Goal: Task Accomplishment & Management: Use online tool/utility

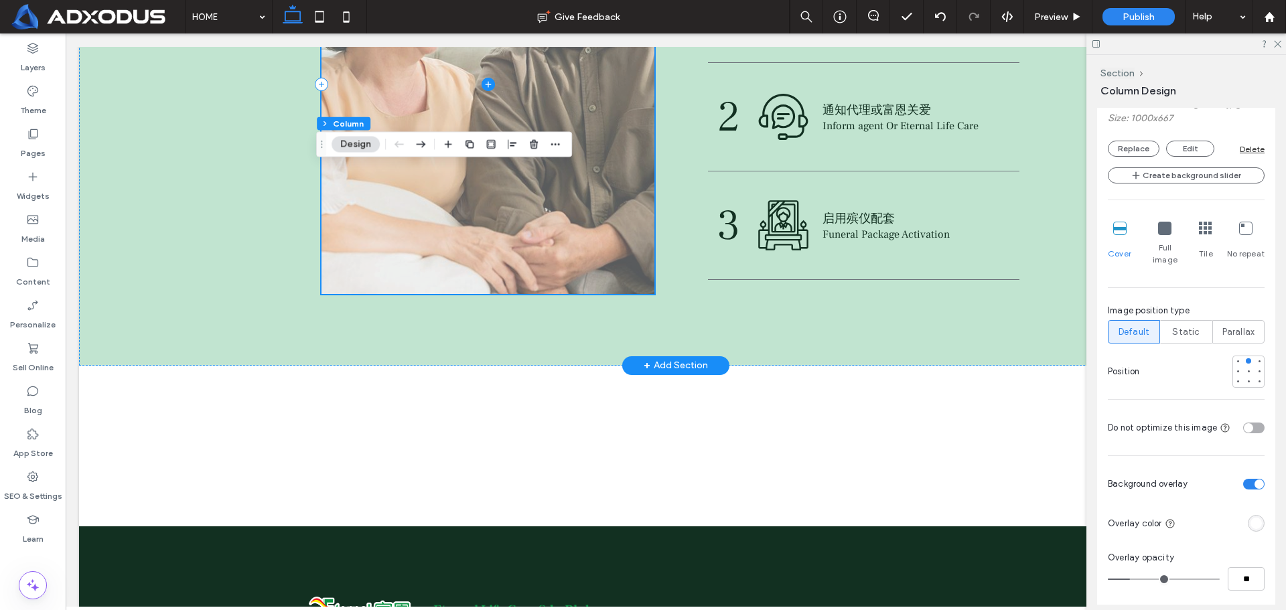
scroll to position [2880, 0]
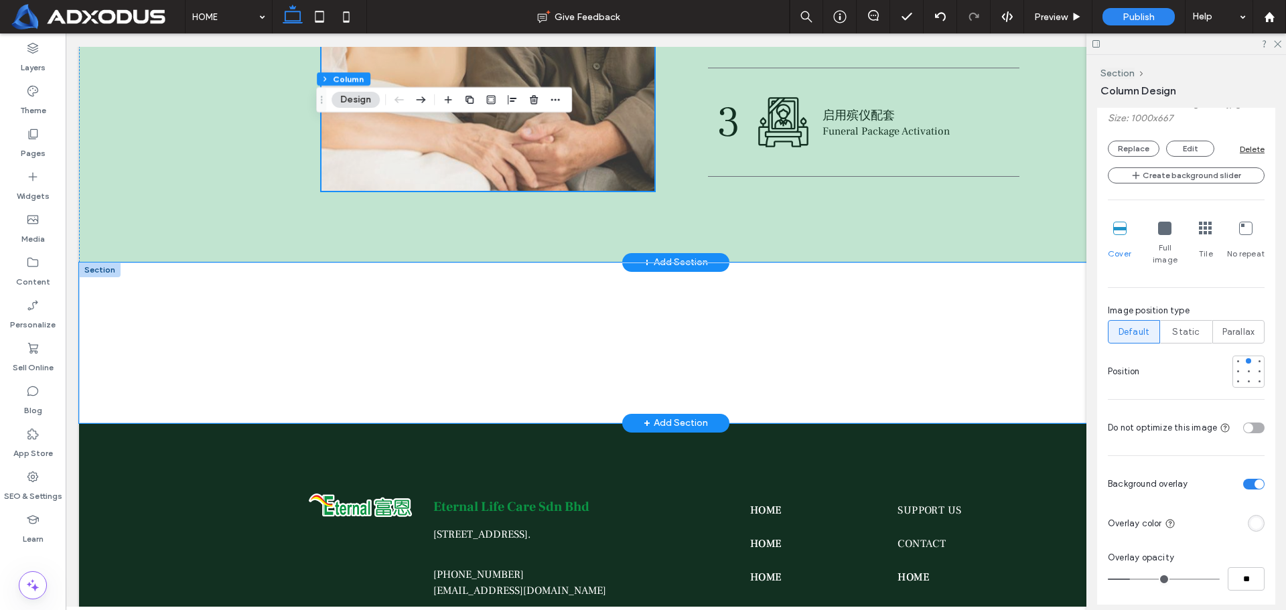
click at [801, 374] on div at bounding box center [676, 343] width 804 height 161
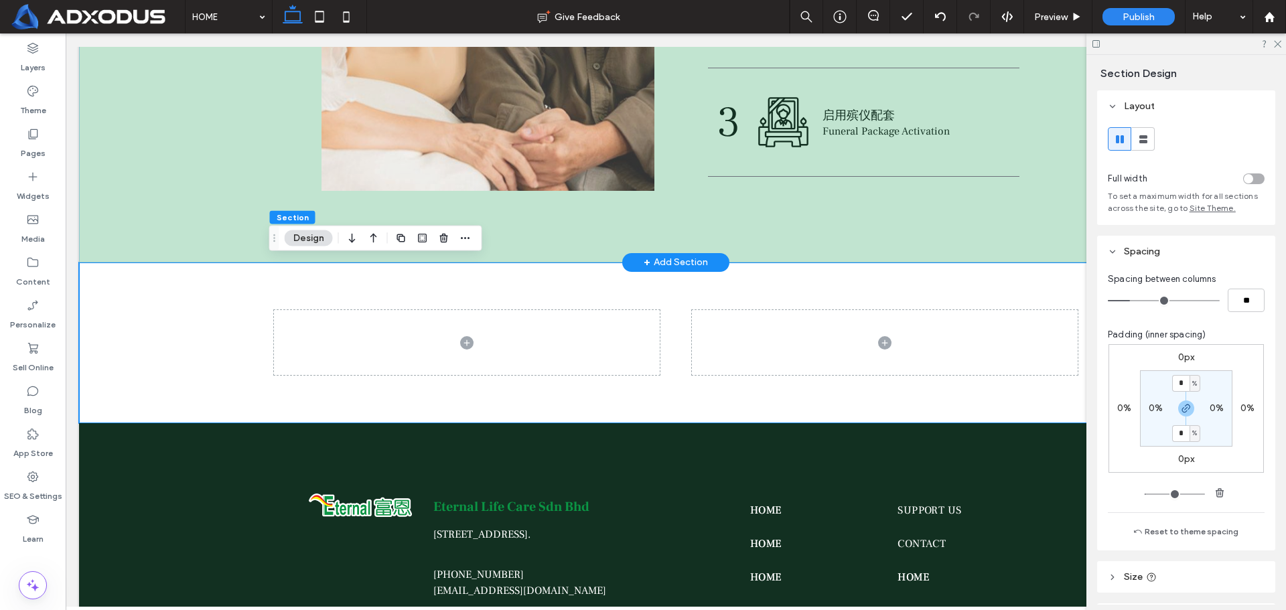
click at [660, 261] on div "+ Add Section" at bounding box center [676, 262] width 64 height 15
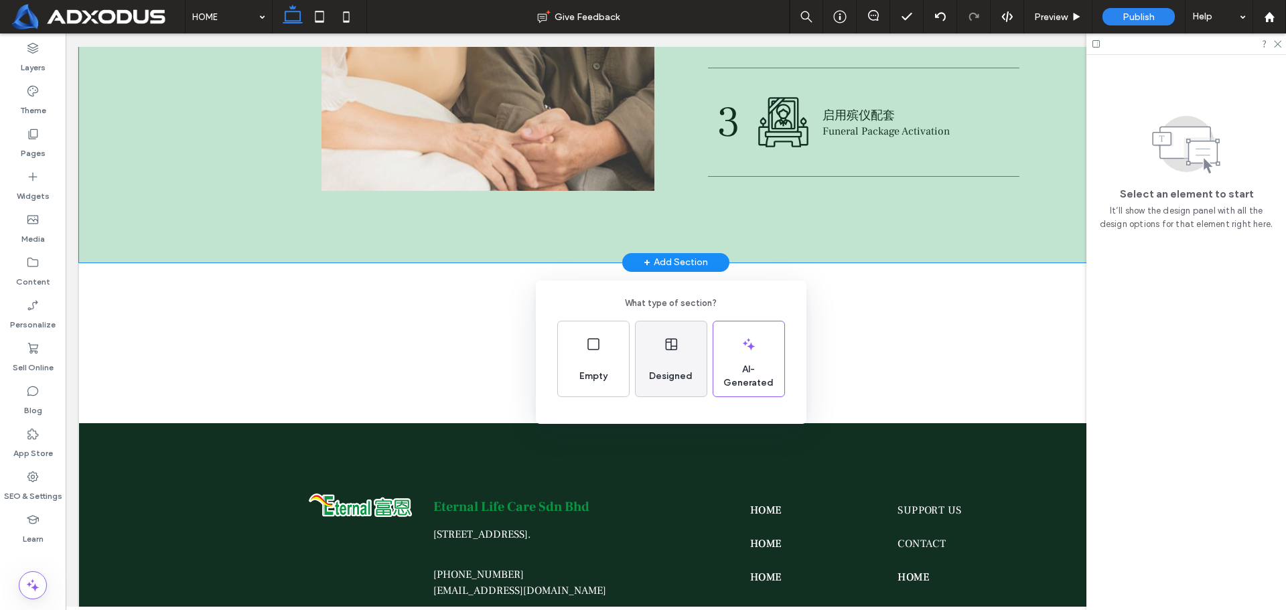
click at [674, 350] on icon at bounding box center [671, 344] width 16 height 16
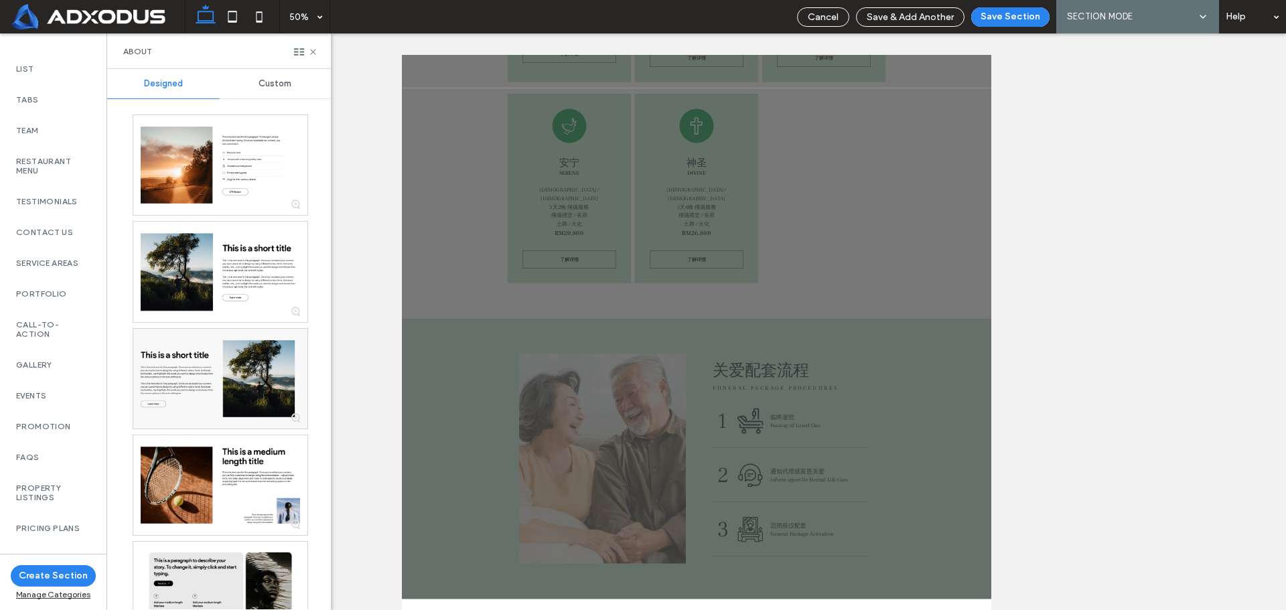
scroll to position [419, 0]
click at [62, 366] on label "Gallery" at bounding box center [53, 361] width 74 height 9
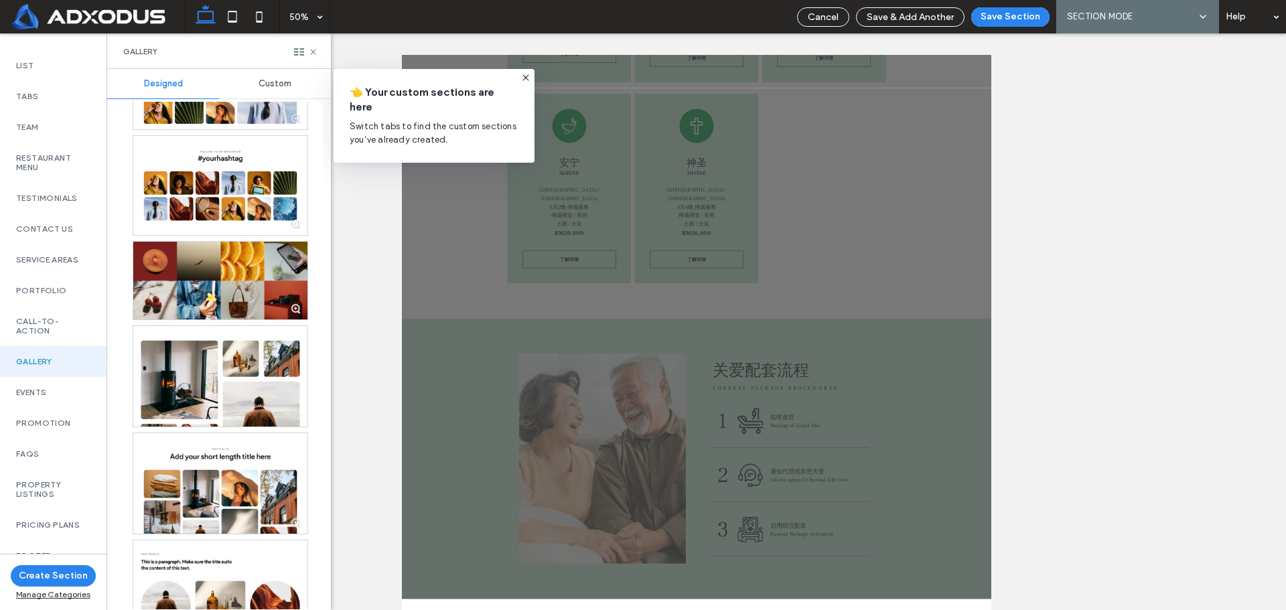
scroll to position [1005, 0]
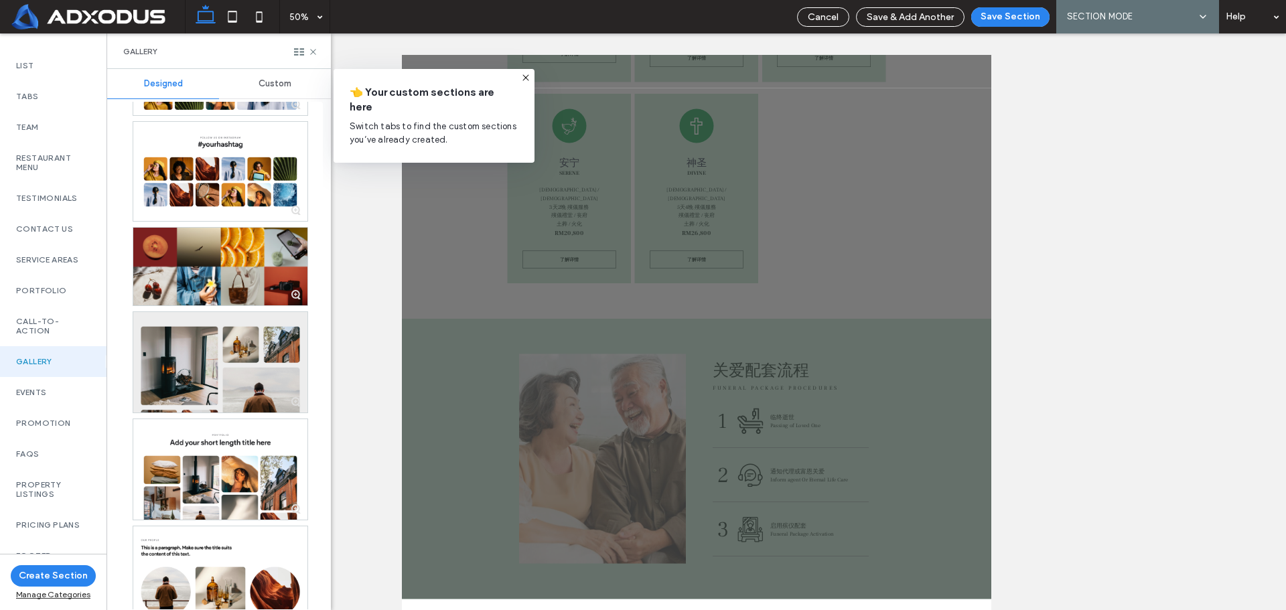
click at [252, 388] on div at bounding box center [220, 362] width 174 height 100
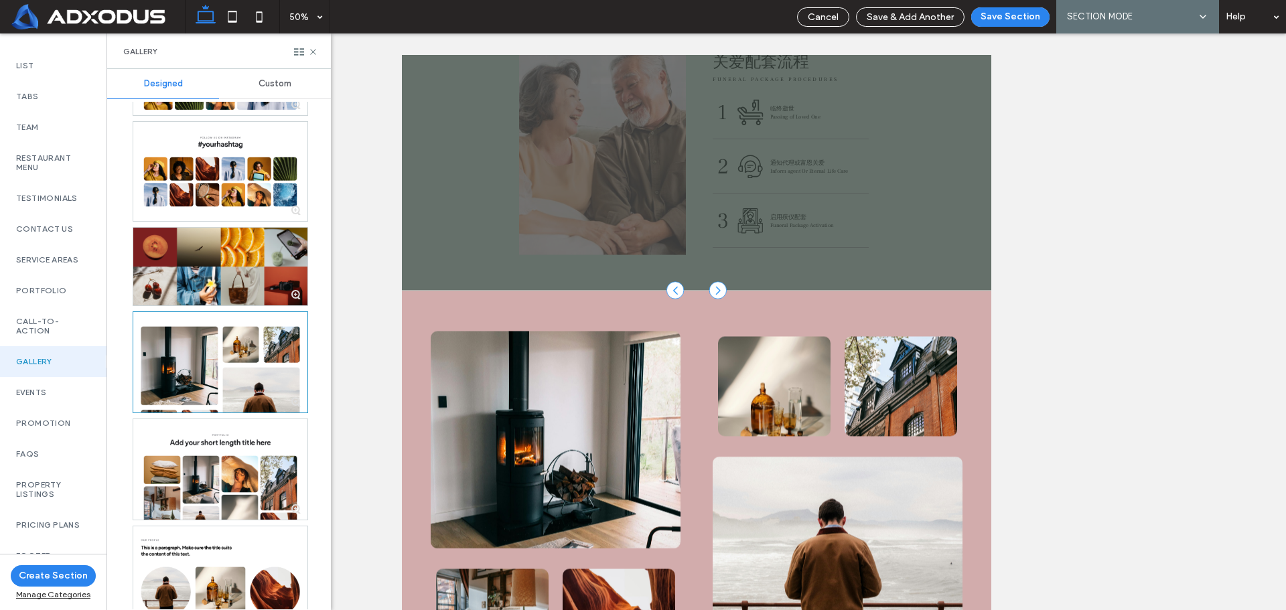
scroll to position [134, 0]
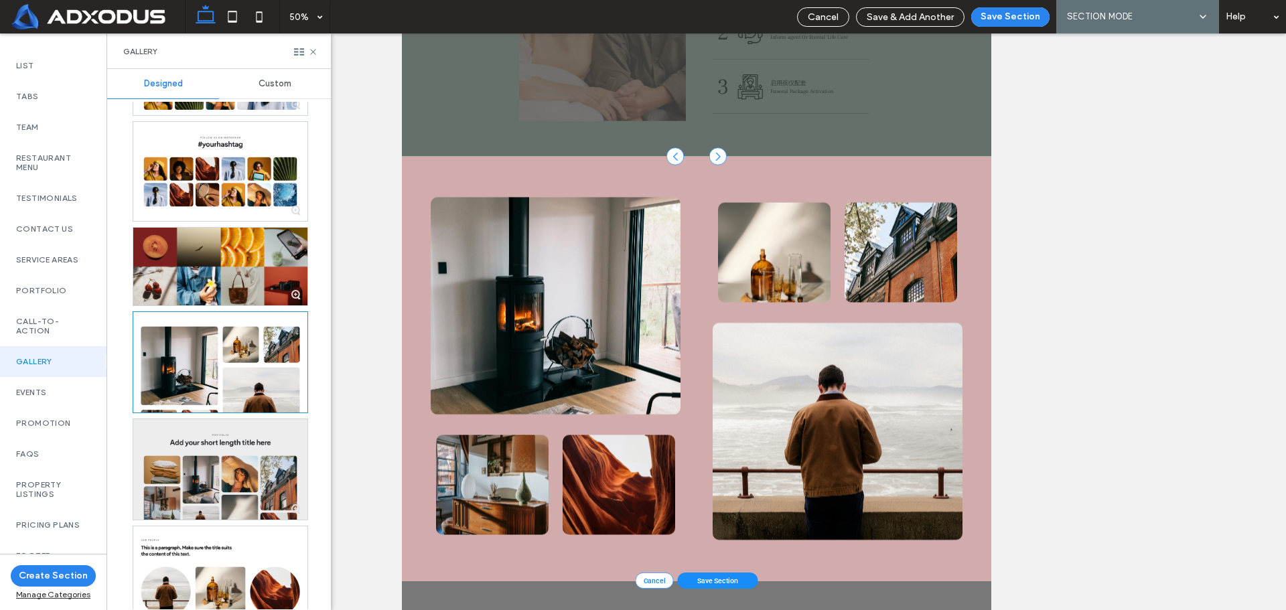
click at [247, 466] on div at bounding box center [220, 469] width 174 height 100
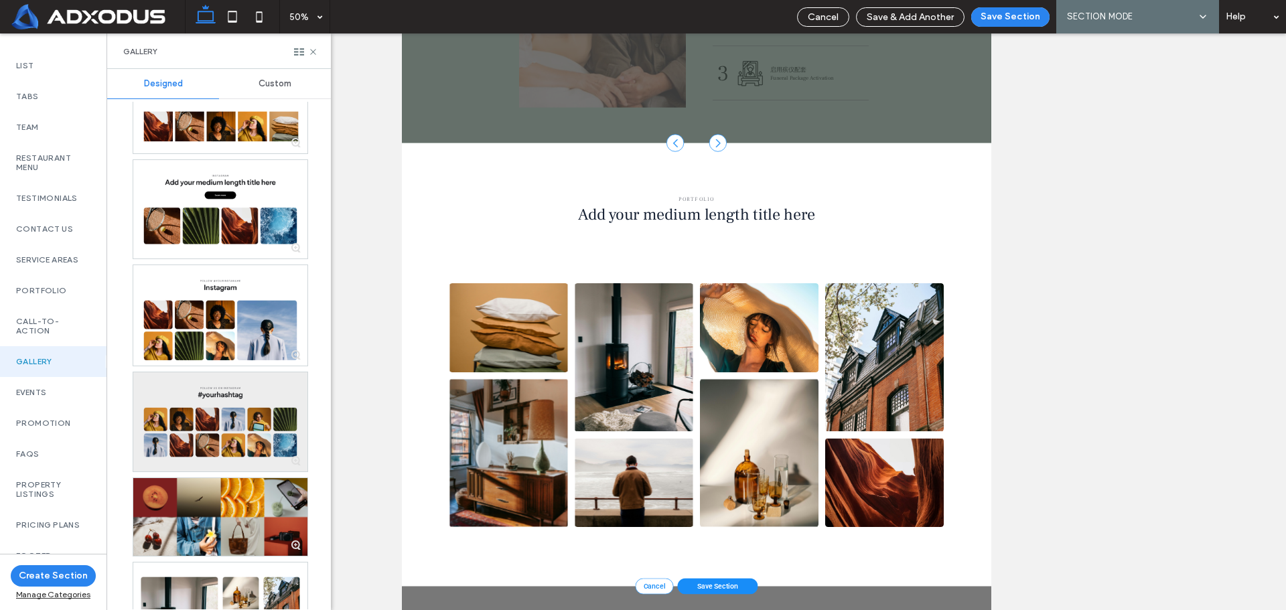
scroll to position [843, 0]
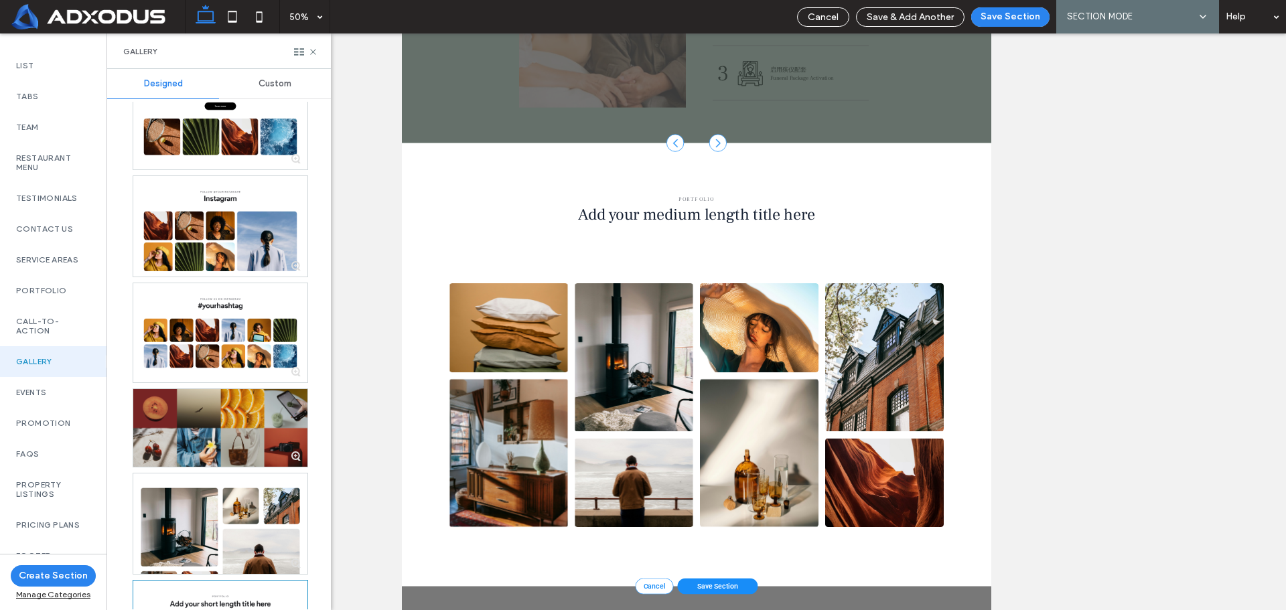
click at [240, 442] on div at bounding box center [220, 428] width 174 height 78
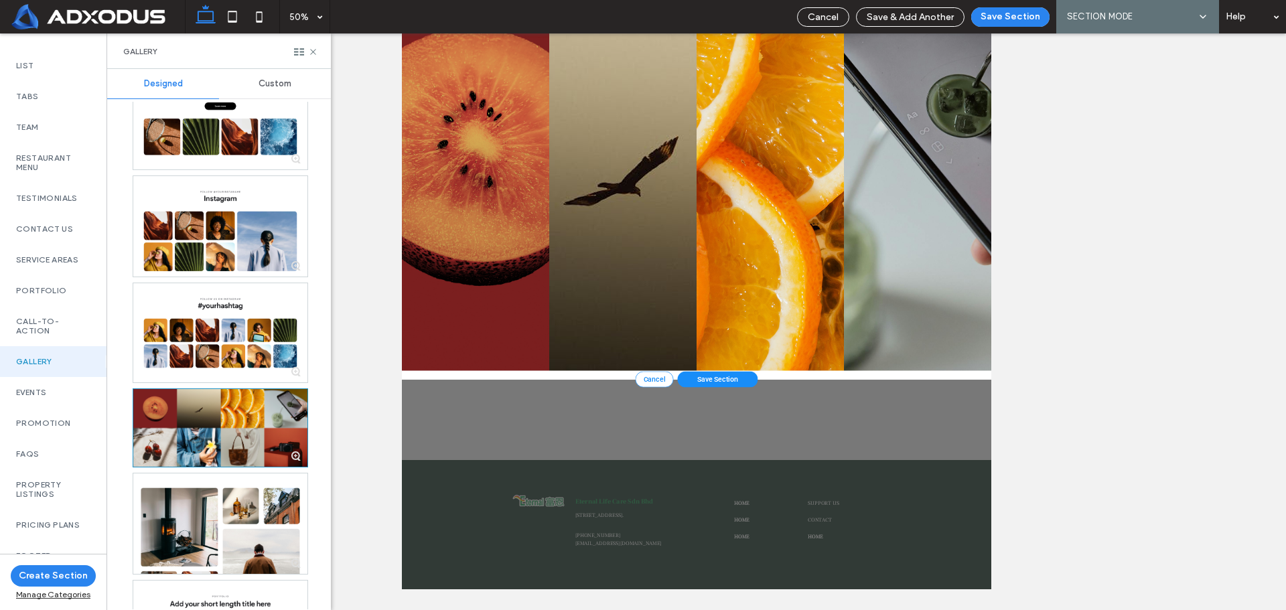
scroll to position [2545, 0]
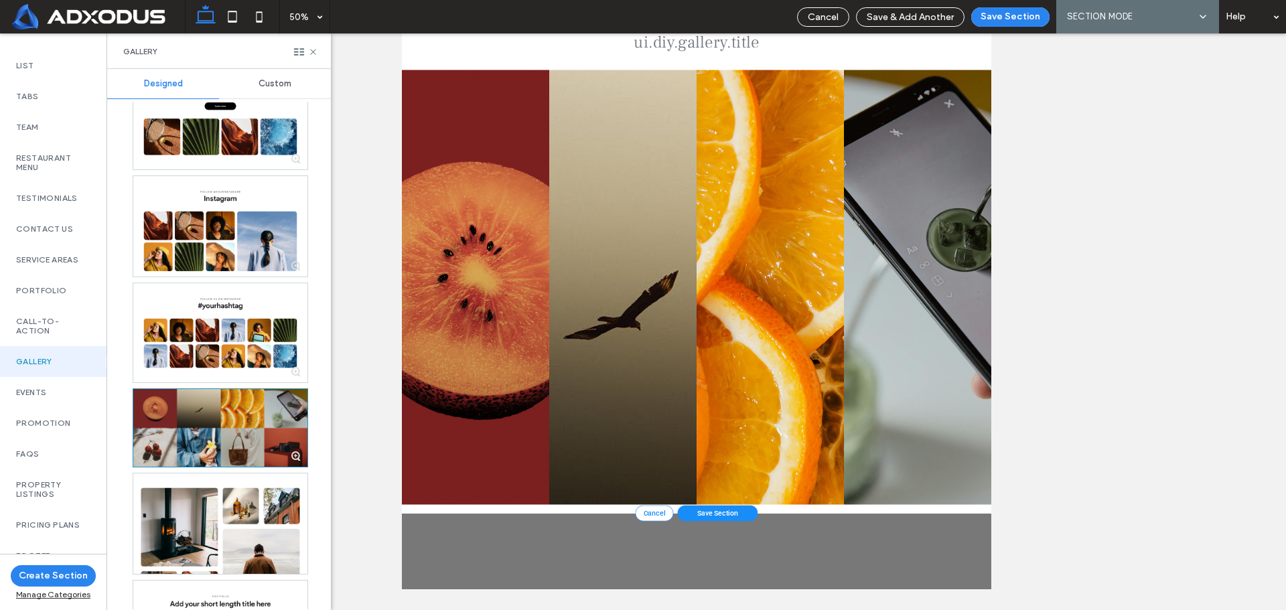
click at [257, 424] on div at bounding box center [220, 428] width 174 height 78
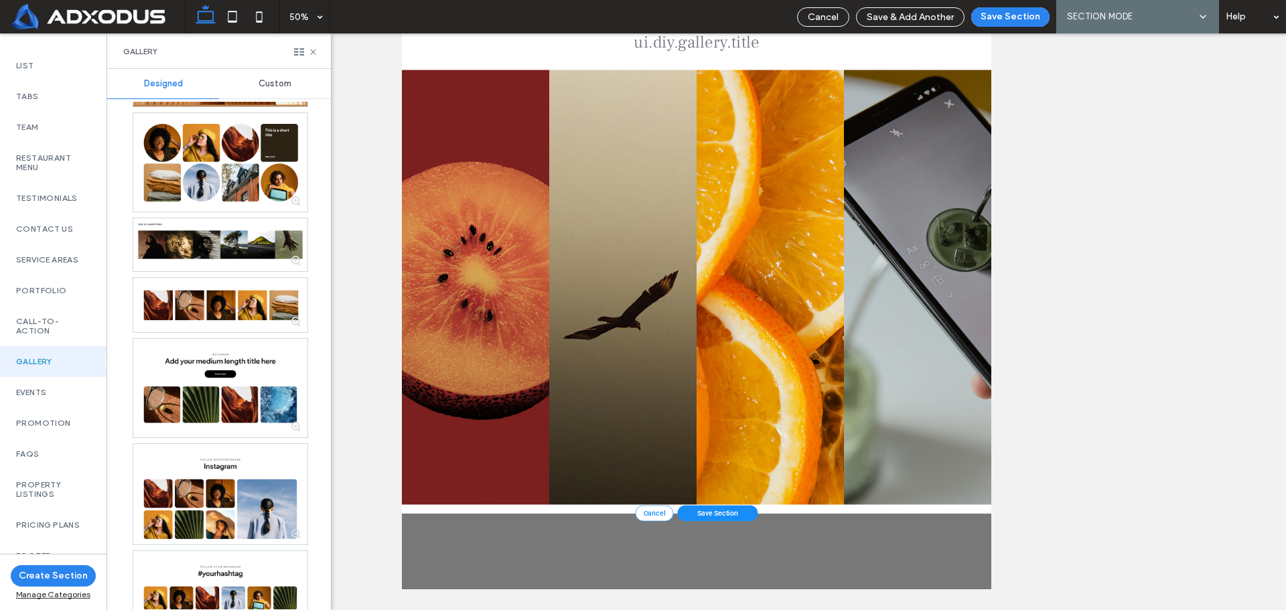
scroll to position [508, 0]
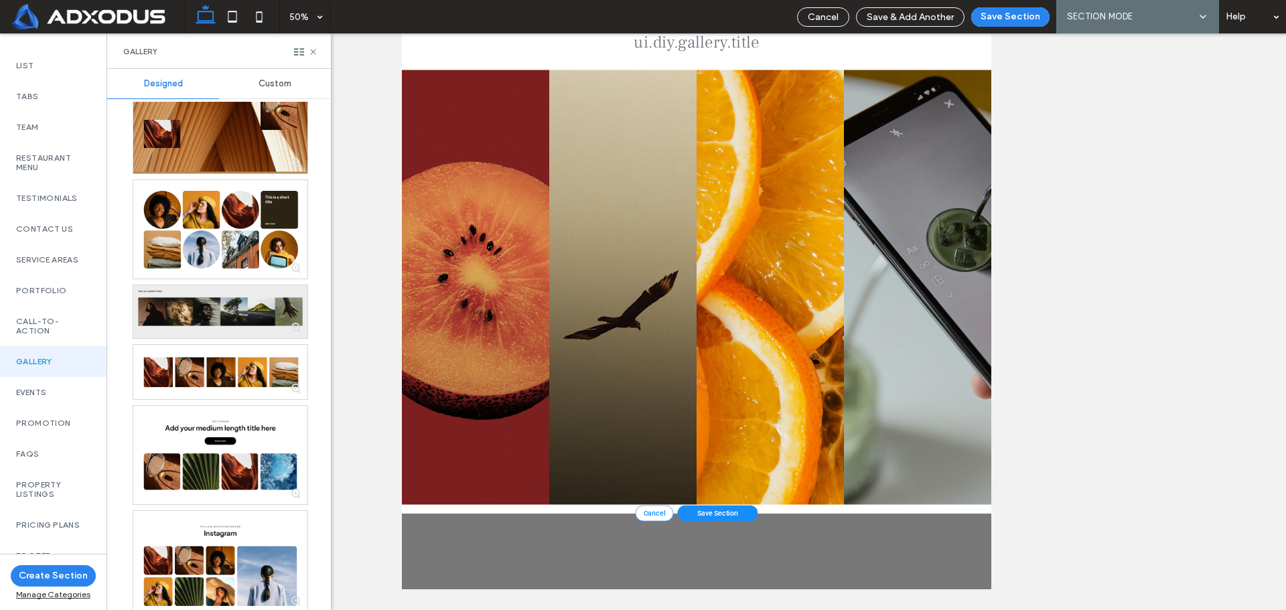
click at [226, 307] on div at bounding box center [220, 312] width 174 height 54
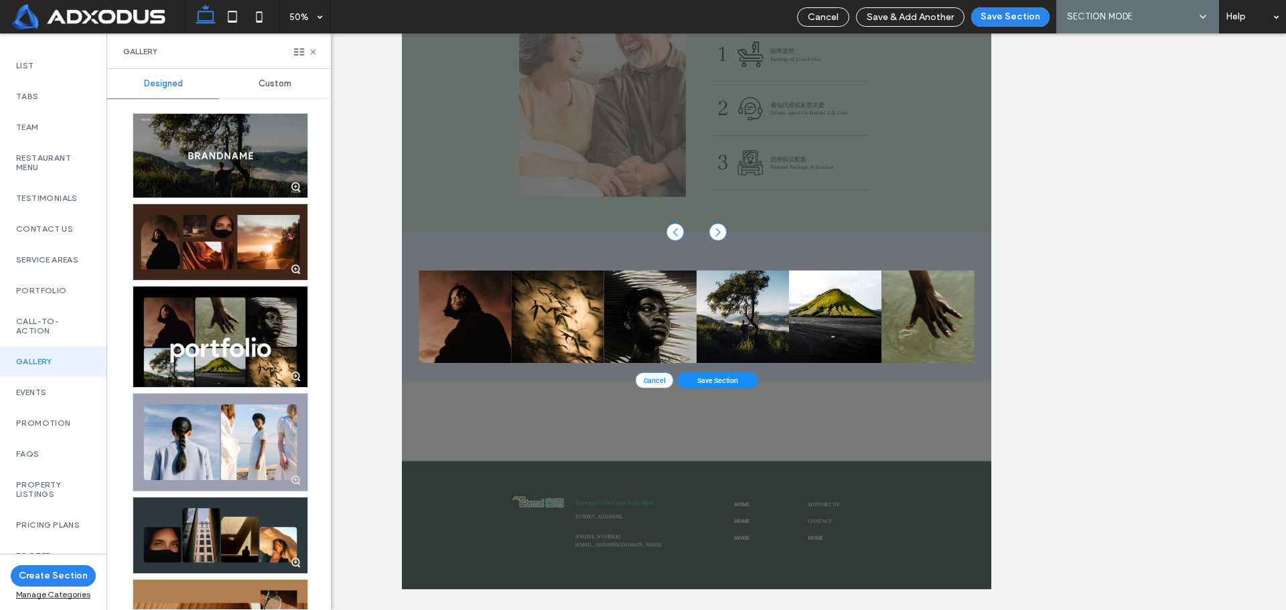
scroll to position [0, 0]
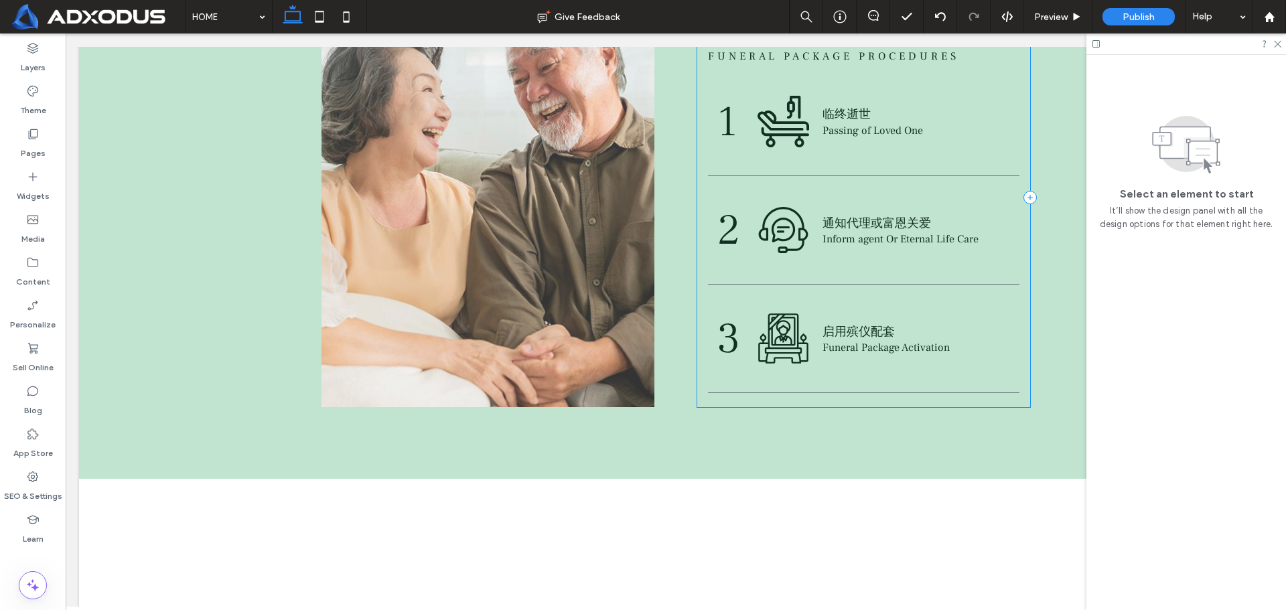
scroll to position [2974, 0]
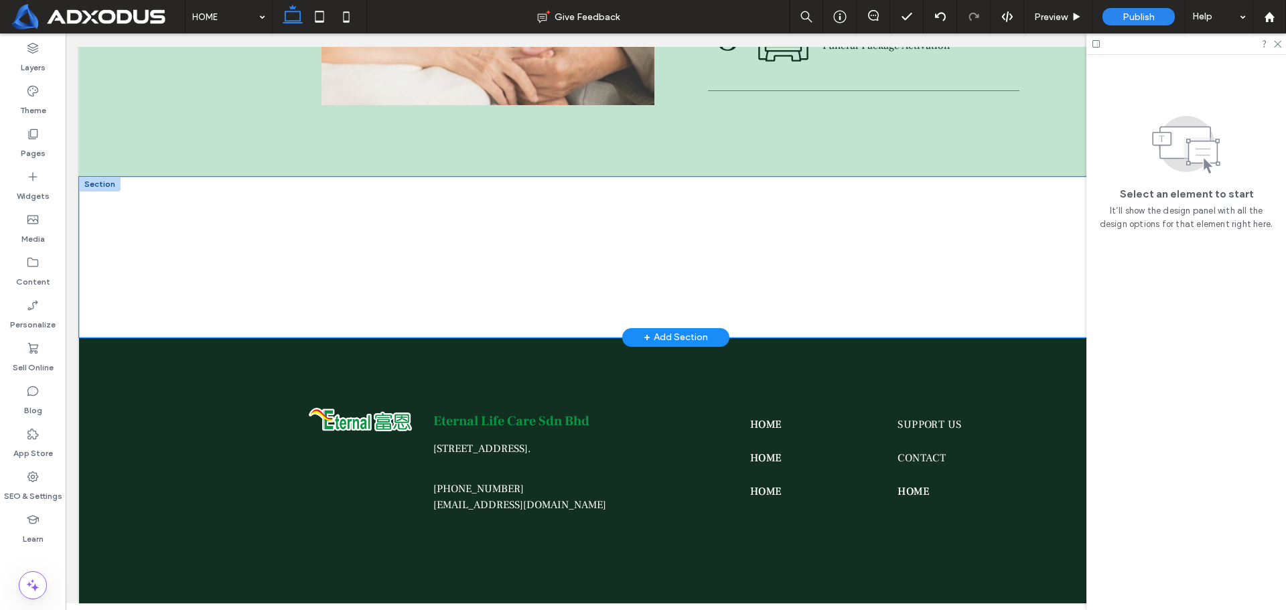
click at [658, 231] on div at bounding box center [676, 257] width 804 height 161
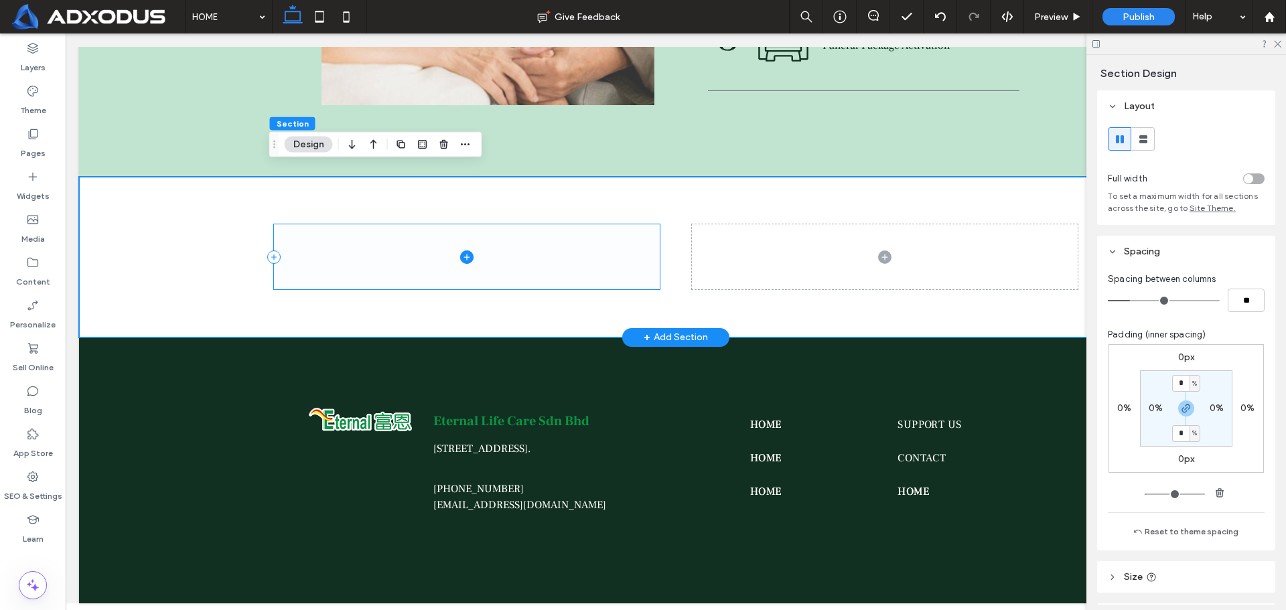
click at [606, 238] on span at bounding box center [467, 256] width 386 height 65
click at [37, 190] on label "Widgets" at bounding box center [33, 193] width 33 height 19
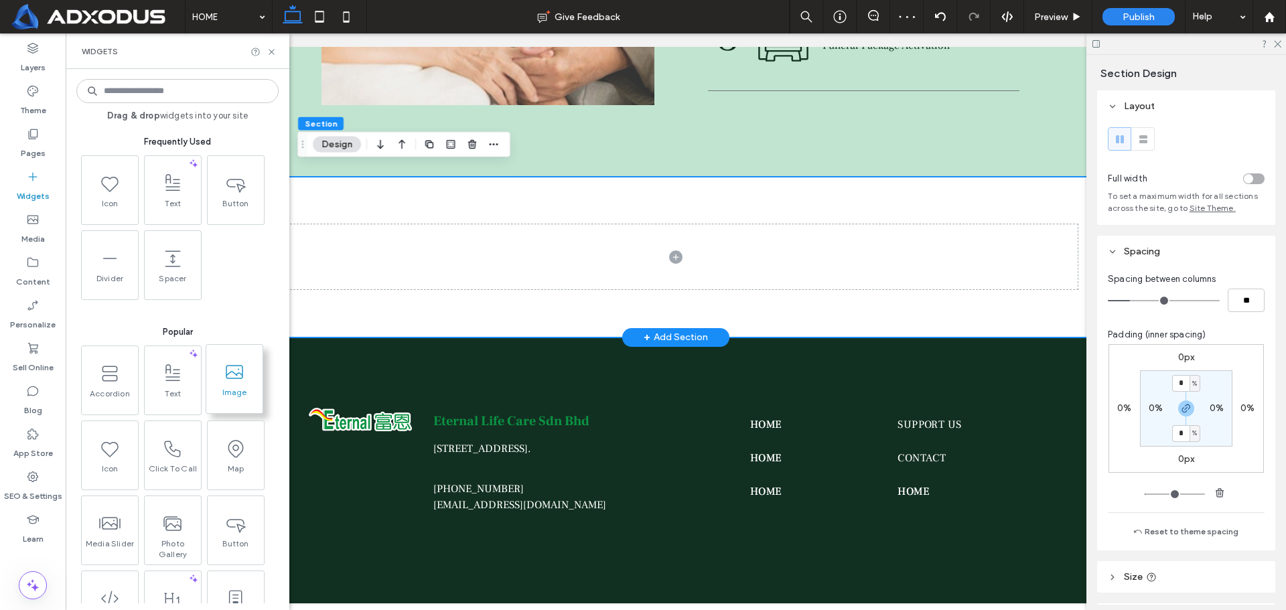
scroll to position [67, 0]
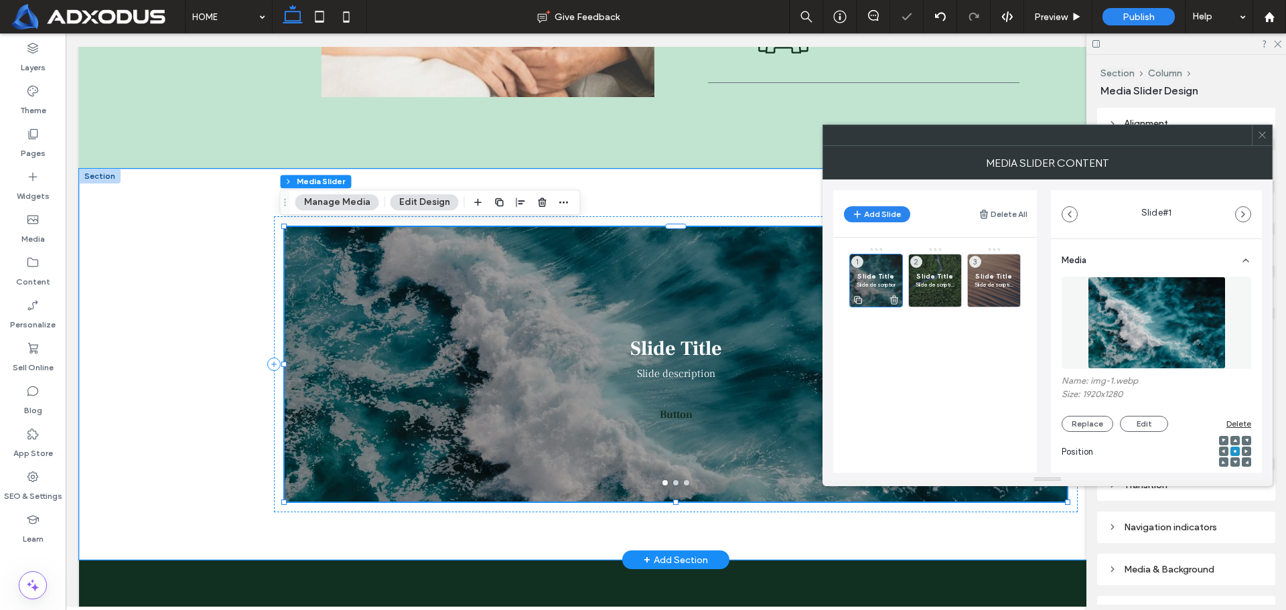
click at [875, 267] on div "Slide Title Slide description 1" at bounding box center [876, 281] width 54 height 54
drag, startPoint x: 896, startPoint y: 299, endPoint x: 997, endPoint y: 347, distance: 112.0
click at [910, 342] on div "Slide Title Slide description 1 Slide Title Slide description 2 Slide Title Sli…" at bounding box center [943, 320] width 188 height 147
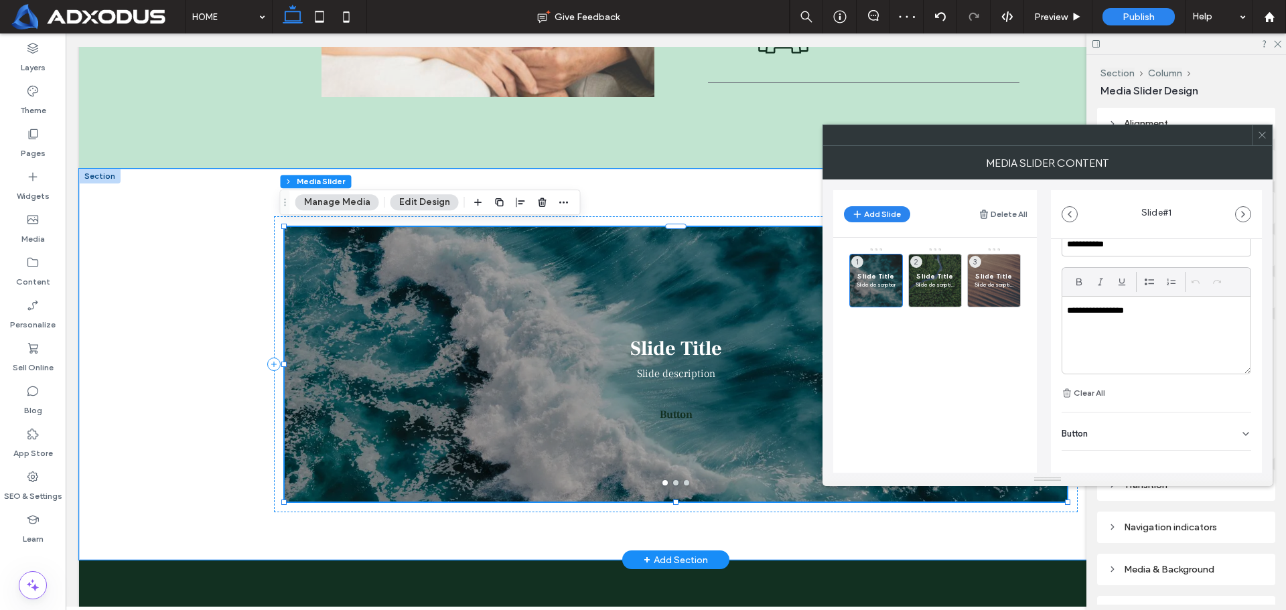
scroll to position [368, 0]
click at [1170, 300] on p "**********" at bounding box center [1152, 301] width 171 height 12
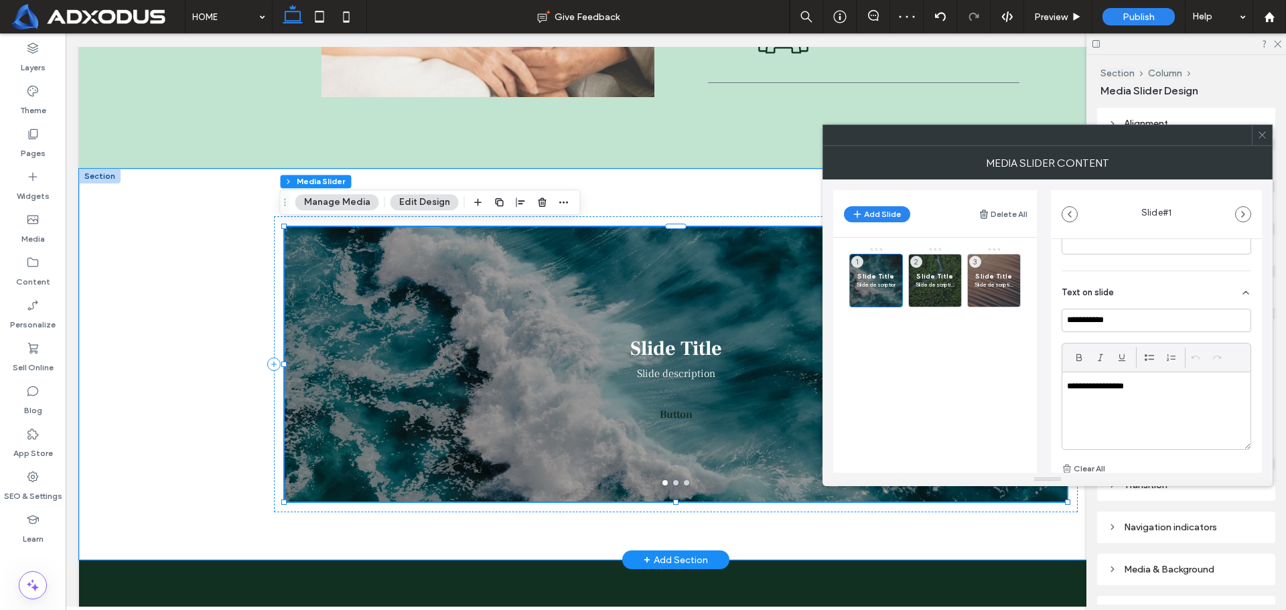
scroll to position [234, 0]
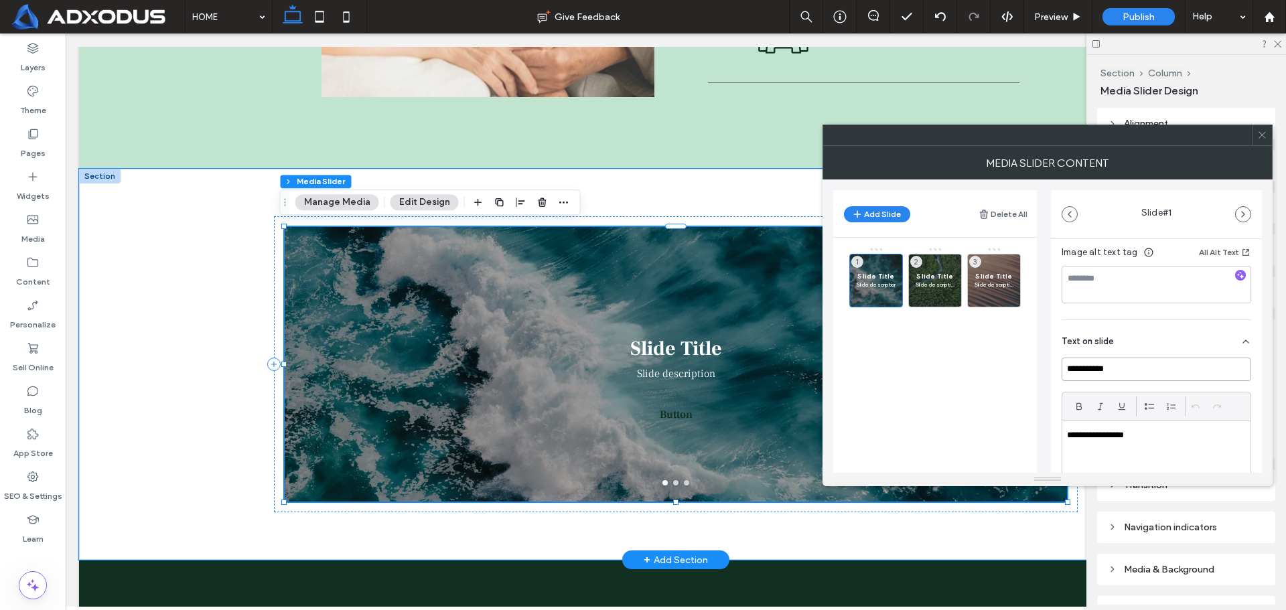
click at [1193, 368] on input "**********" at bounding box center [1157, 369] width 190 height 23
click at [1166, 427] on div "**********" at bounding box center [1156, 459] width 188 height 77
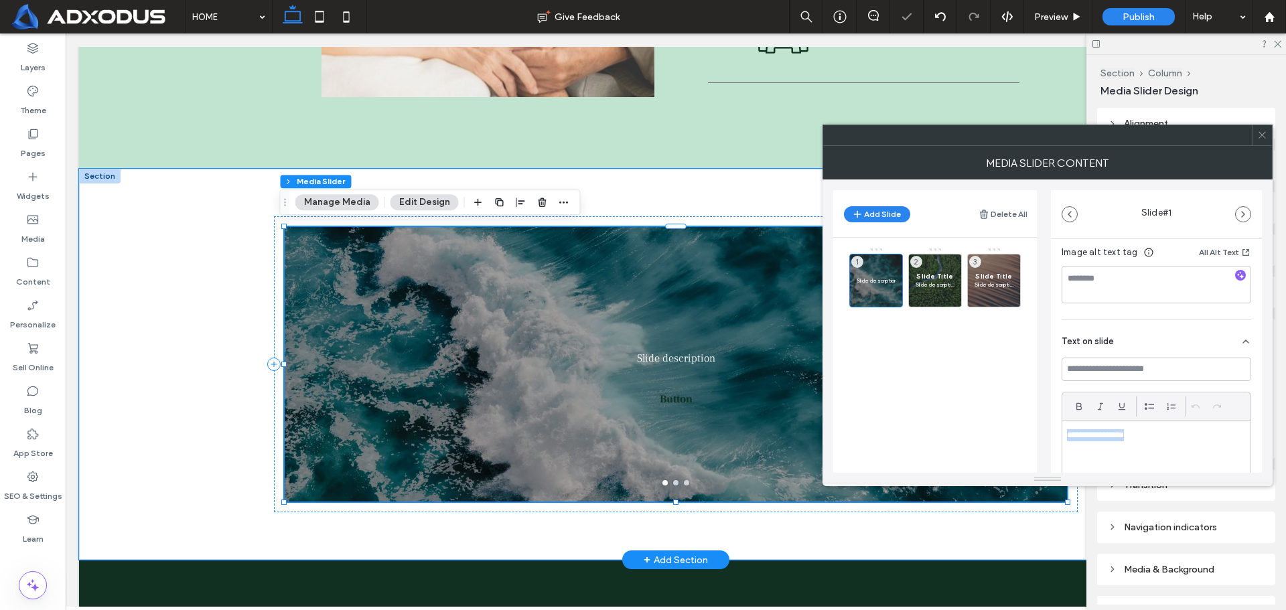
click at [1166, 427] on div "**********" at bounding box center [1156, 459] width 188 height 77
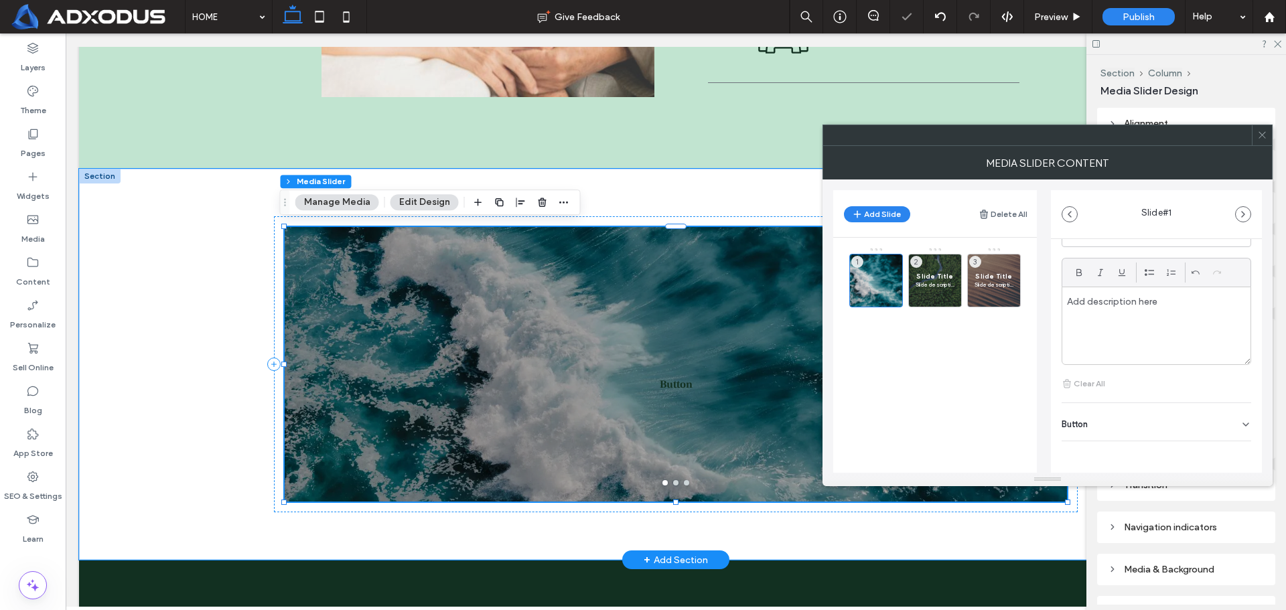
click at [1167, 428] on div "Button" at bounding box center [1157, 422] width 190 height 38
click at [1233, 384] on icon at bounding box center [1239, 388] width 12 height 12
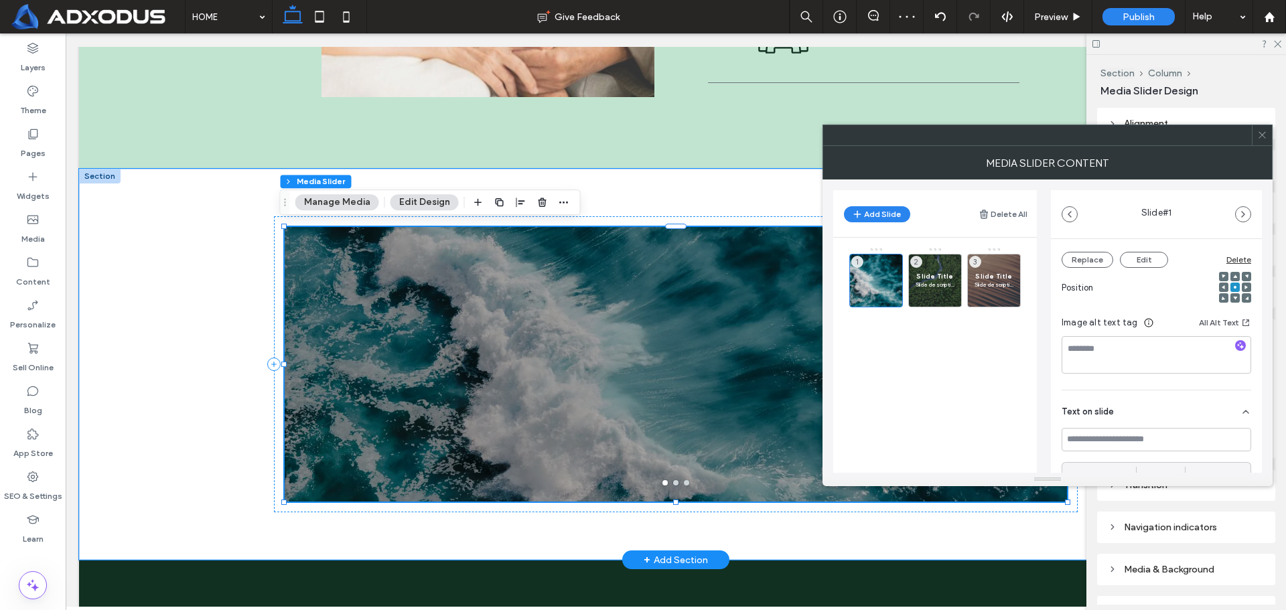
scroll to position [0, 0]
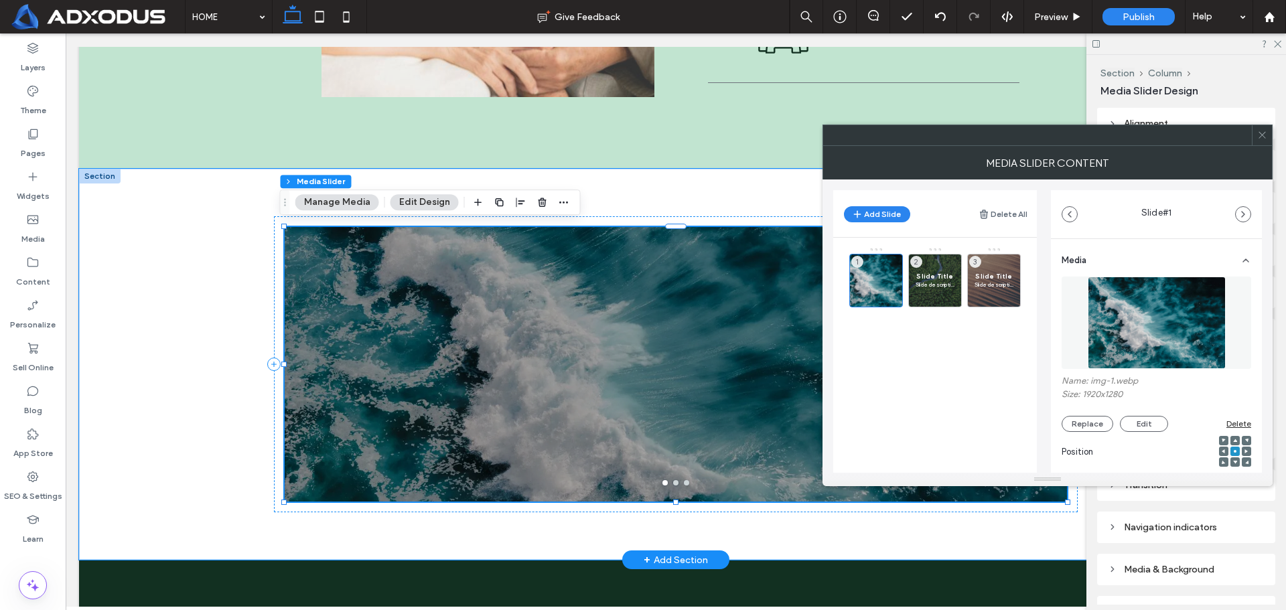
click at [1132, 328] on img at bounding box center [1157, 323] width 138 height 92
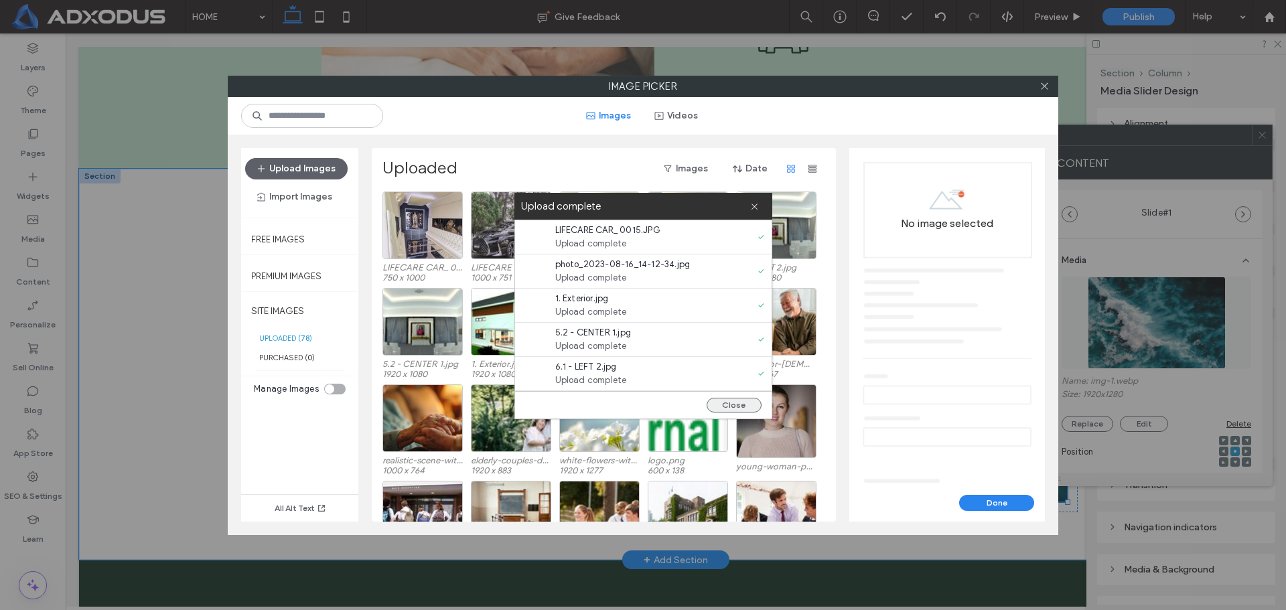
click at [724, 404] on button "Close" at bounding box center [734, 405] width 55 height 15
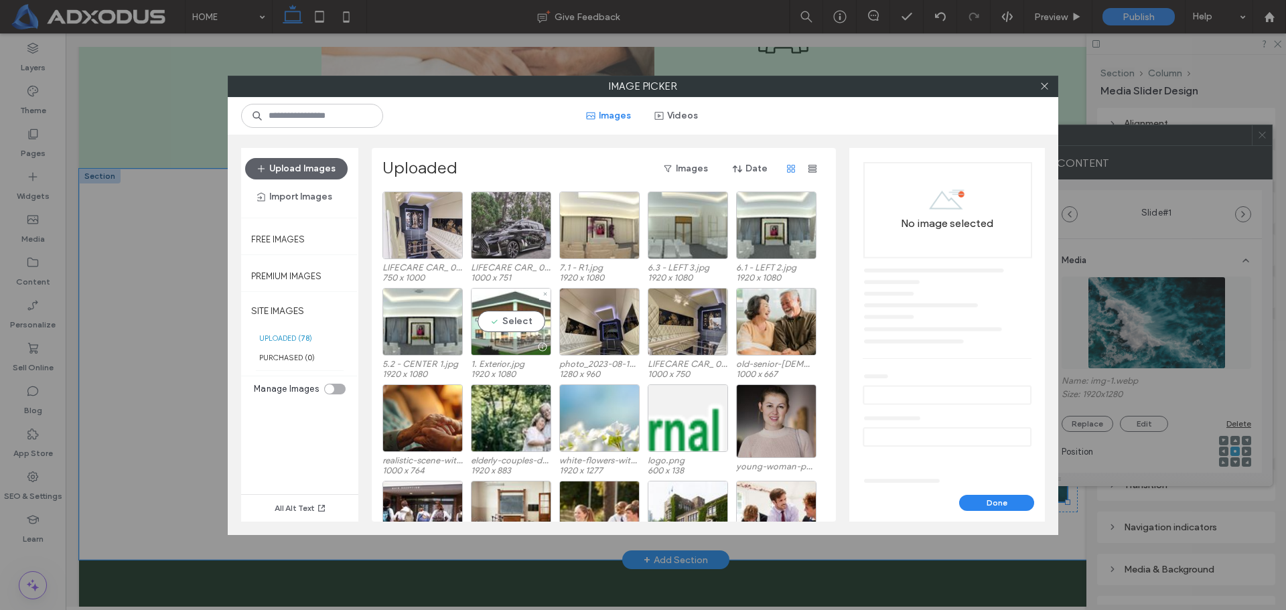
click at [527, 330] on div "Select" at bounding box center [511, 322] width 80 height 68
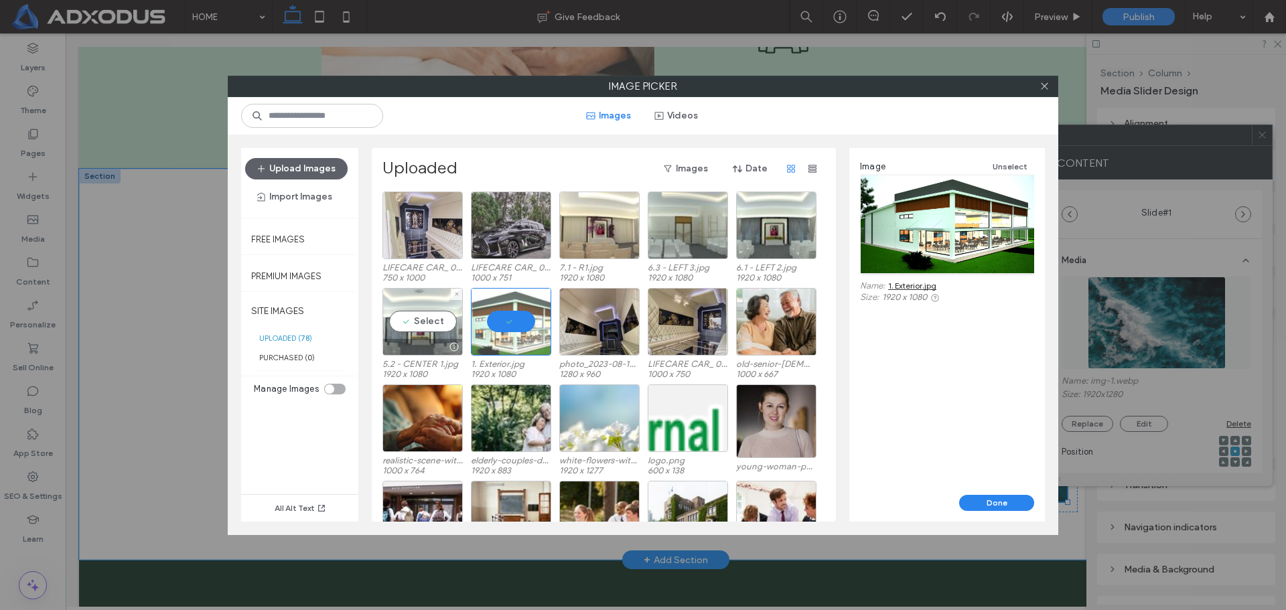
click at [415, 326] on div "Select" at bounding box center [422, 322] width 80 height 68
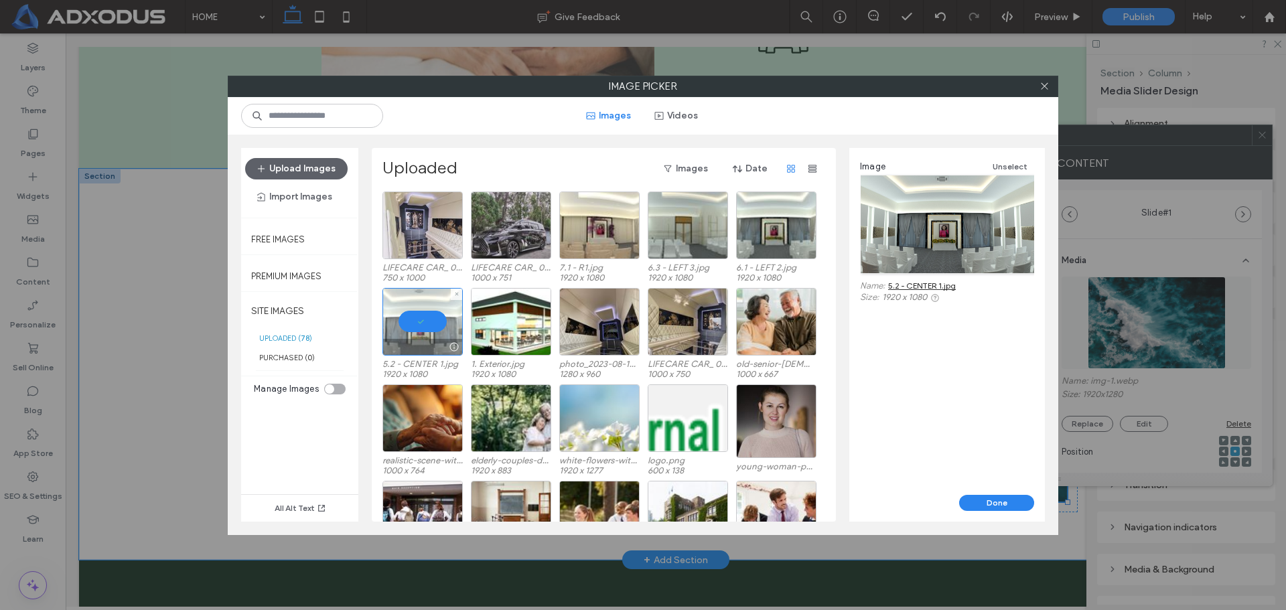
click at [426, 321] on div at bounding box center [422, 322] width 80 height 68
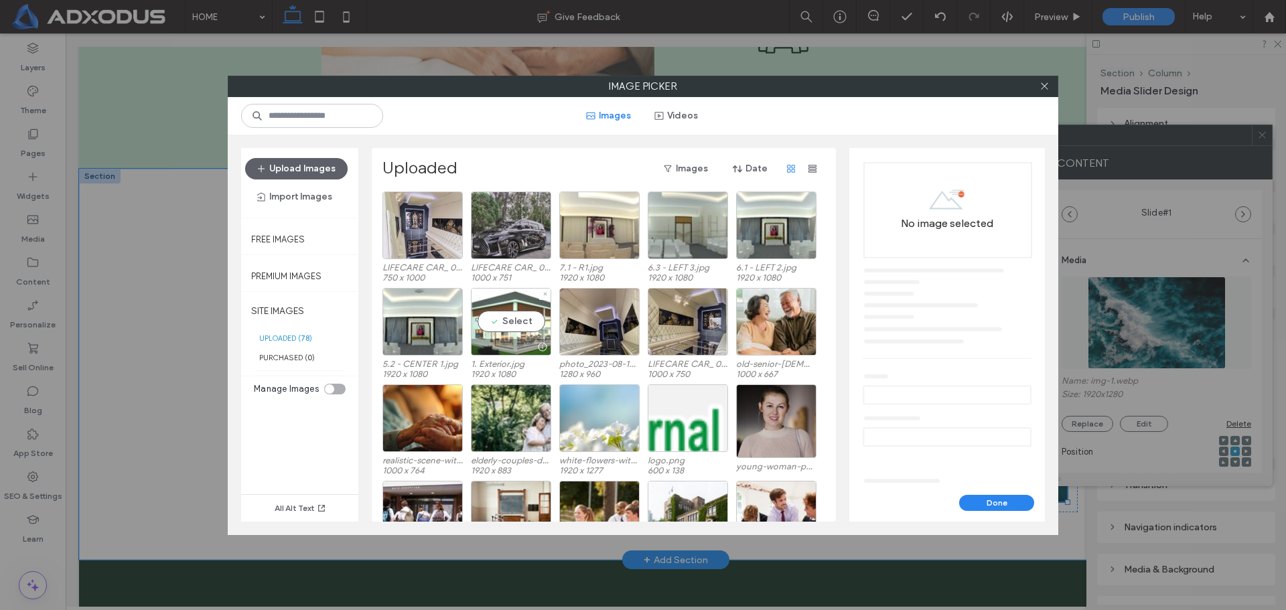
click at [525, 323] on div "Select" at bounding box center [511, 322] width 80 height 68
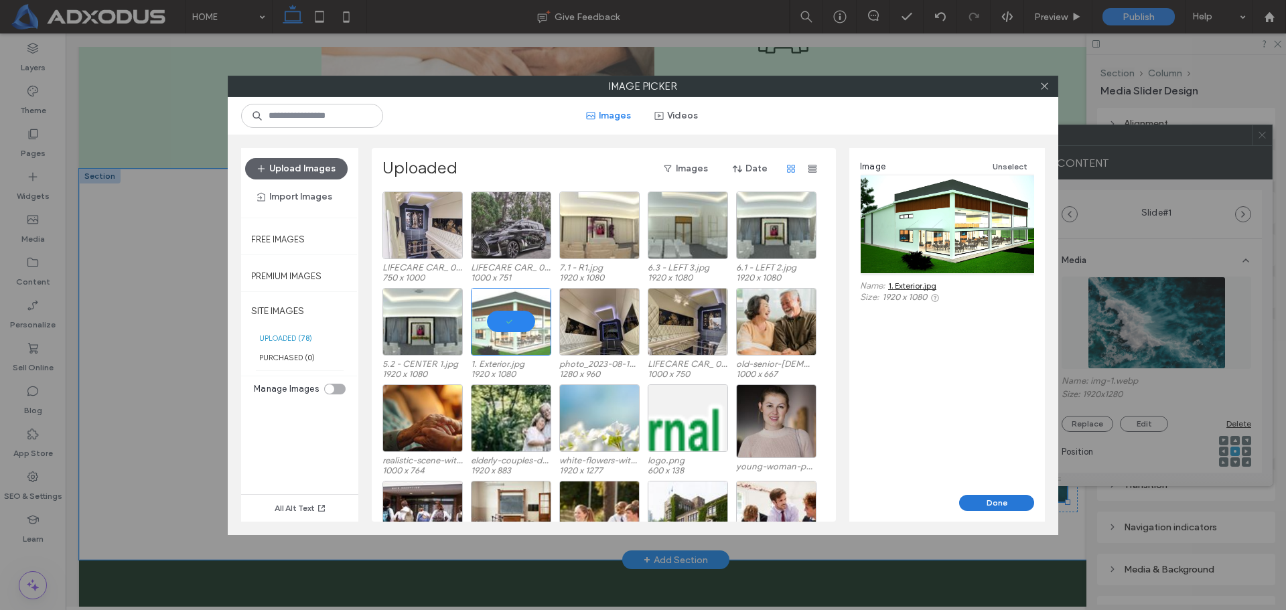
click at [1014, 500] on button "Done" at bounding box center [996, 503] width 75 height 16
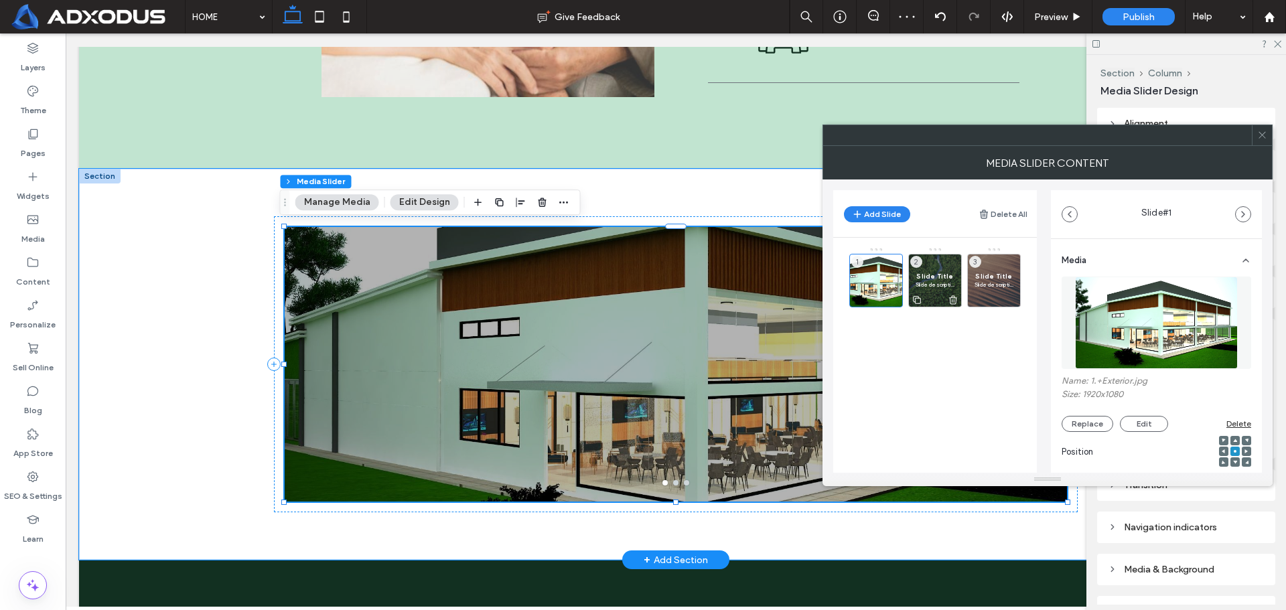
click at [937, 277] on span "Slide Title" at bounding box center [935, 276] width 39 height 9
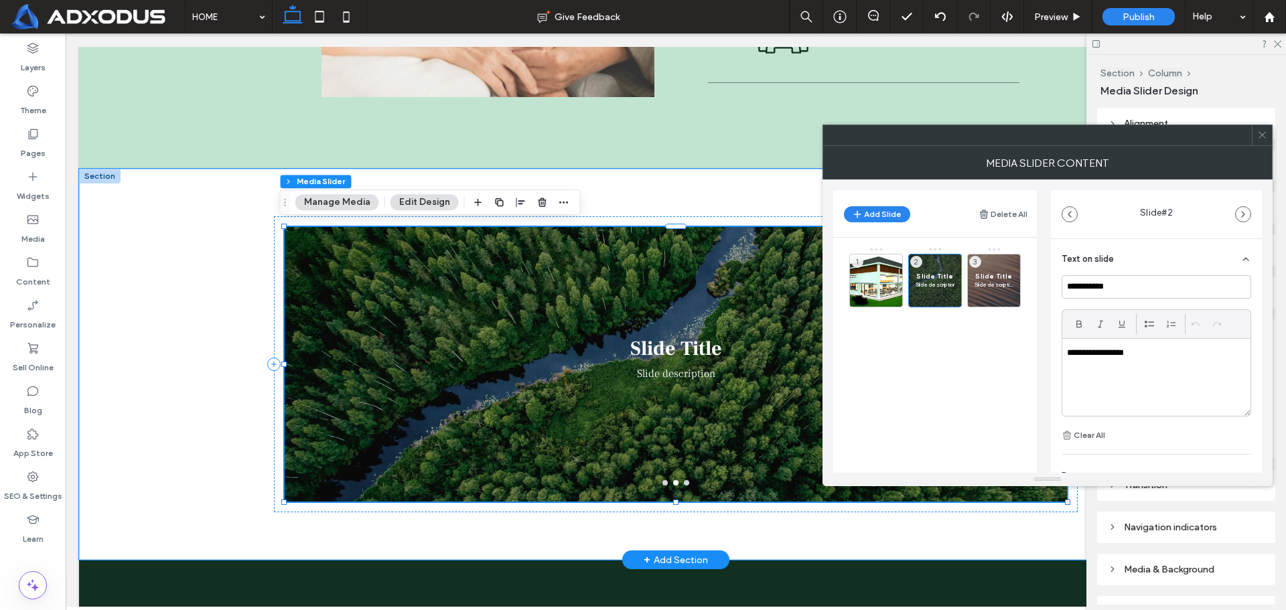
scroll to position [368, 0]
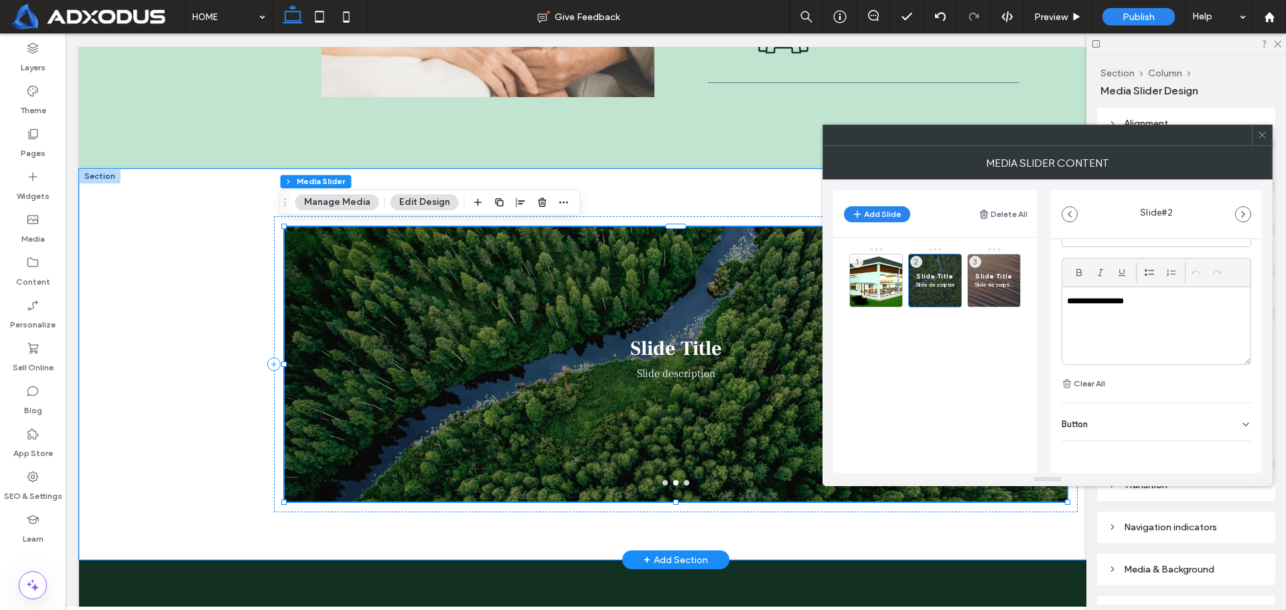
click at [1141, 423] on div "Button" at bounding box center [1157, 422] width 190 height 38
click at [1230, 378] on button at bounding box center [1239, 388] width 24 height 23
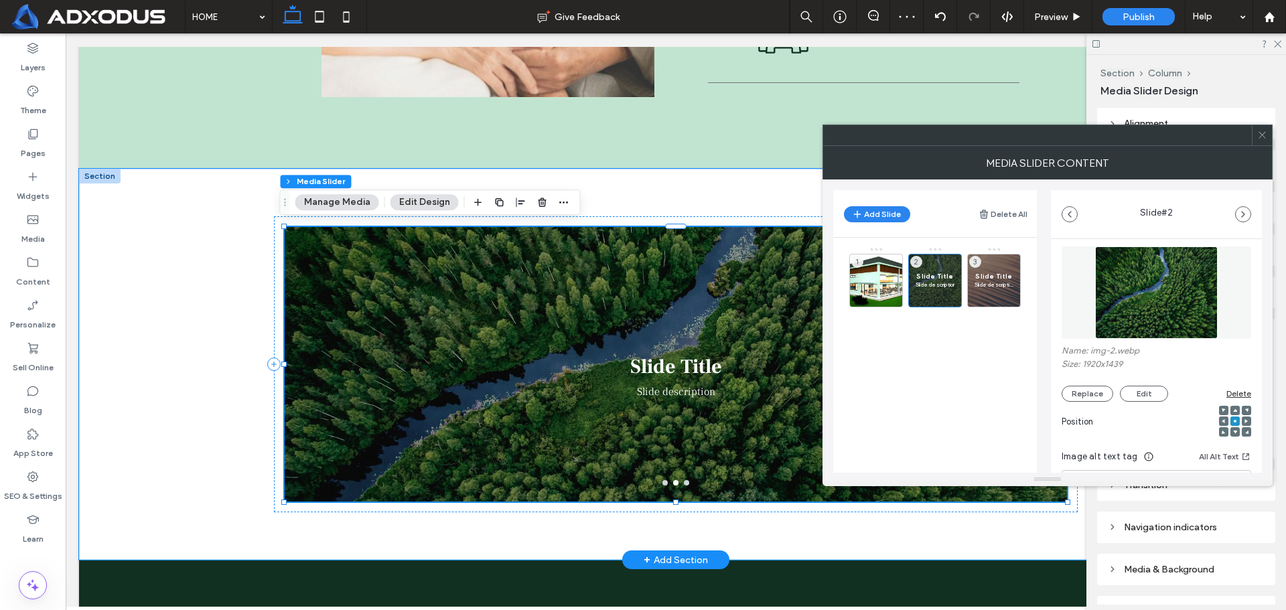
scroll to position [298, 0]
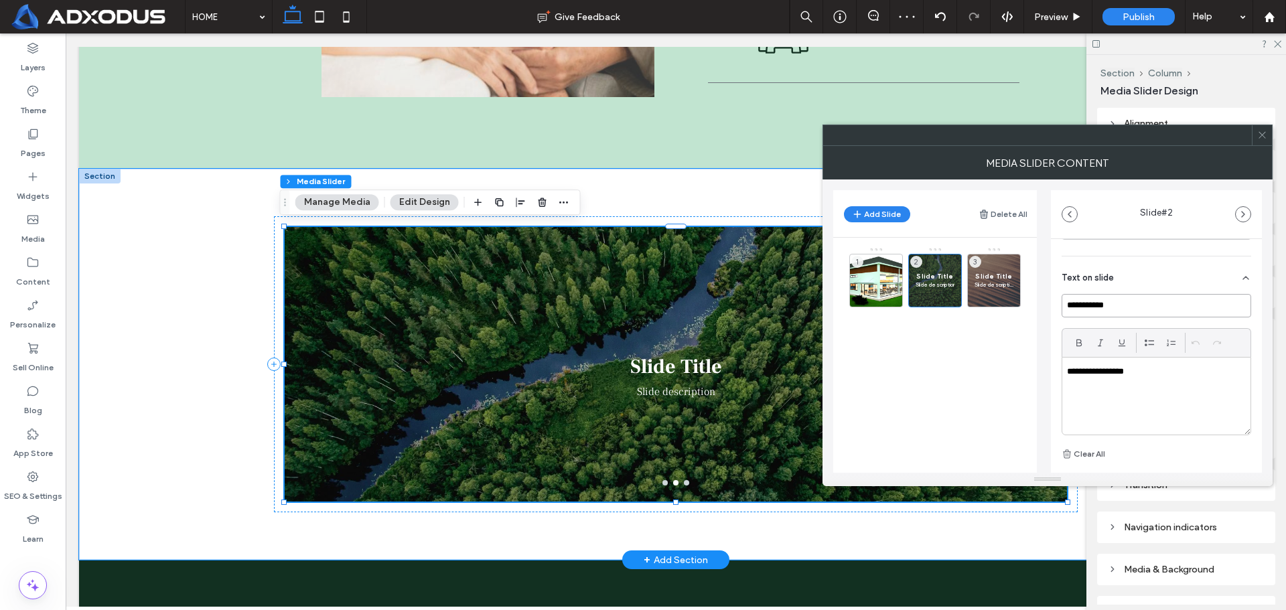
click at [1139, 305] on input "**********" at bounding box center [1157, 305] width 190 height 23
click at [1139, 378] on div "**********" at bounding box center [1156, 396] width 188 height 77
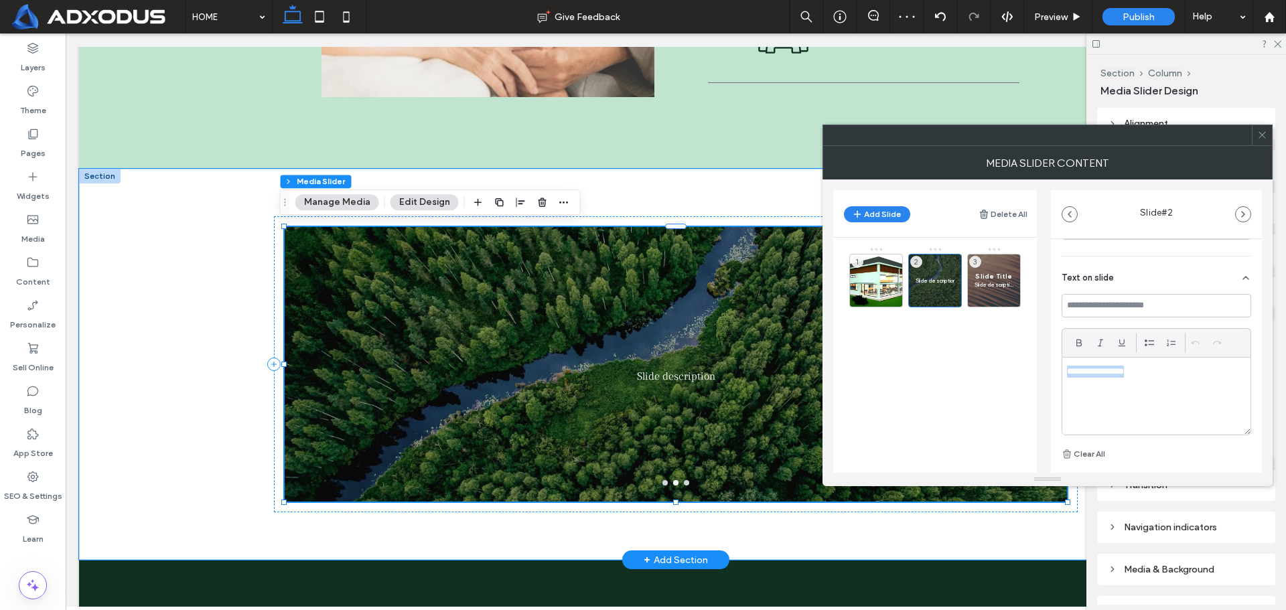
click at [1139, 378] on div "**********" at bounding box center [1156, 396] width 188 height 77
click at [1144, 369] on p "**********" at bounding box center [1152, 372] width 171 height 12
click at [1145, 369] on p "**********" at bounding box center [1152, 372] width 171 height 12
click at [987, 295] on div at bounding box center [994, 299] width 52 height 15
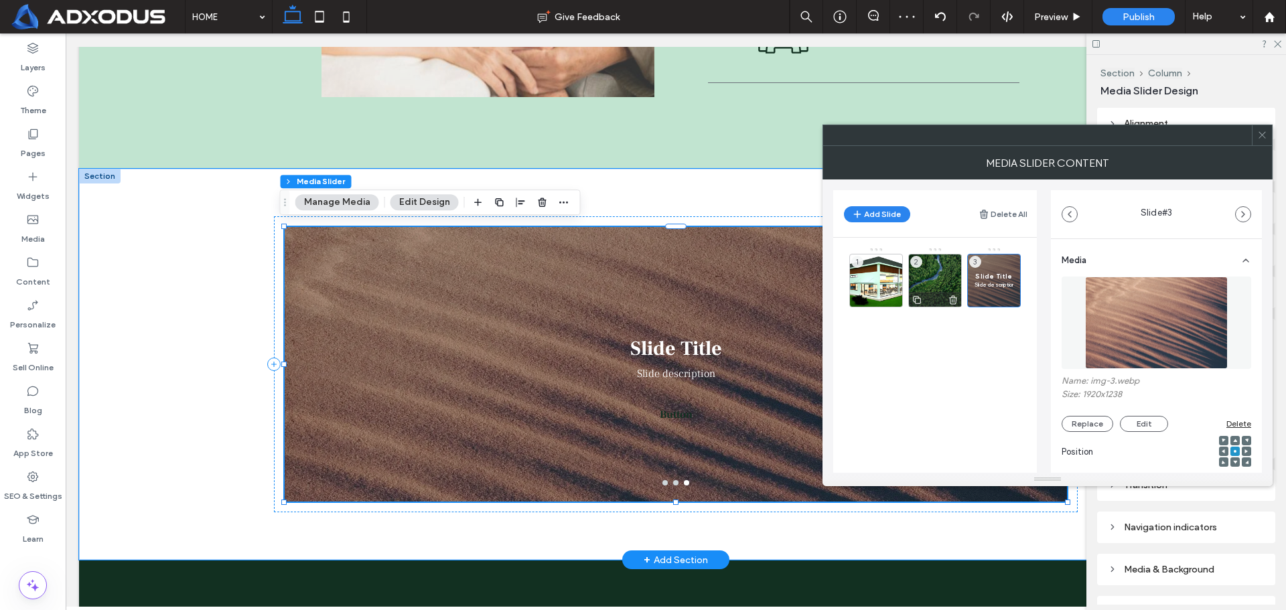
click at [929, 275] on div "2" at bounding box center [935, 281] width 54 height 54
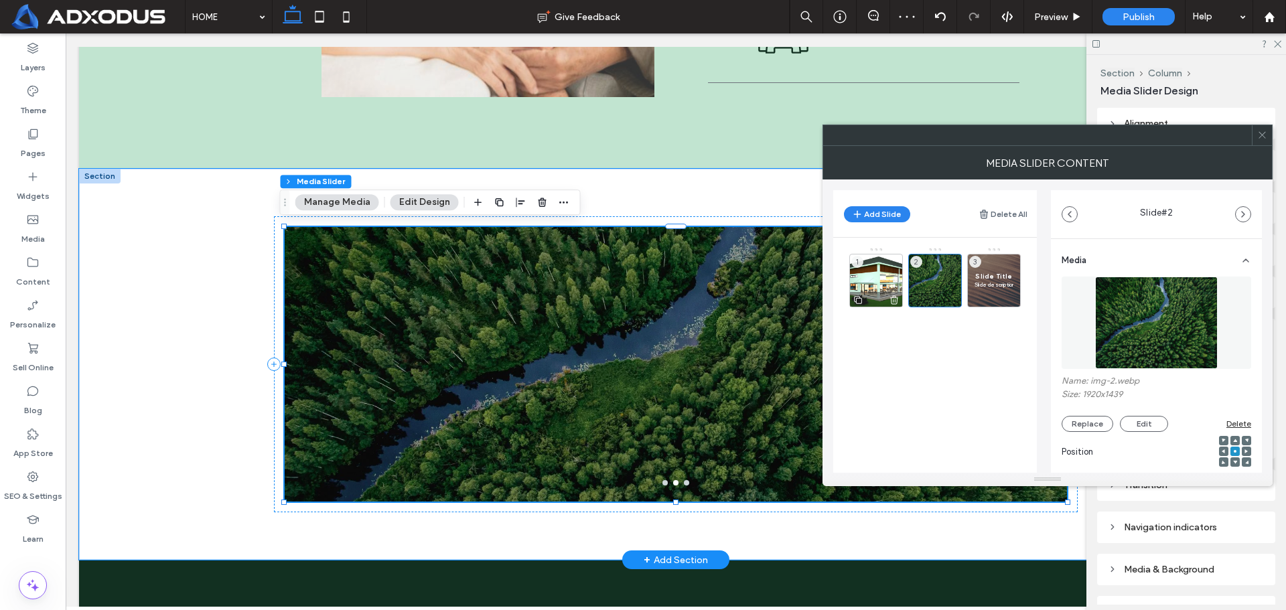
click at [883, 277] on div "1" at bounding box center [876, 281] width 54 height 54
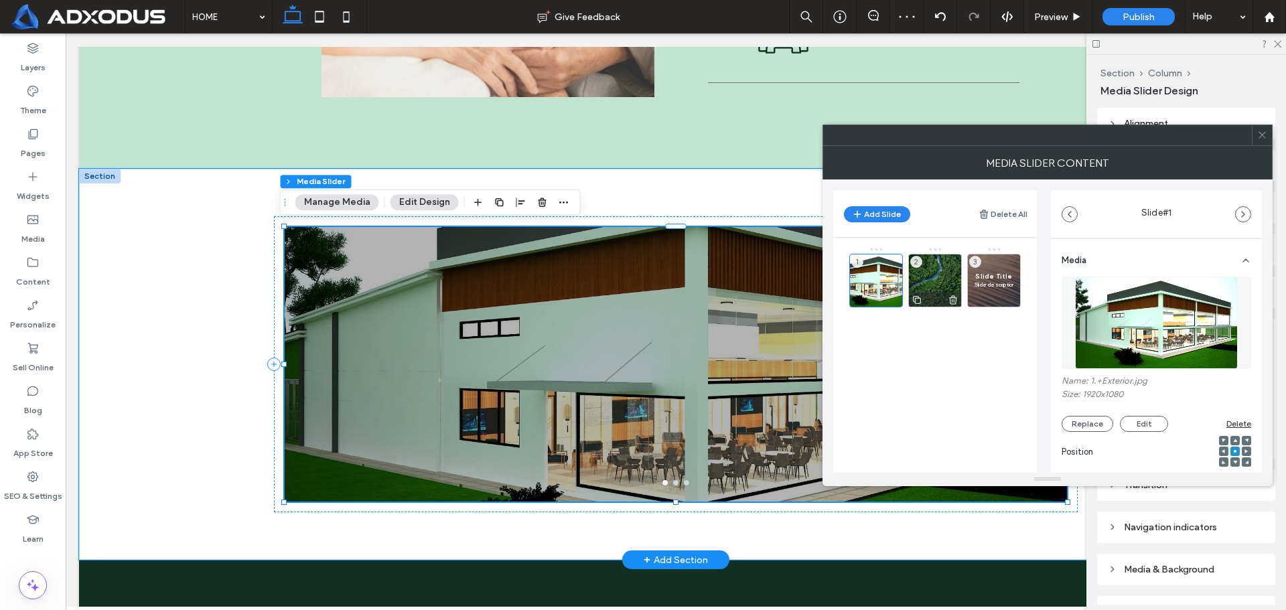
click at [941, 276] on div "2" at bounding box center [935, 281] width 54 height 54
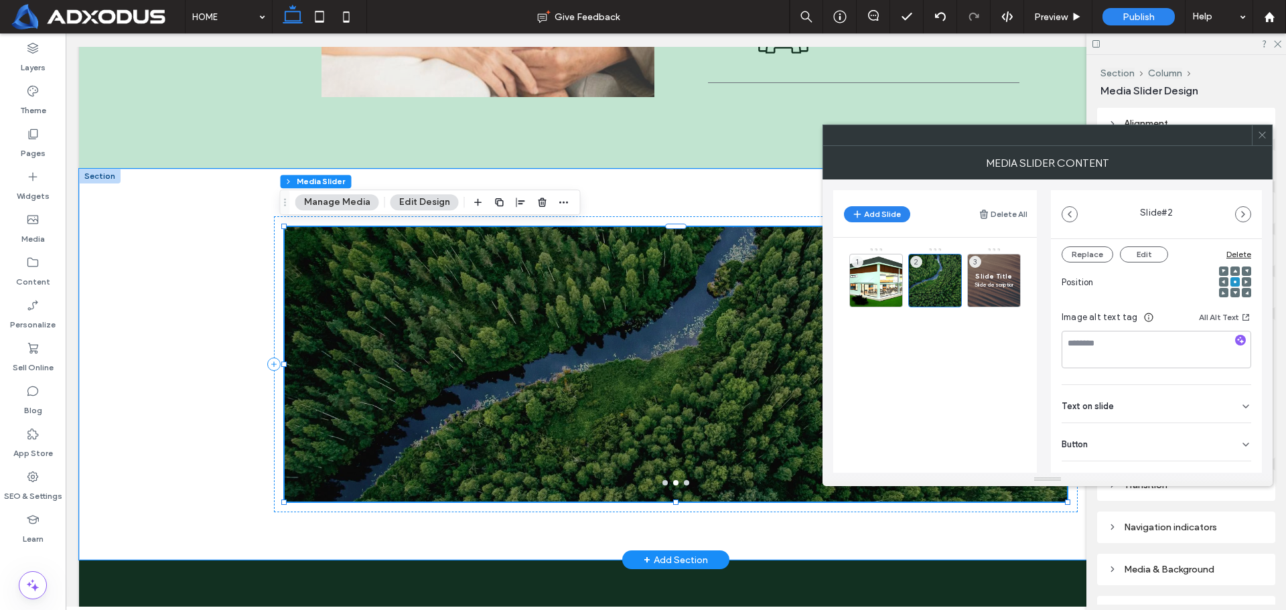
scroll to position [190, 0]
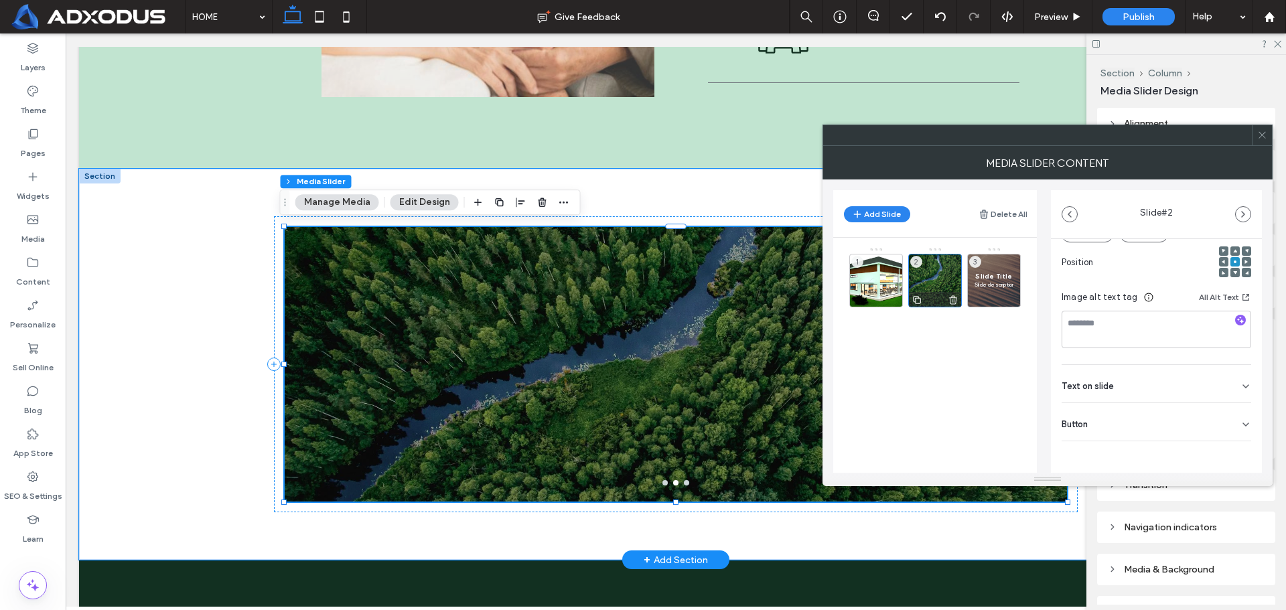
click at [937, 276] on div "2" at bounding box center [935, 281] width 54 height 54
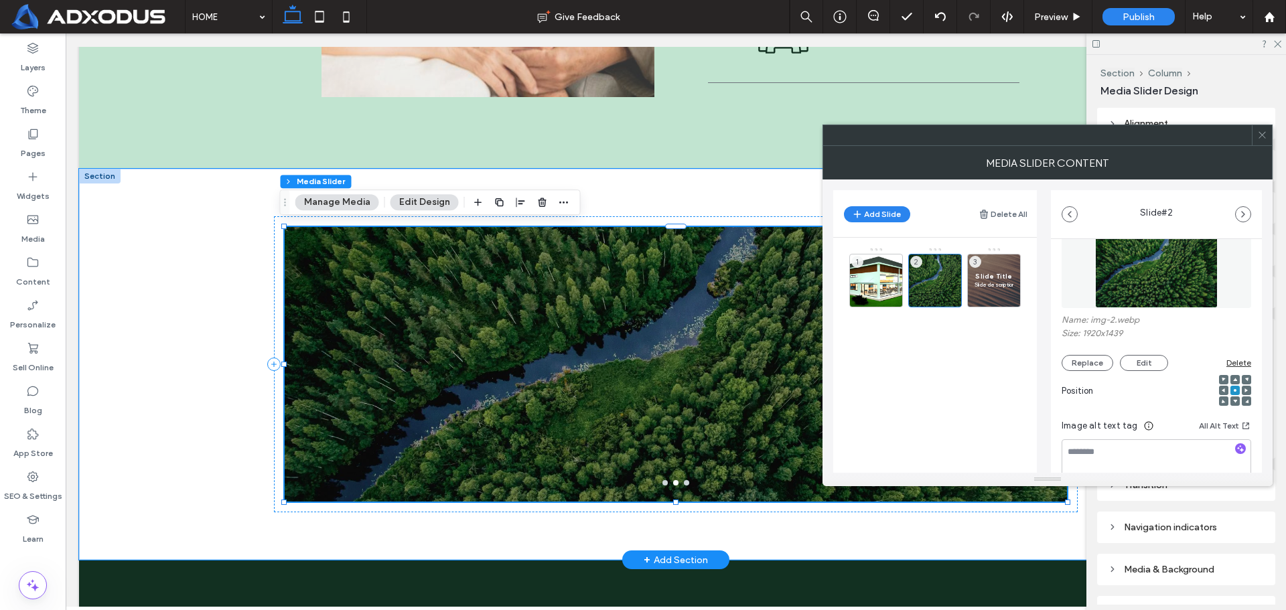
scroll to position [0, 0]
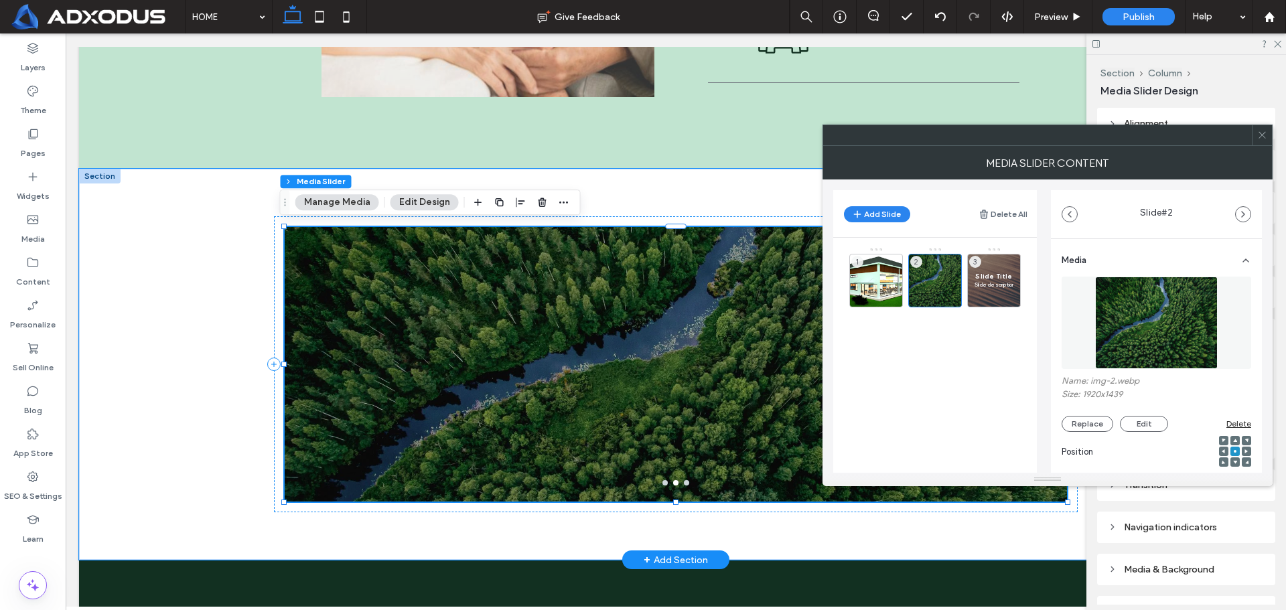
click at [1167, 336] on img at bounding box center [1156, 323] width 123 height 92
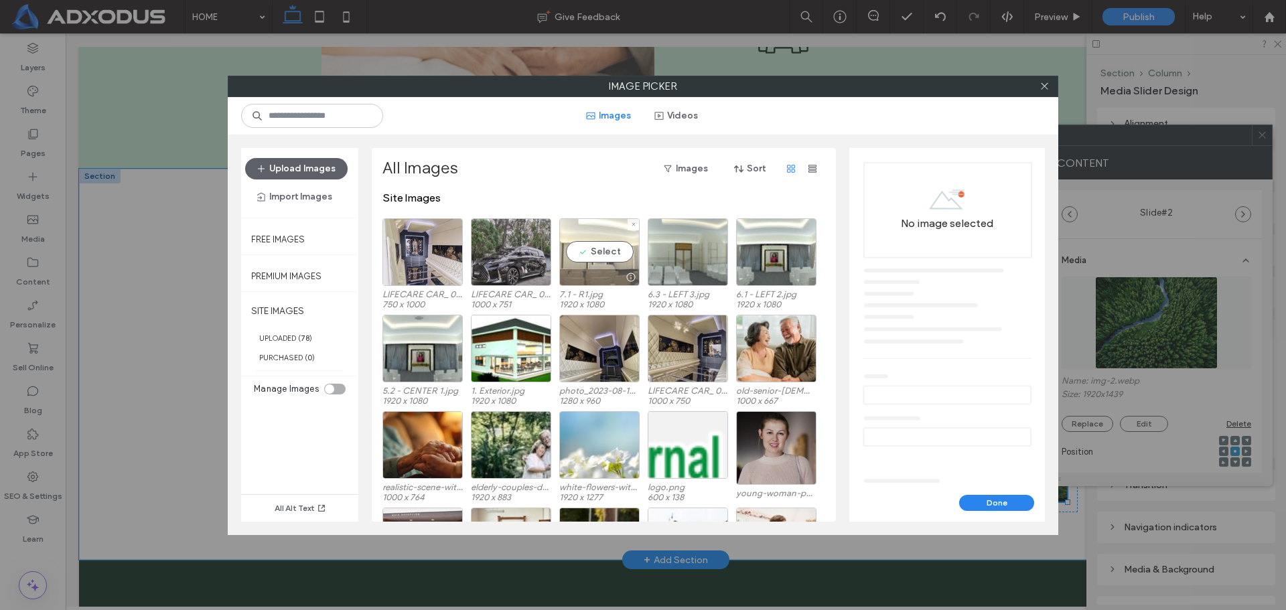
click at [607, 259] on div "Select" at bounding box center [599, 252] width 80 height 68
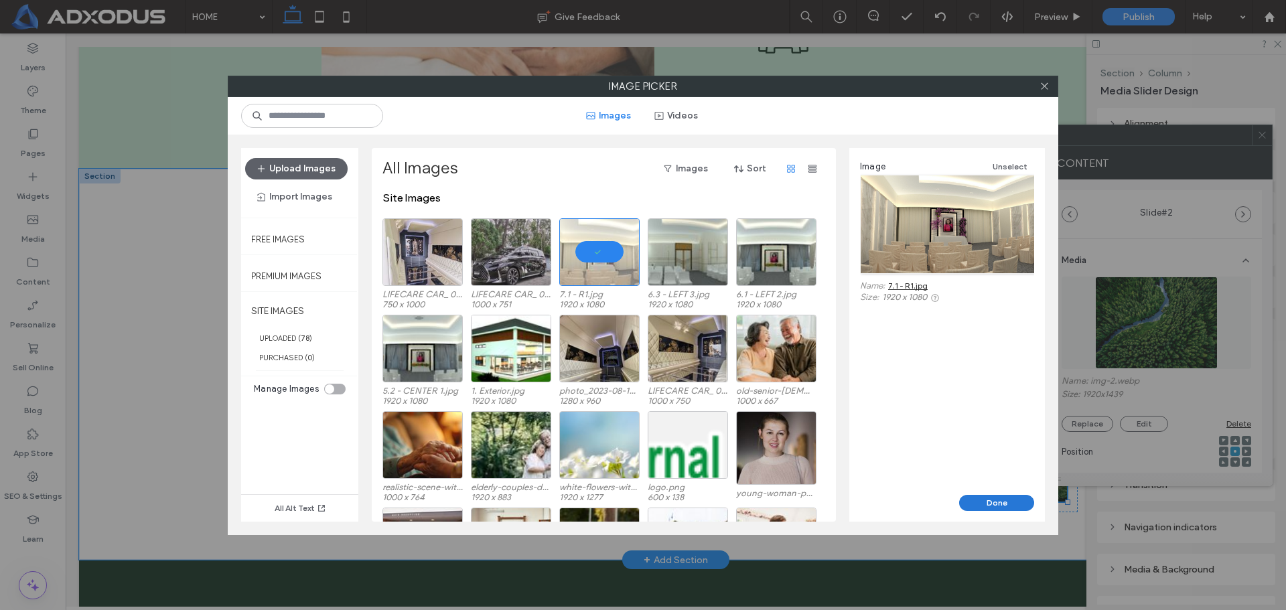
click at [969, 504] on button "Done" at bounding box center [996, 503] width 75 height 16
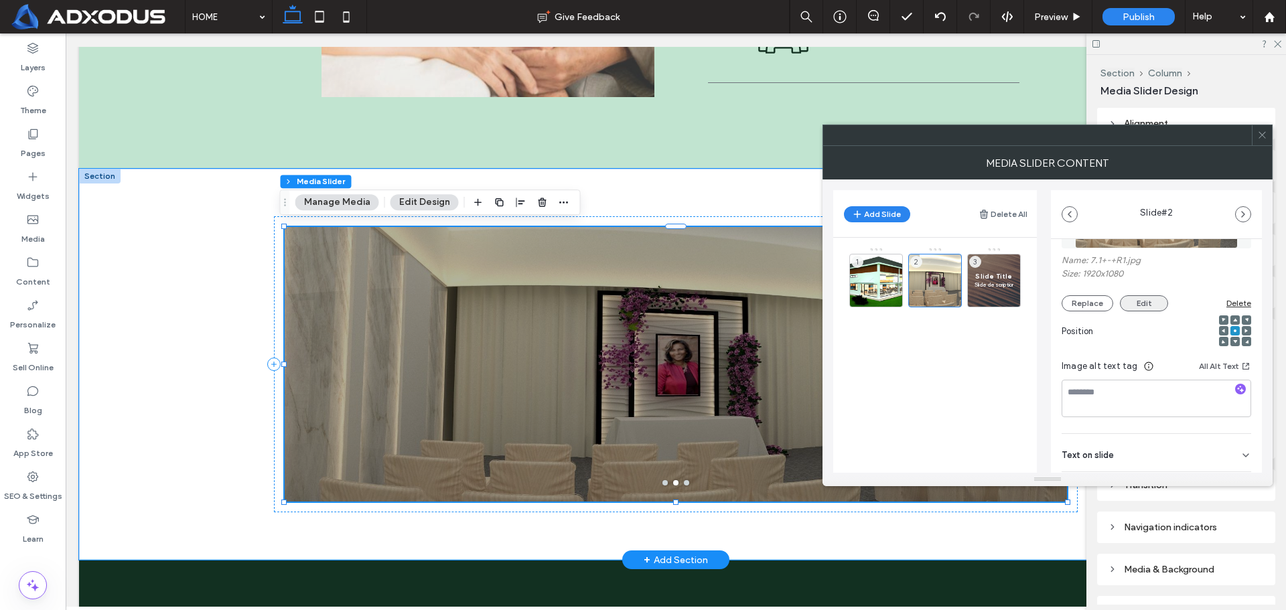
scroll to position [190, 0]
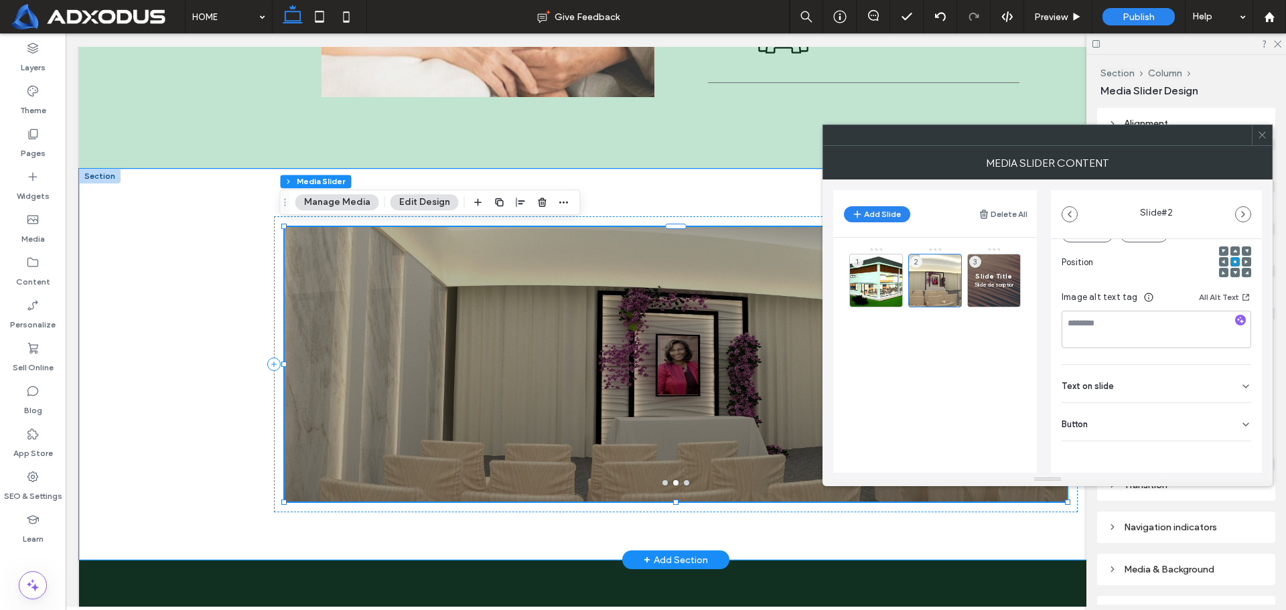
drag, startPoint x: 1130, startPoint y: 428, endPoint x: 1138, endPoint y: 432, distance: 9.0
click at [1130, 429] on div "Button" at bounding box center [1157, 422] width 190 height 38
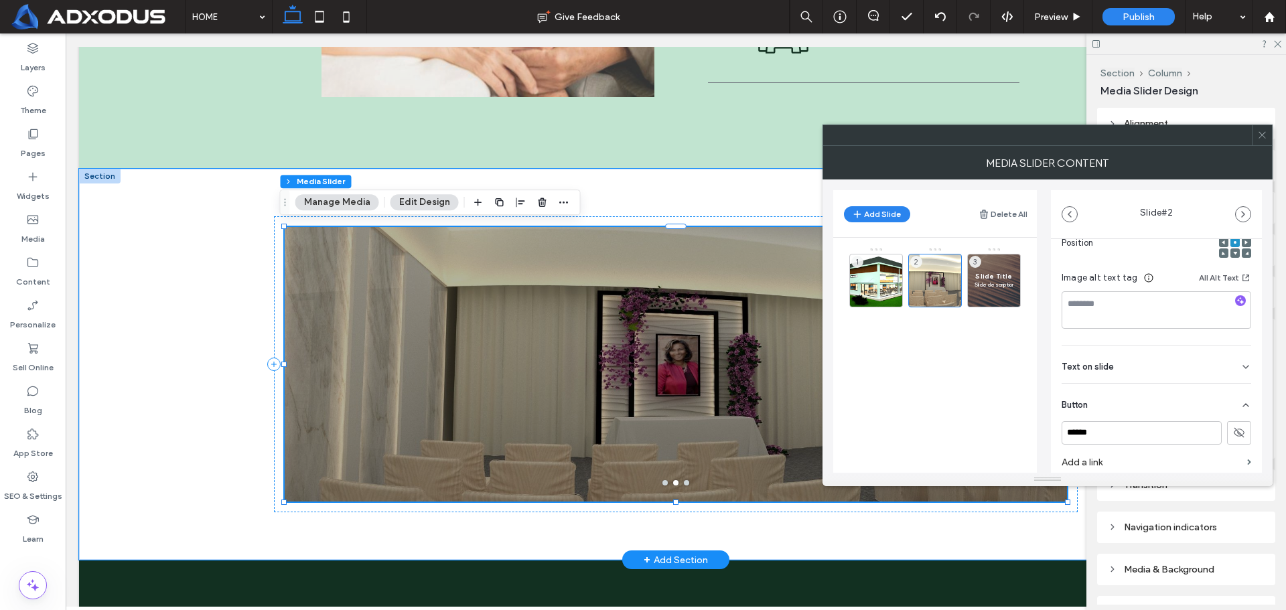
scroll to position [186, 0]
click at [1139, 387] on div "Text on slide" at bounding box center [1157, 387] width 190 height 38
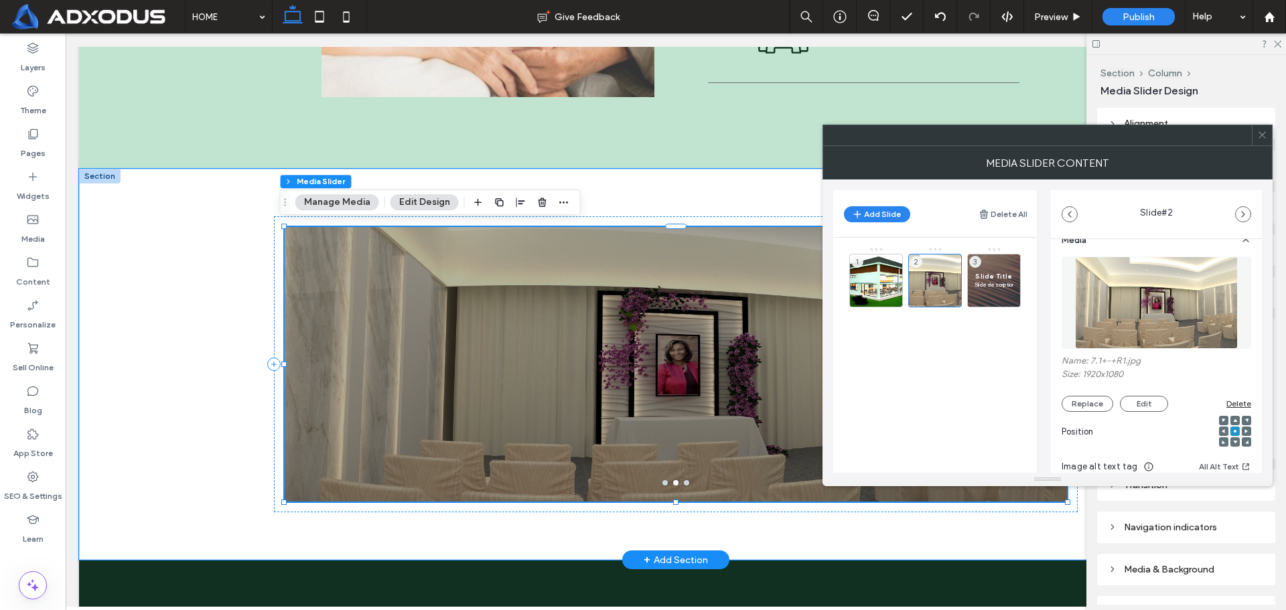
scroll to position [0, 0]
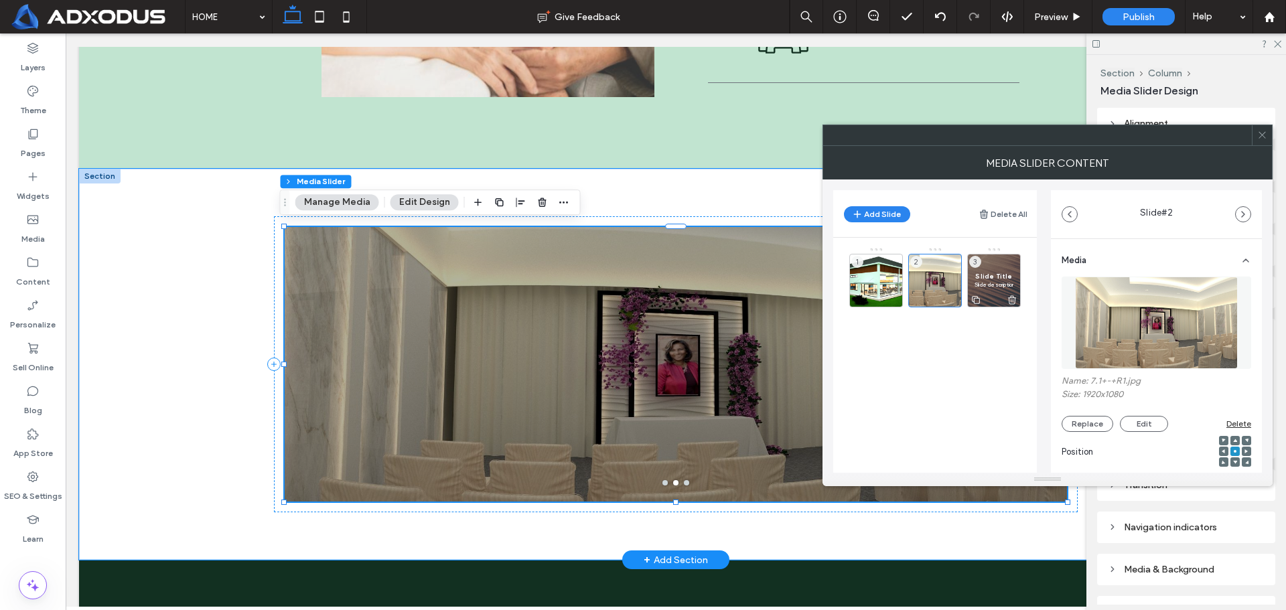
click at [990, 273] on span "Slide Title" at bounding box center [994, 276] width 39 height 9
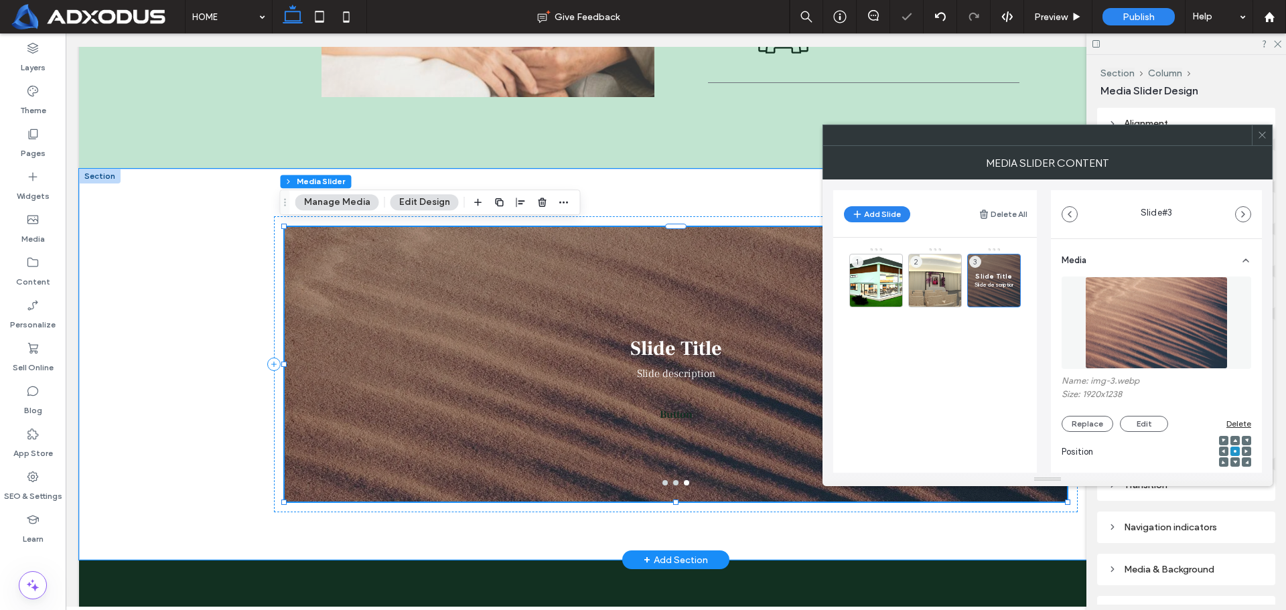
click at [1114, 305] on img at bounding box center [1156, 323] width 143 height 92
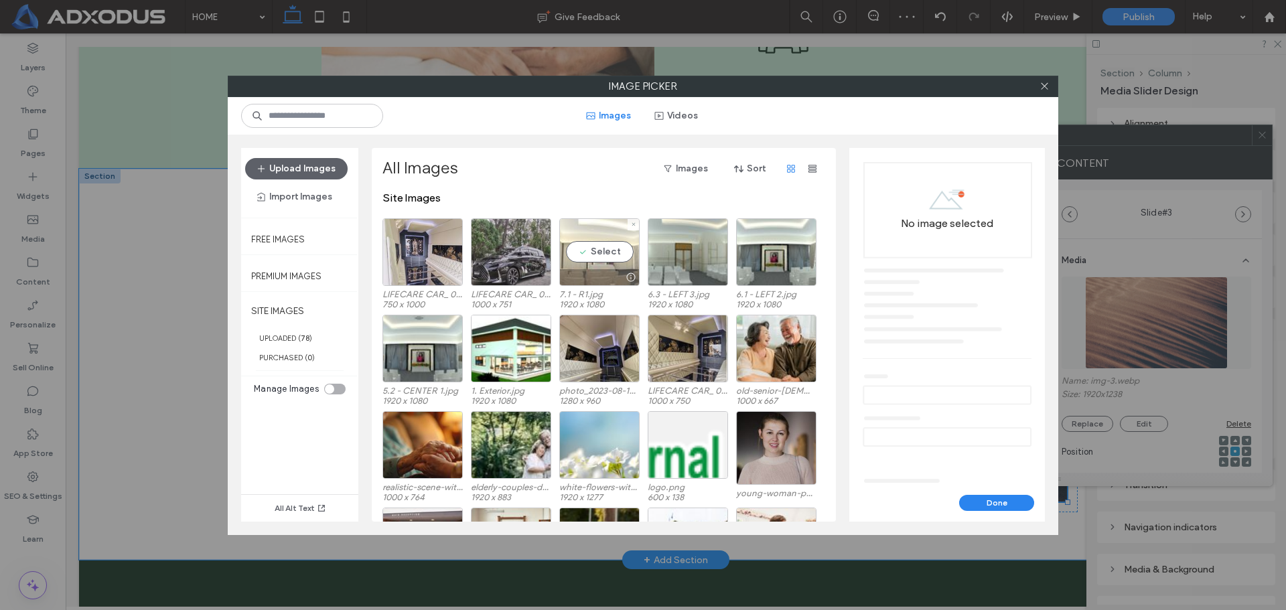
click at [598, 249] on div "Select" at bounding box center [599, 252] width 80 height 68
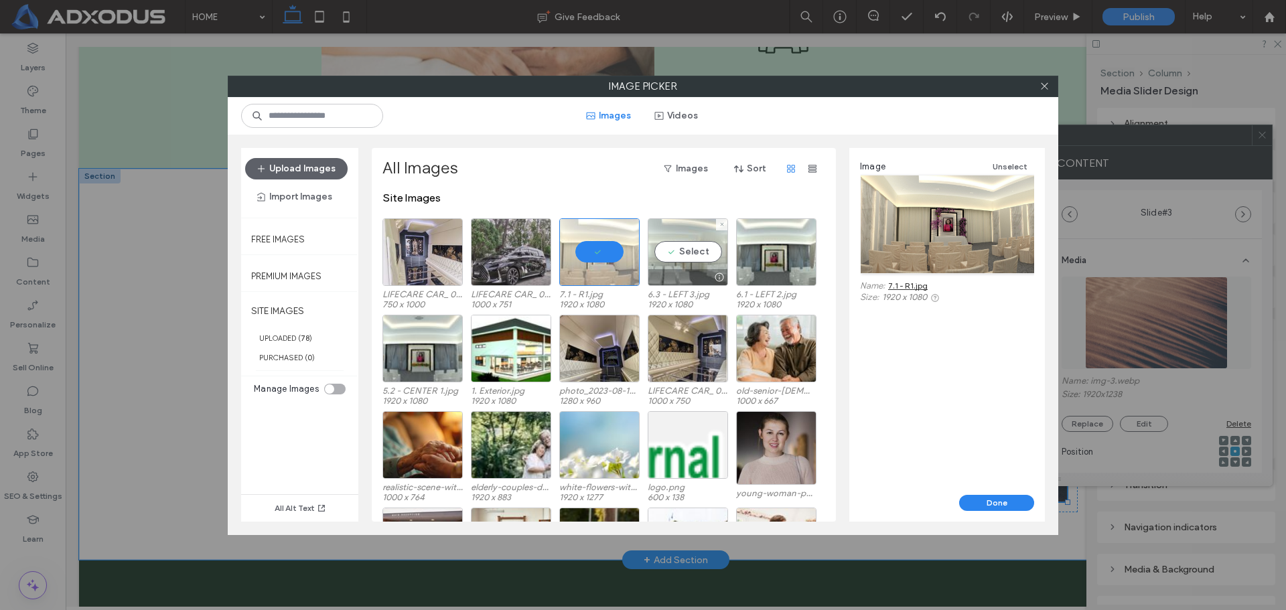
click at [673, 254] on div "Select" at bounding box center [688, 252] width 80 height 68
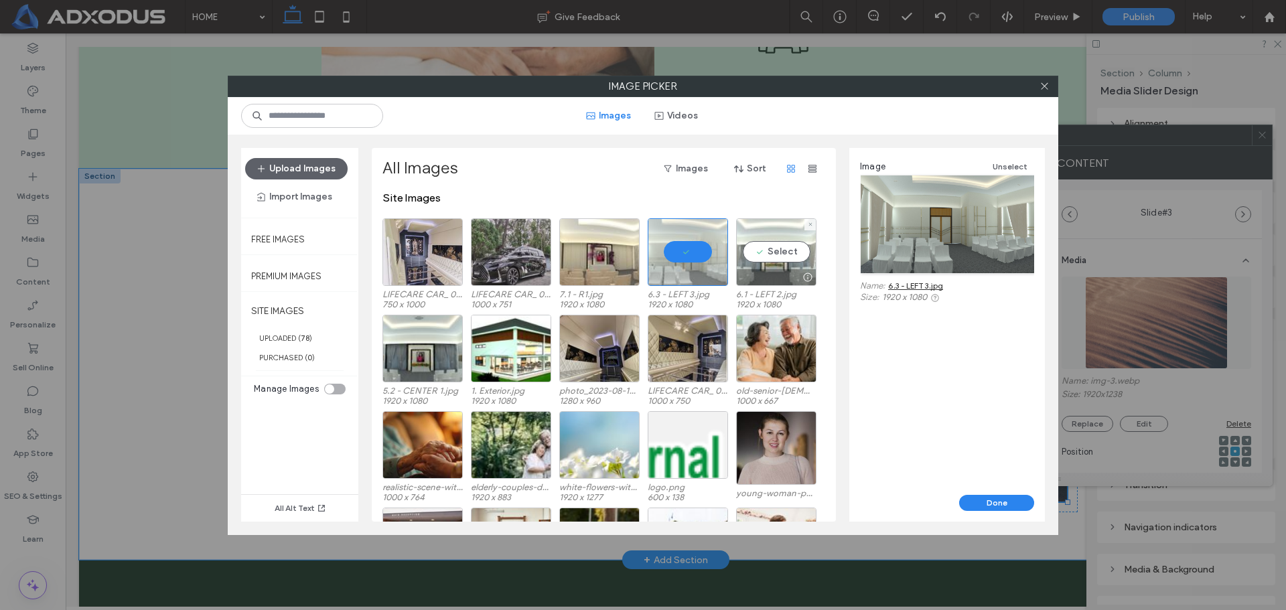
click at [766, 256] on div "Select" at bounding box center [776, 252] width 80 height 68
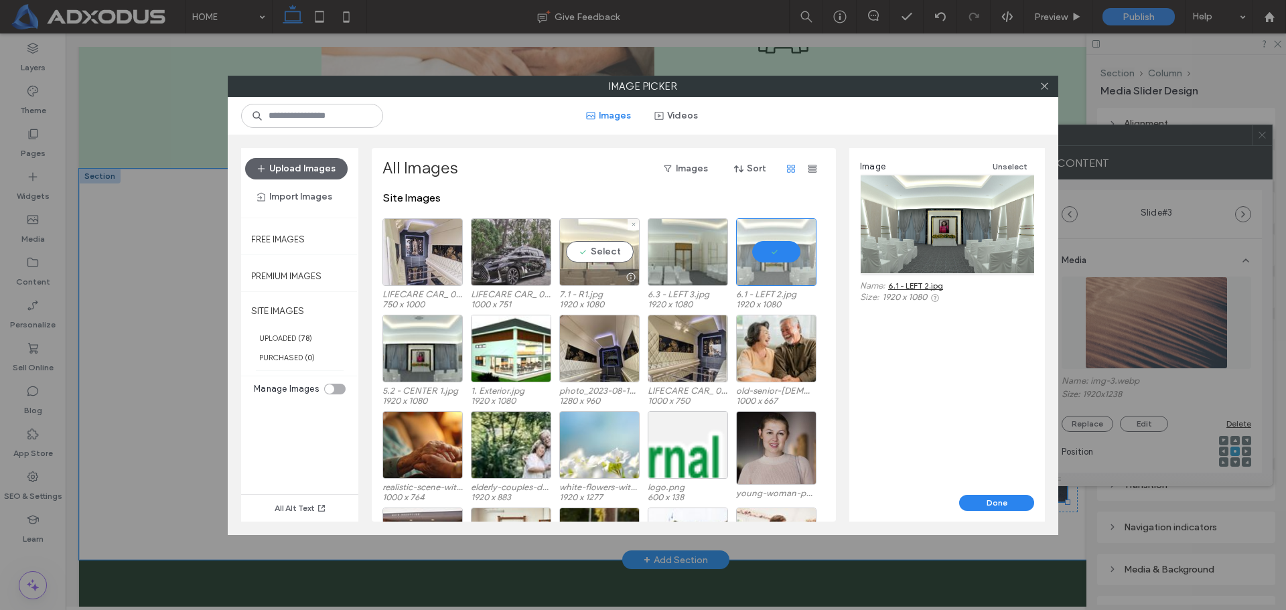
click at [611, 242] on div "Select" at bounding box center [599, 252] width 80 height 68
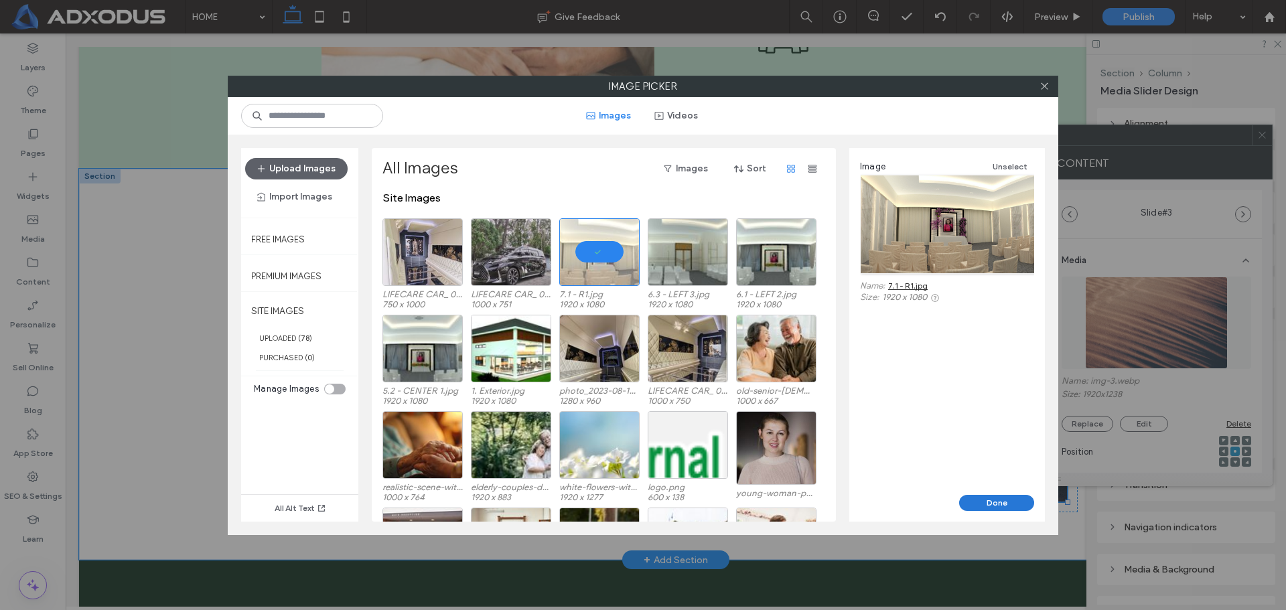
click at [993, 501] on button "Done" at bounding box center [996, 503] width 75 height 16
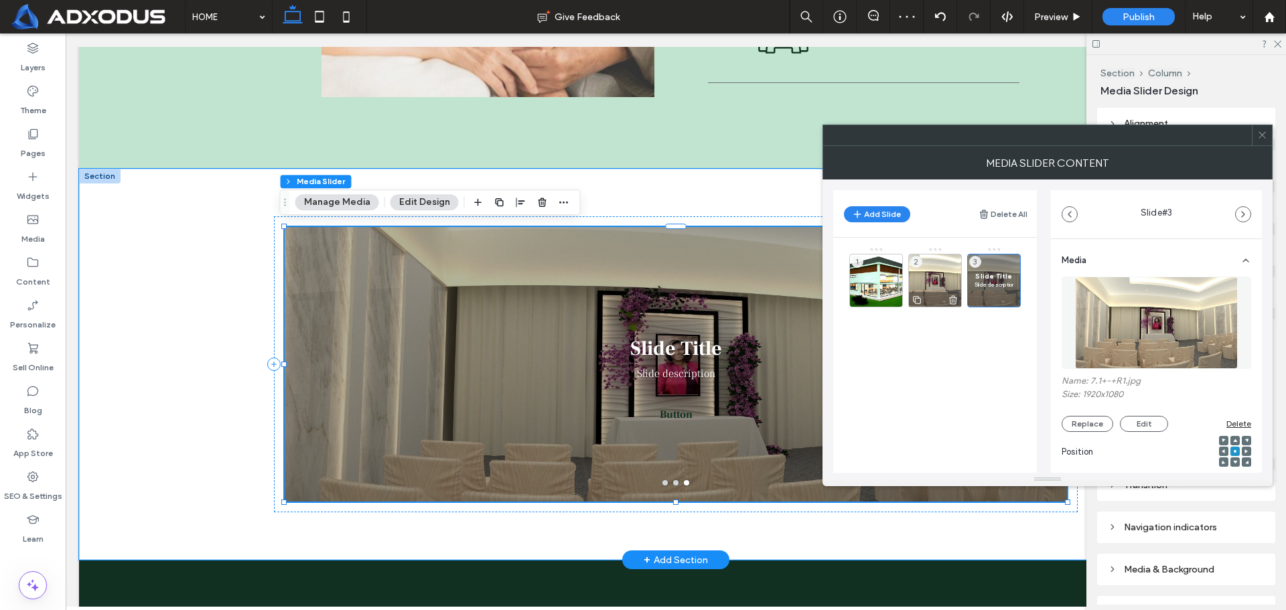
click at [936, 263] on div "2" at bounding box center [935, 281] width 54 height 54
click at [988, 270] on div "Slide Title Slide description 3" at bounding box center [994, 281] width 54 height 54
click at [1147, 297] on img at bounding box center [1156, 323] width 163 height 92
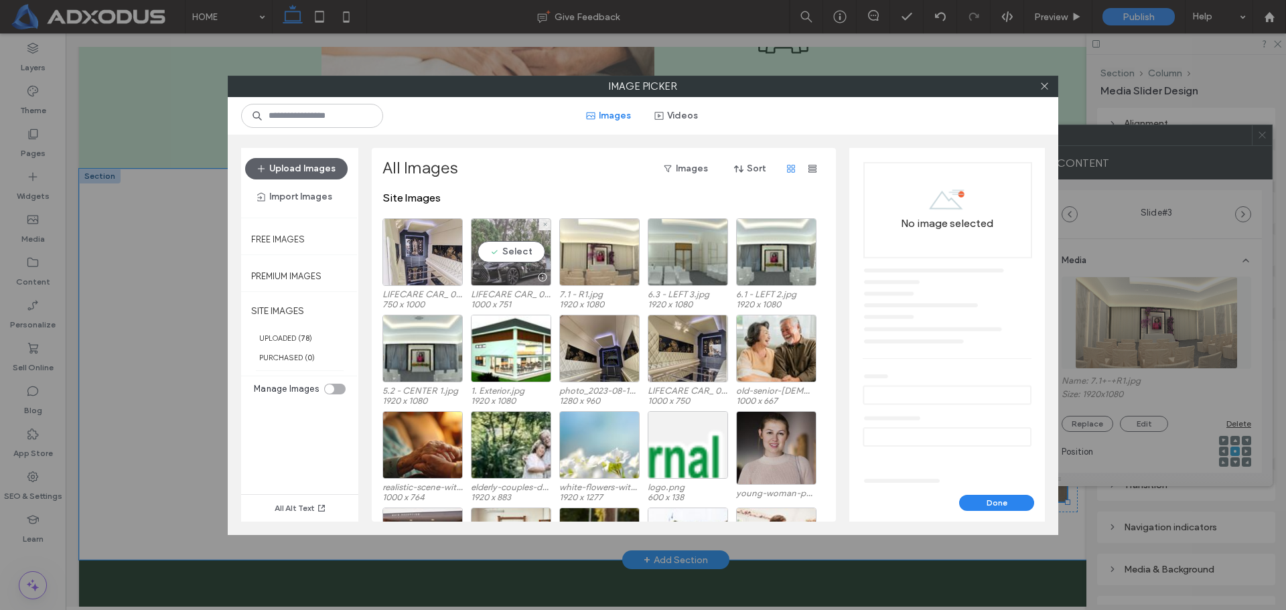
click at [494, 252] on div "Select" at bounding box center [511, 252] width 80 height 68
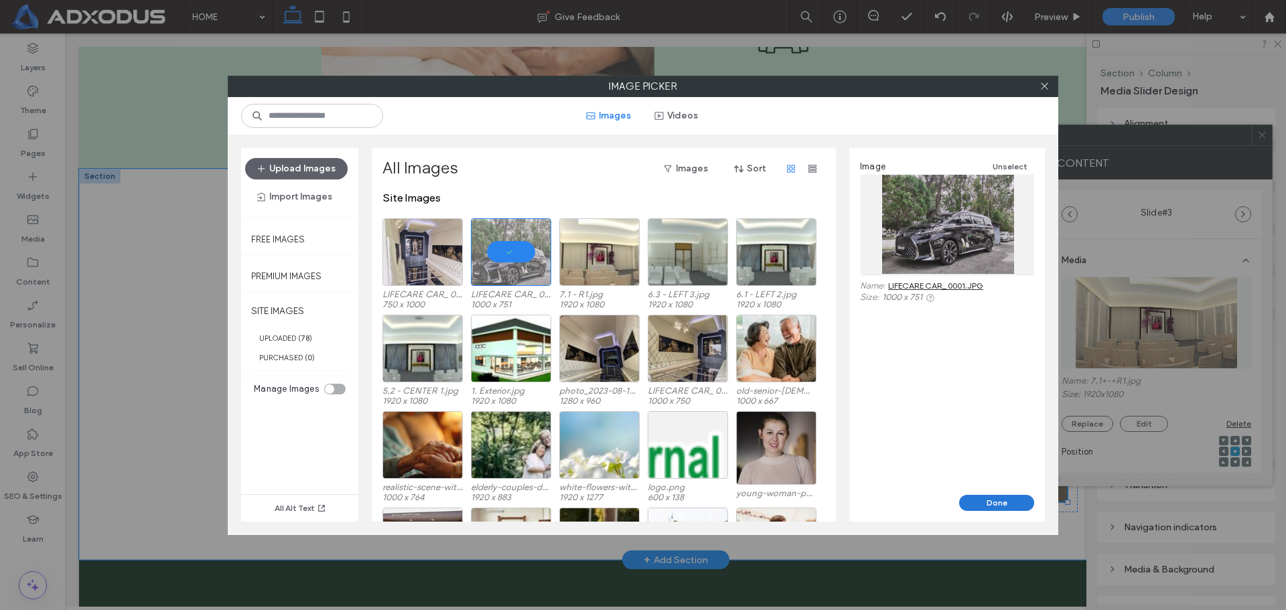
click at [987, 502] on button "Done" at bounding box center [996, 503] width 75 height 16
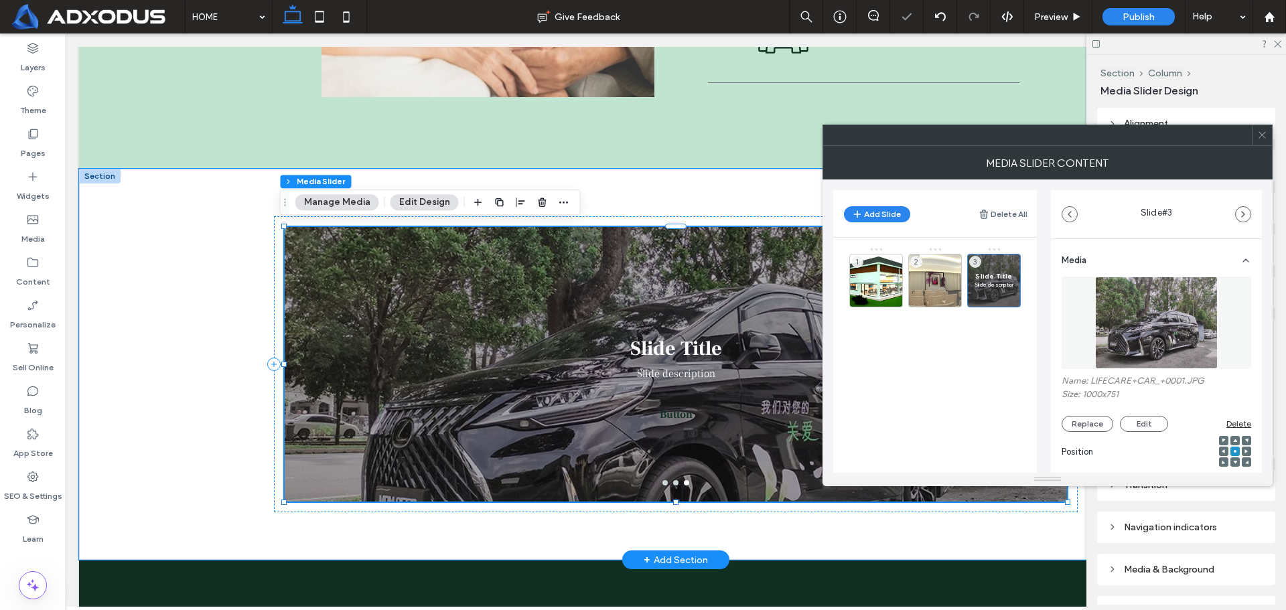
scroll to position [335, 0]
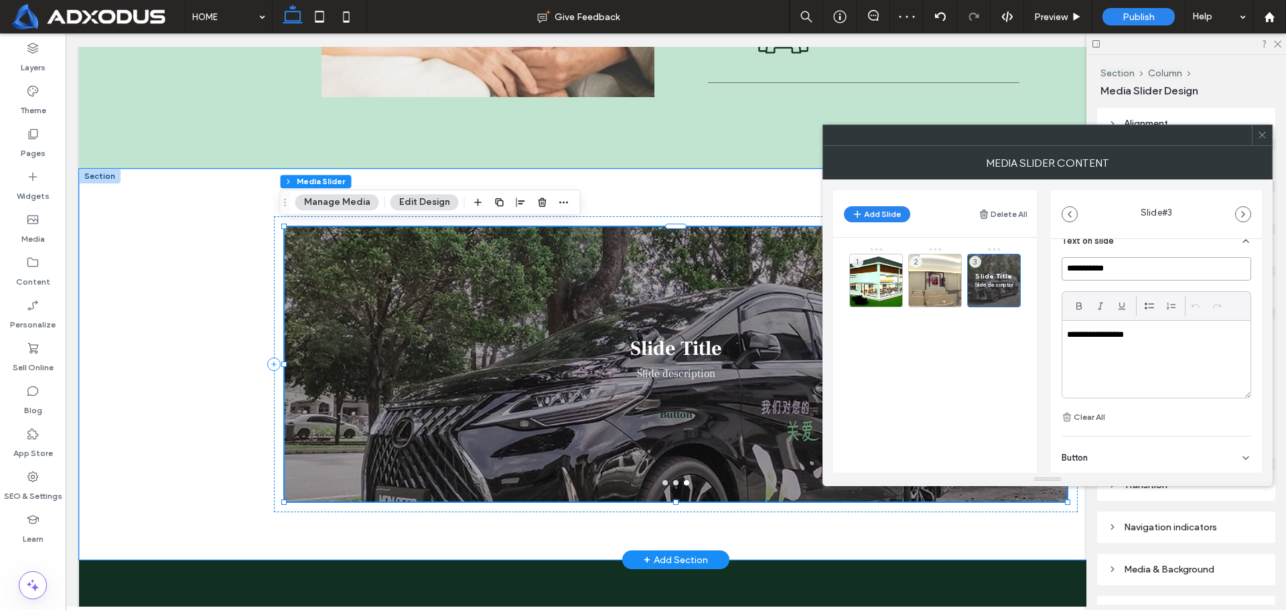
click at [1179, 271] on input "**********" at bounding box center [1157, 268] width 190 height 23
click at [1167, 336] on p "**********" at bounding box center [1152, 335] width 171 height 12
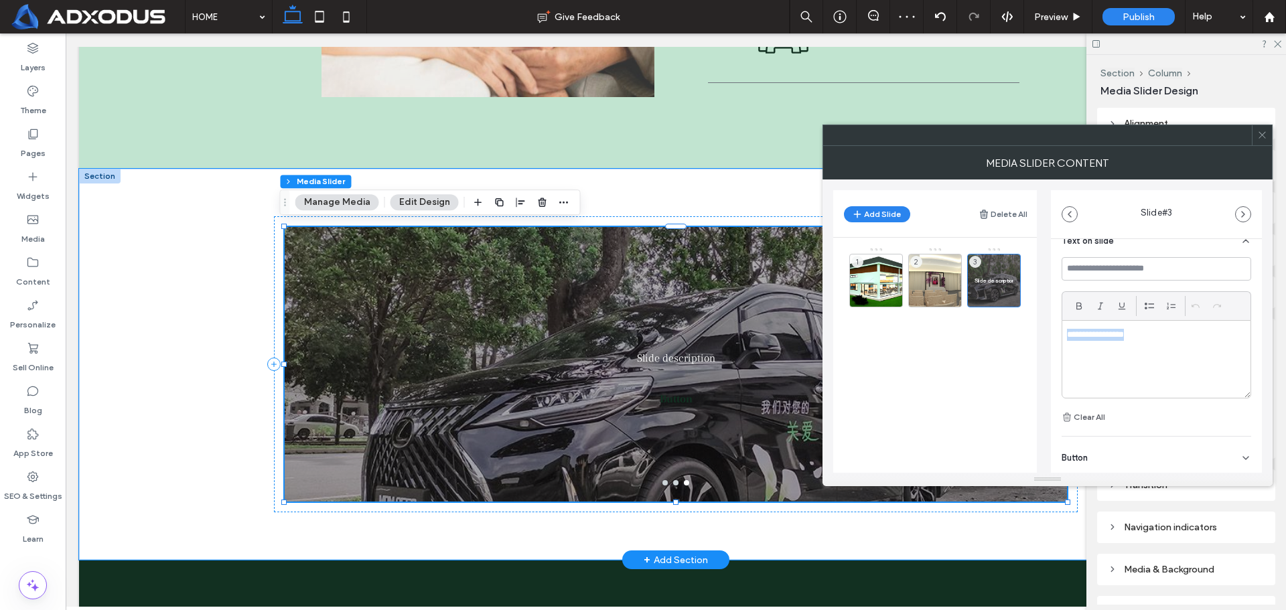
click at [1167, 336] on p "**********" at bounding box center [1152, 335] width 171 height 12
click at [1185, 445] on div "Button" at bounding box center [1157, 456] width 190 height 38
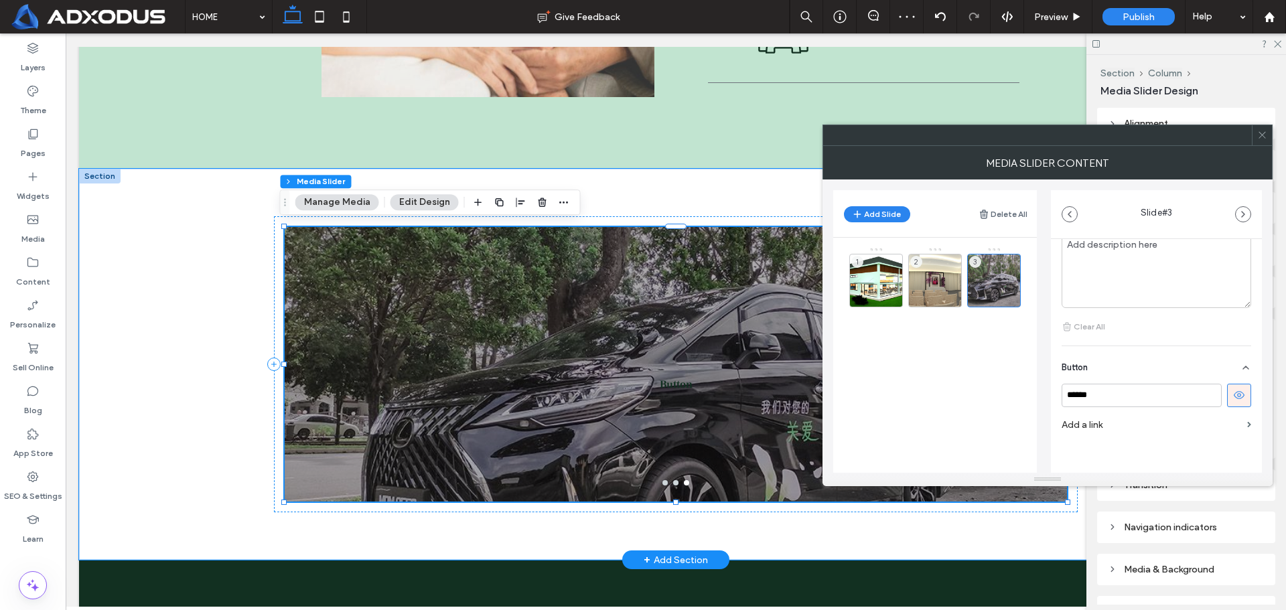
scroll to position [432, 0]
click at [1234, 386] on icon at bounding box center [1239, 388] width 12 height 12
click at [1267, 133] on div at bounding box center [1262, 135] width 20 height 20
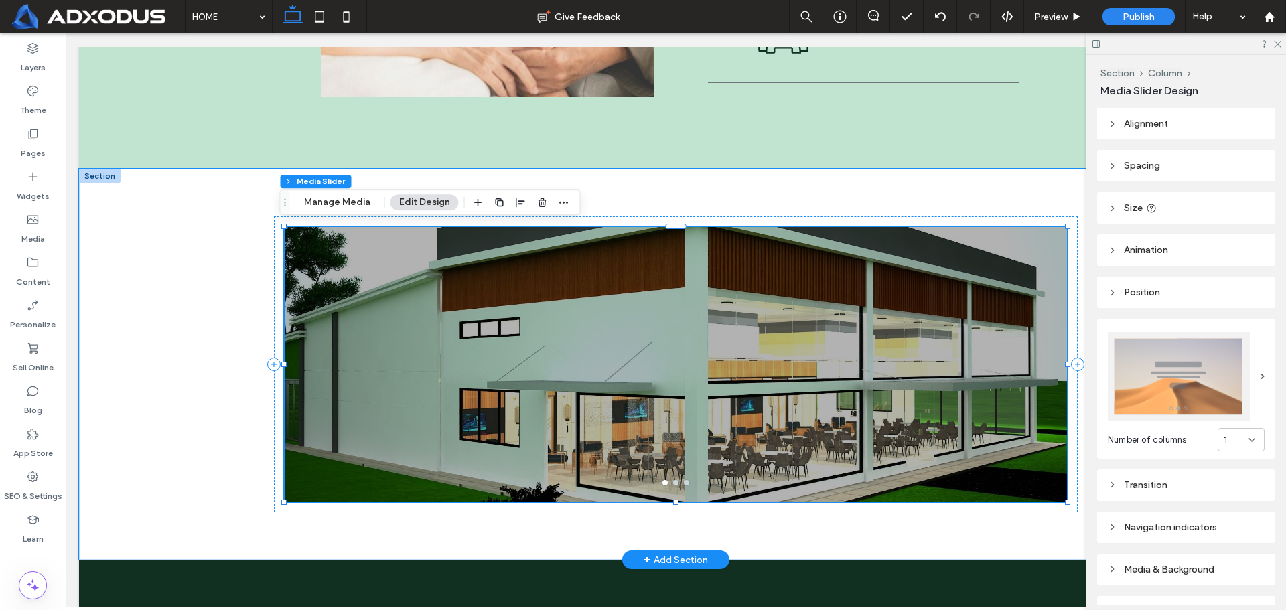
click at [956, 392] on div at bounding box center [676, 372] width 782 height 211
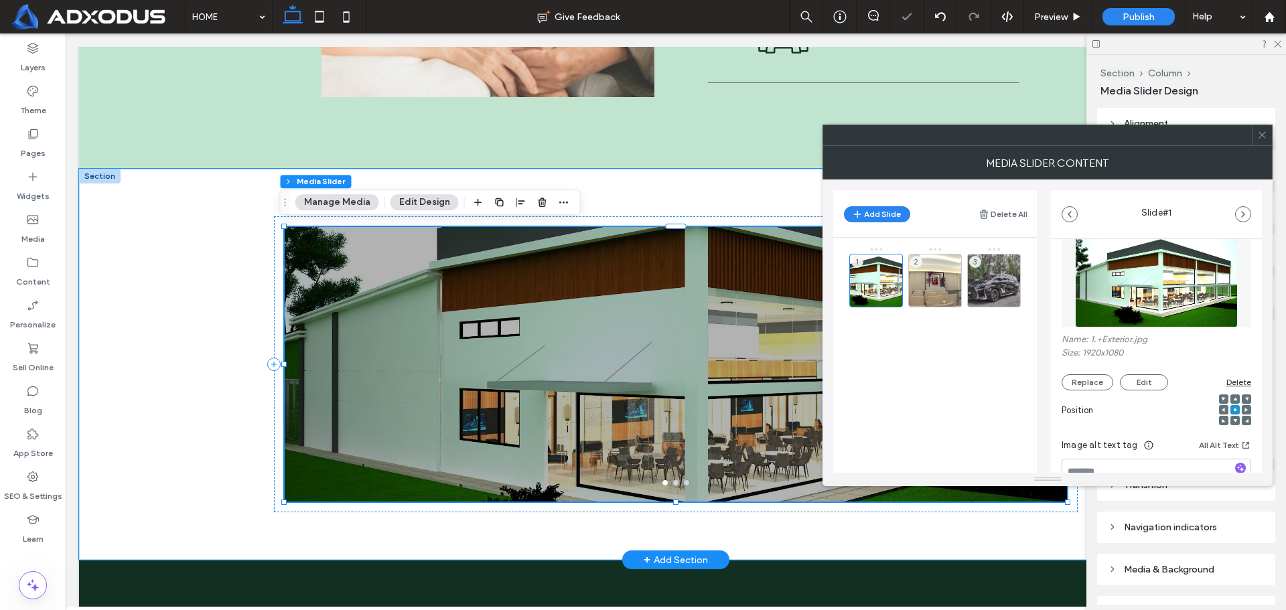
scroll to position [67, 0]
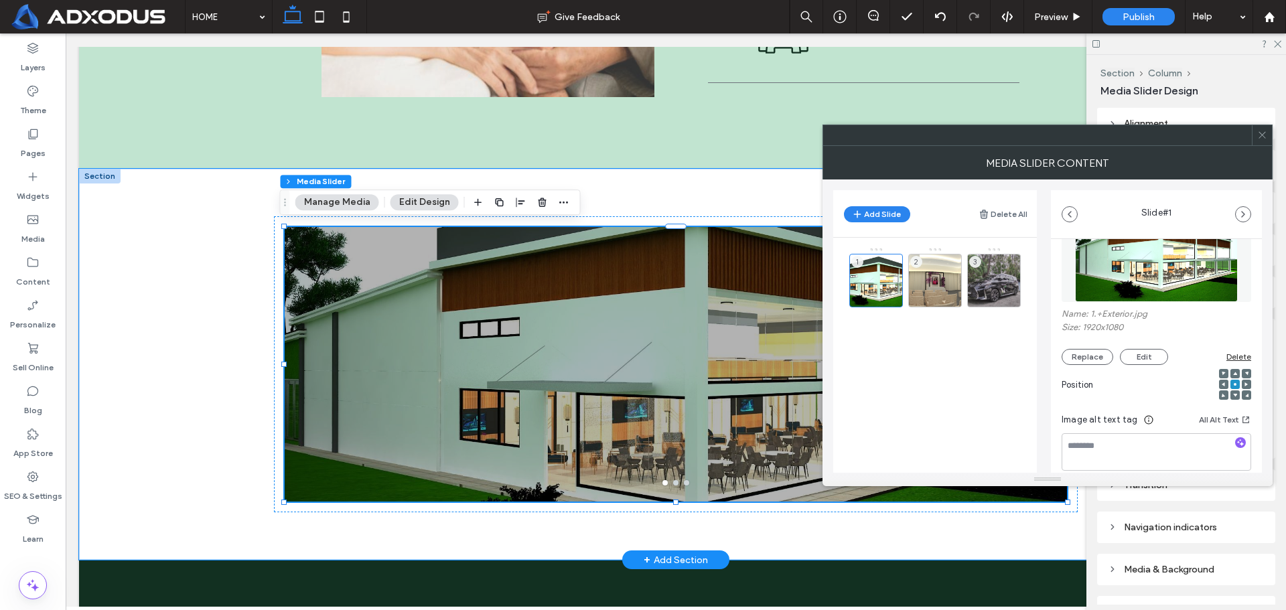
click at [979, 348] on div "1 2 3" at bounding box center [943, 320] width 188 height 147
click at [894, 216] on button "Add Slide" at bounding box center [877, 214] width 66 height 16
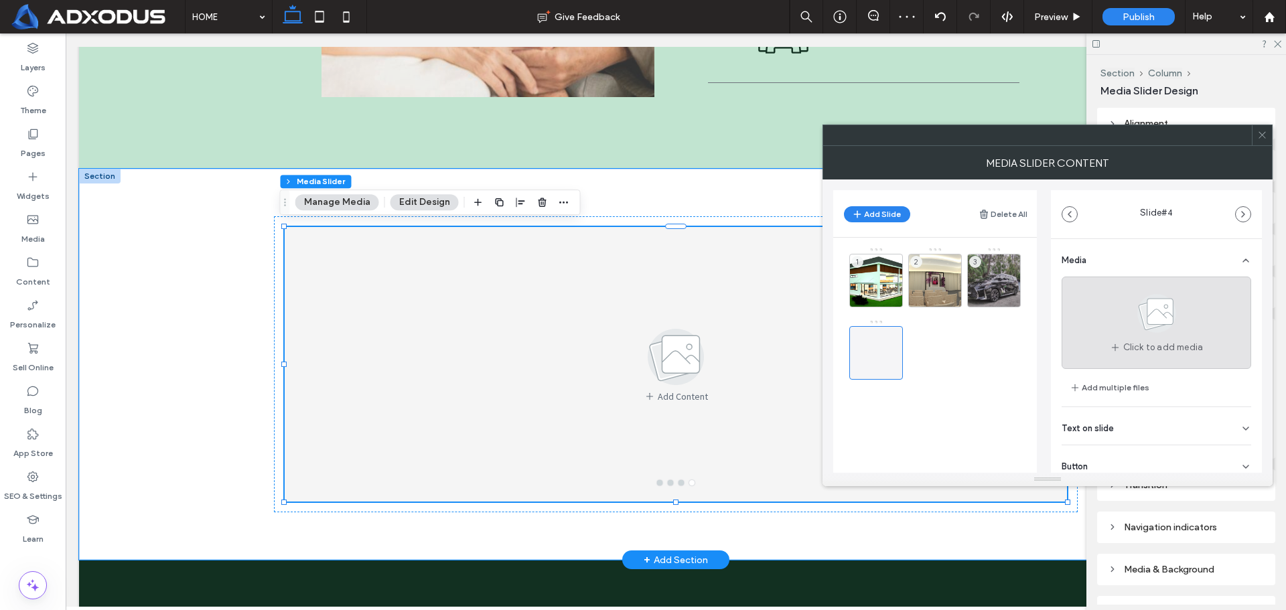
click at [1123, 336] on span at bounding box center [1156, 316] width 67 height 50
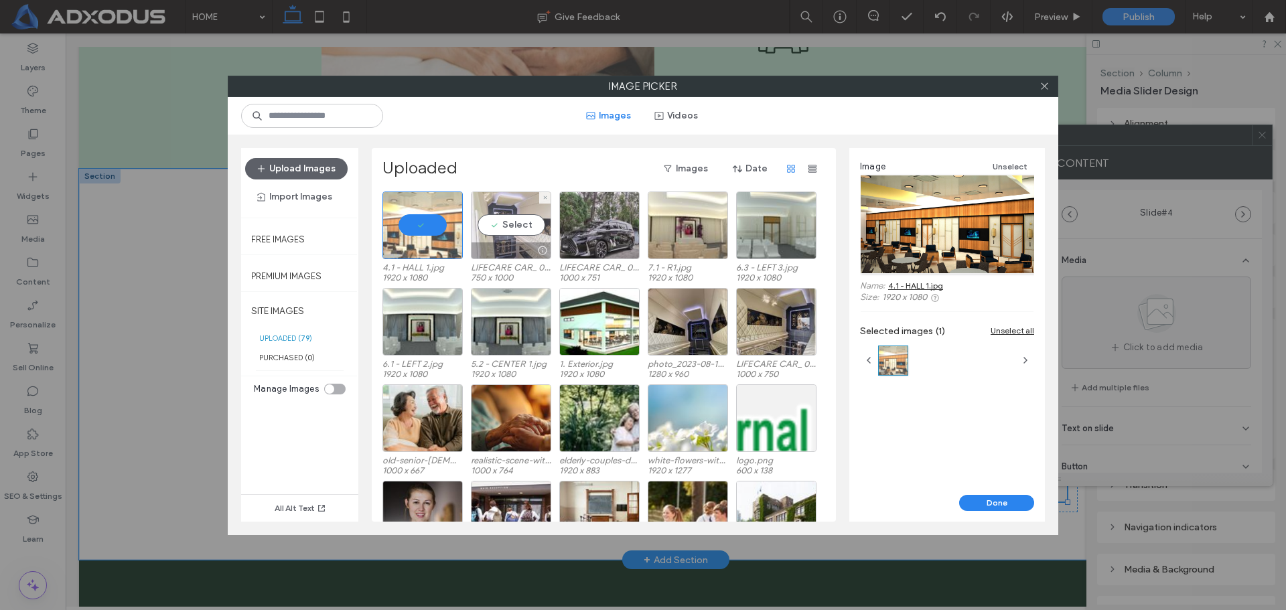
click at [521, 232] on div "Select" at bounding box center [511, 226] width 80 height 68
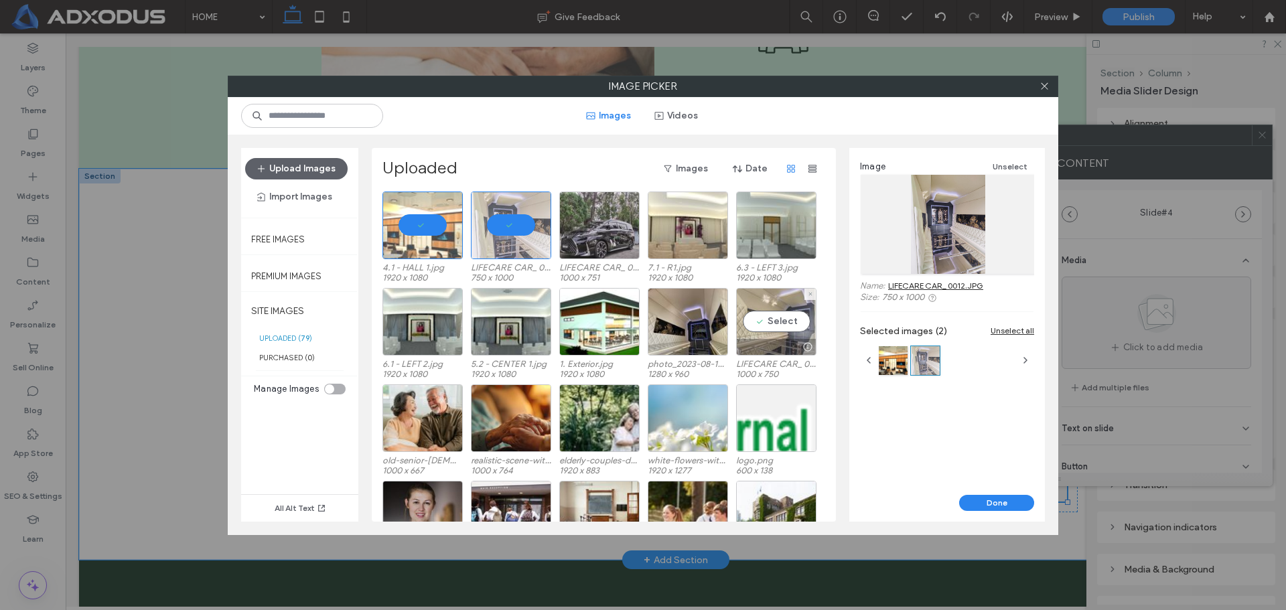
click at [780, 322] on div "Select" at bounding box center [776, 322] width 80 height 68
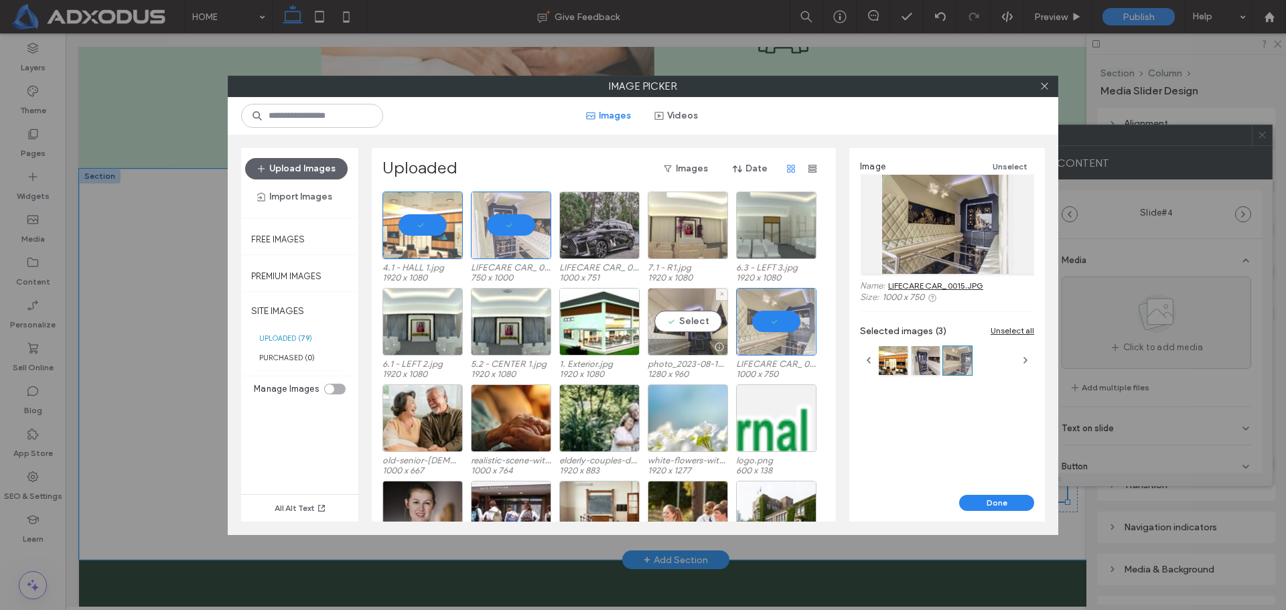
click at [683, 317] on div "Select" at bounding box center [688, 322] width 80 height 68
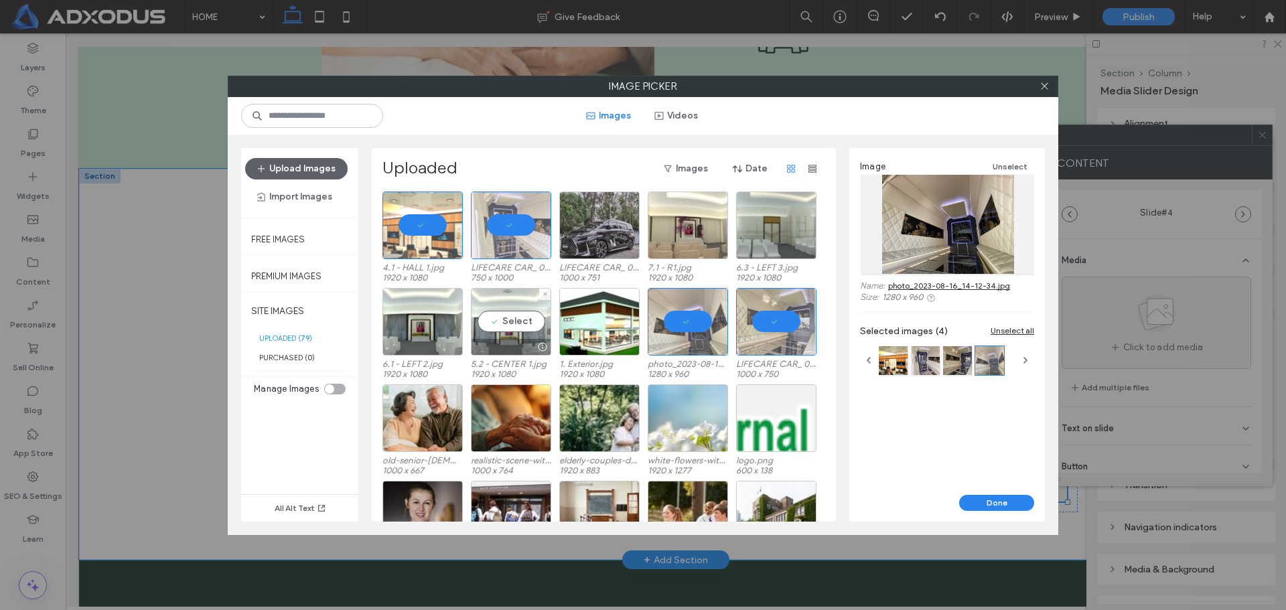
click at [506, 323] on div "Select" at bounding box center [511, 322] width 80 height 68
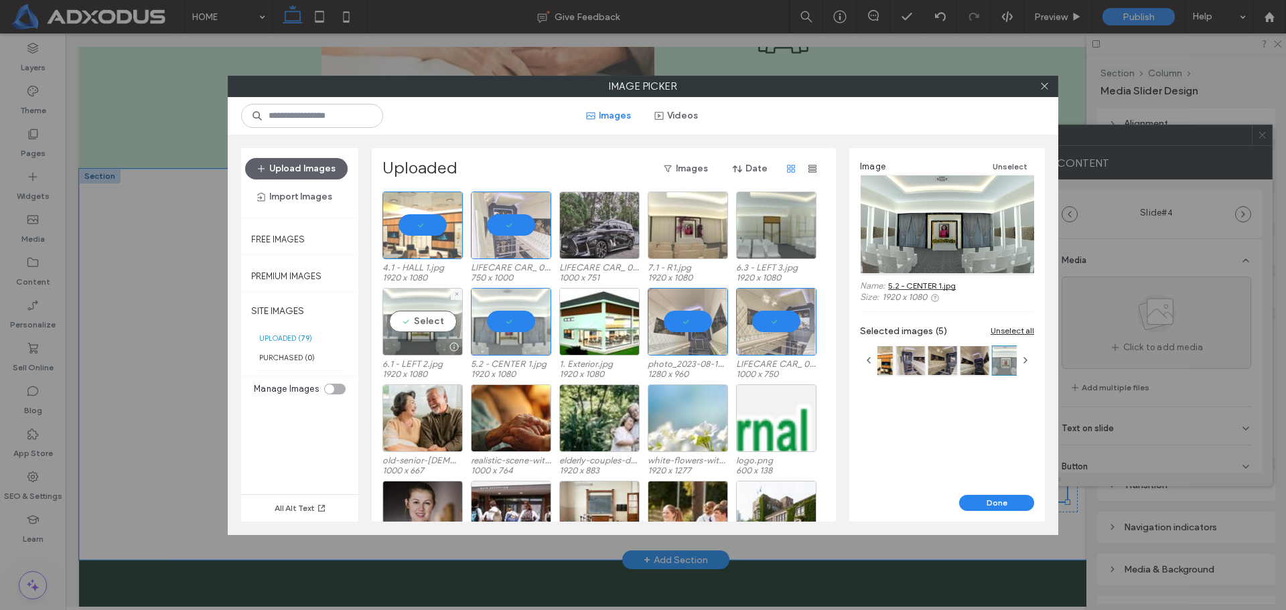
click at [431, 326] on div "Select" at bounding box center [422, 322] width 80 height 68
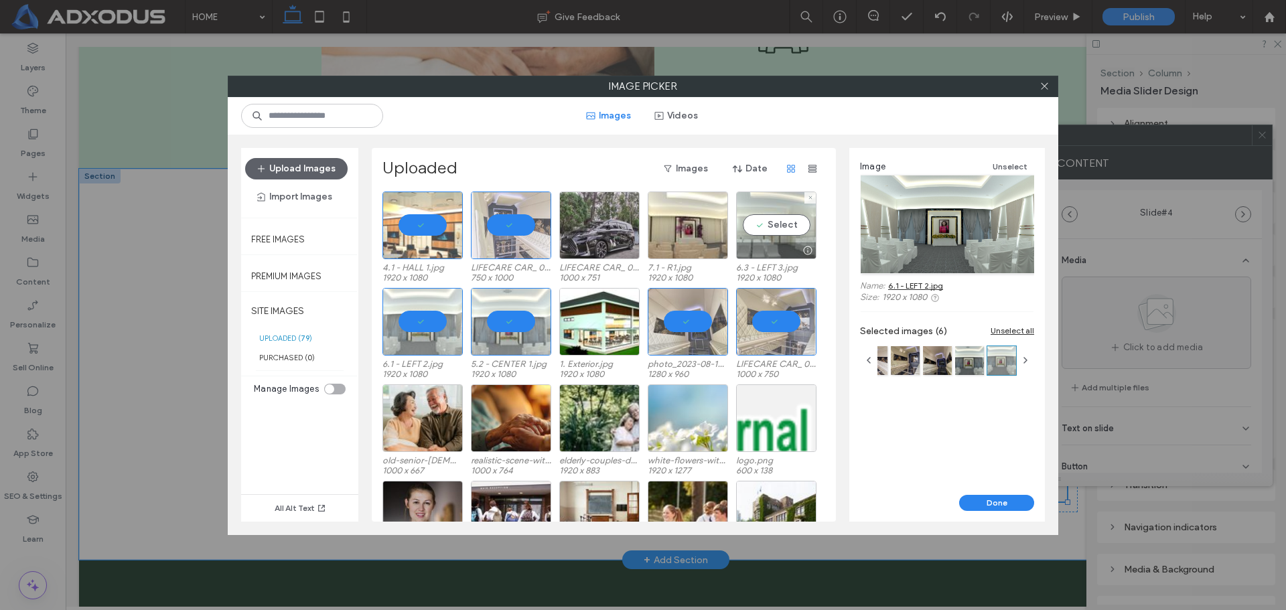
click at [769, 212] on div "Select" at bounding box center [776, 226] width 80 height 68
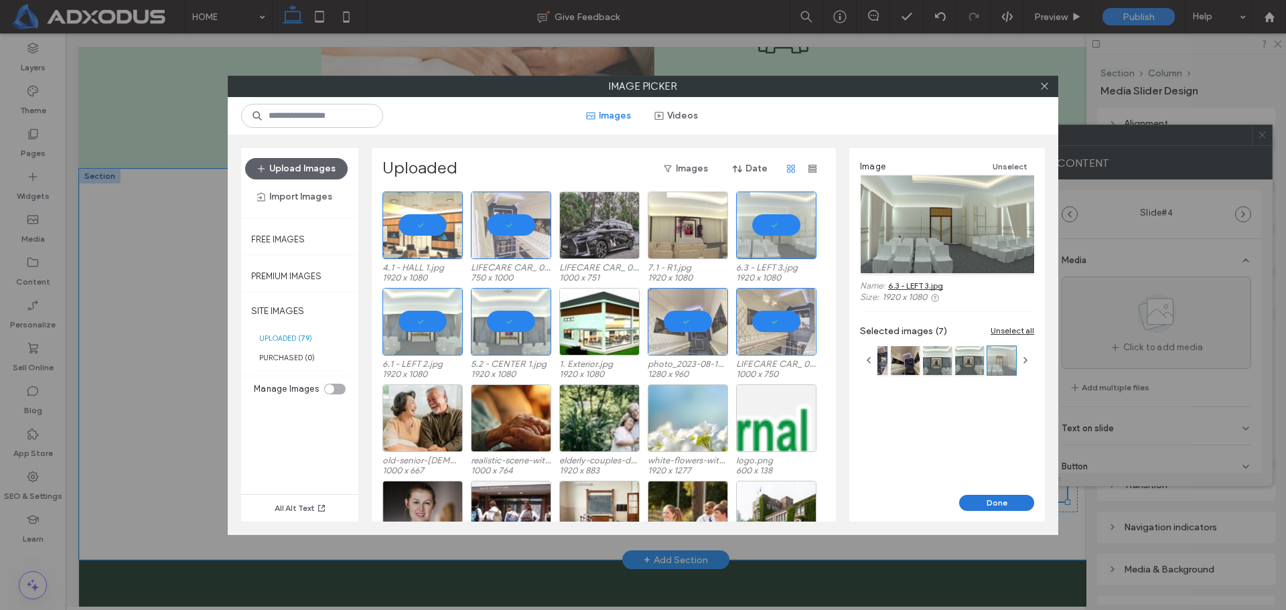
click at [1008, 499] on button "Done" at bounding box center [996, 503] width 75 height 16
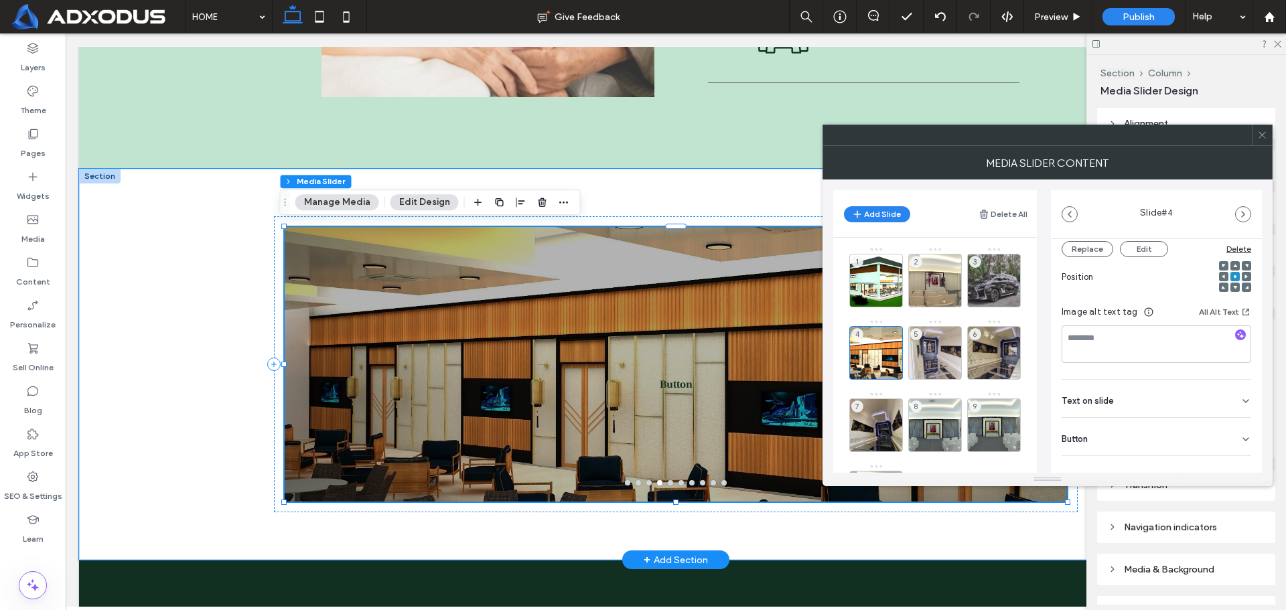
scroll to position [190, 0]
click at [1157, 435] on div "Button" at bounding box center [1157, 422] width 190 height 38
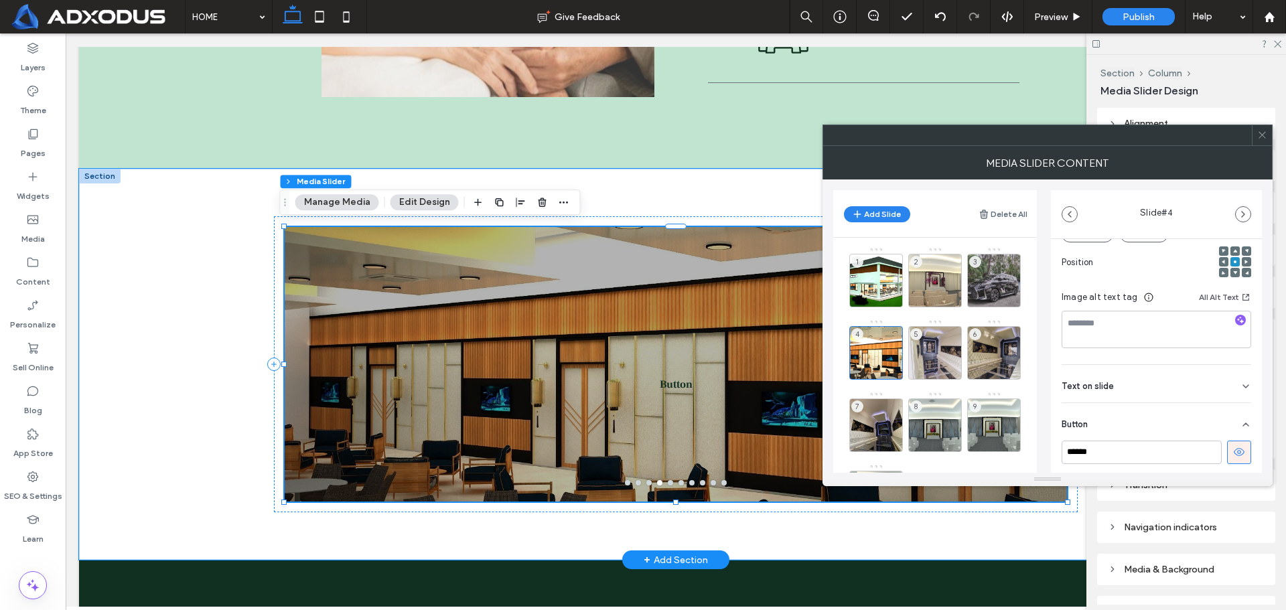
click at [1233, 455] on icon at bounding box center [1239, 452] width 12 height 12
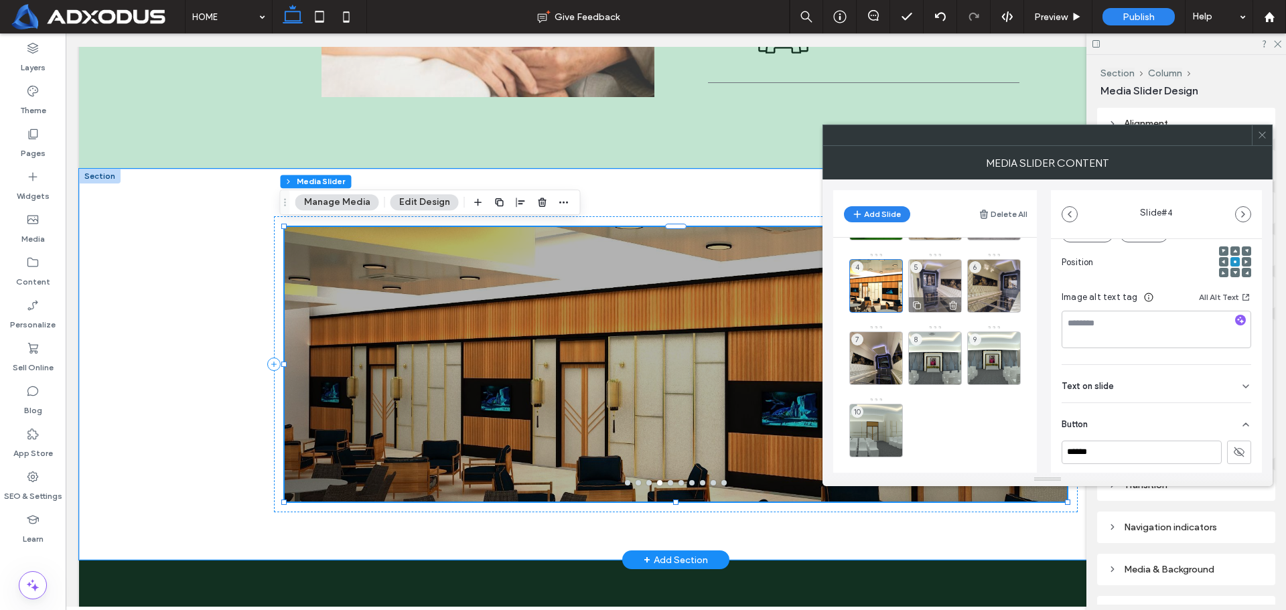
click at [941, 287] on div "5" at bounding box center [935, 286] width 54 height 54
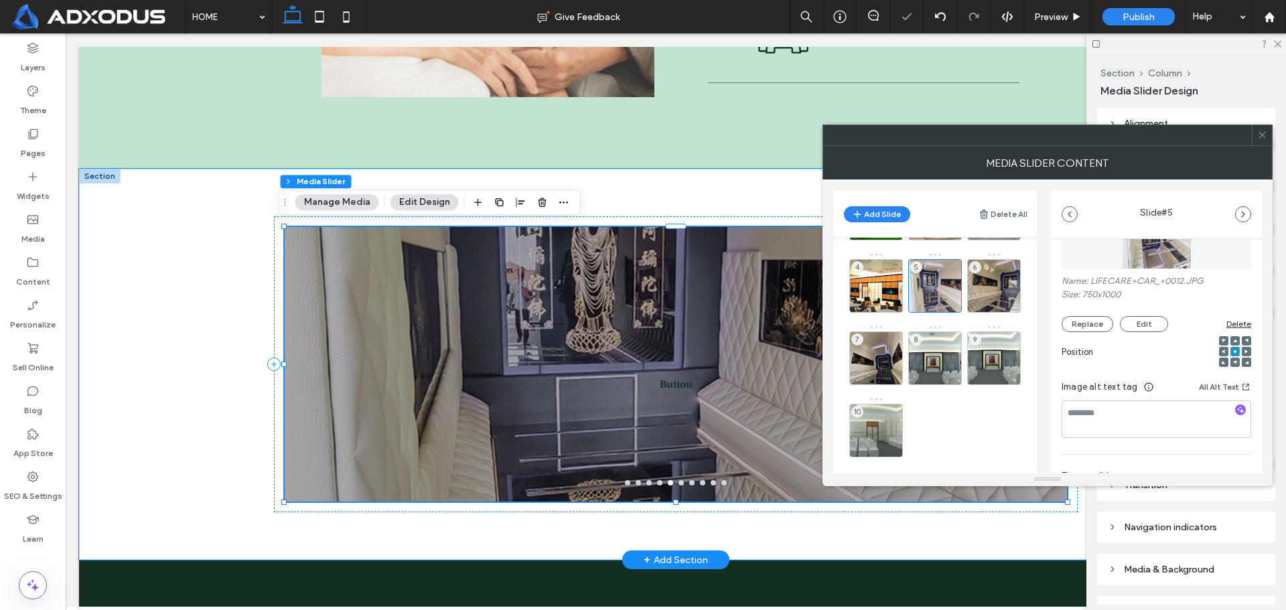
scroll to position [190, 0]
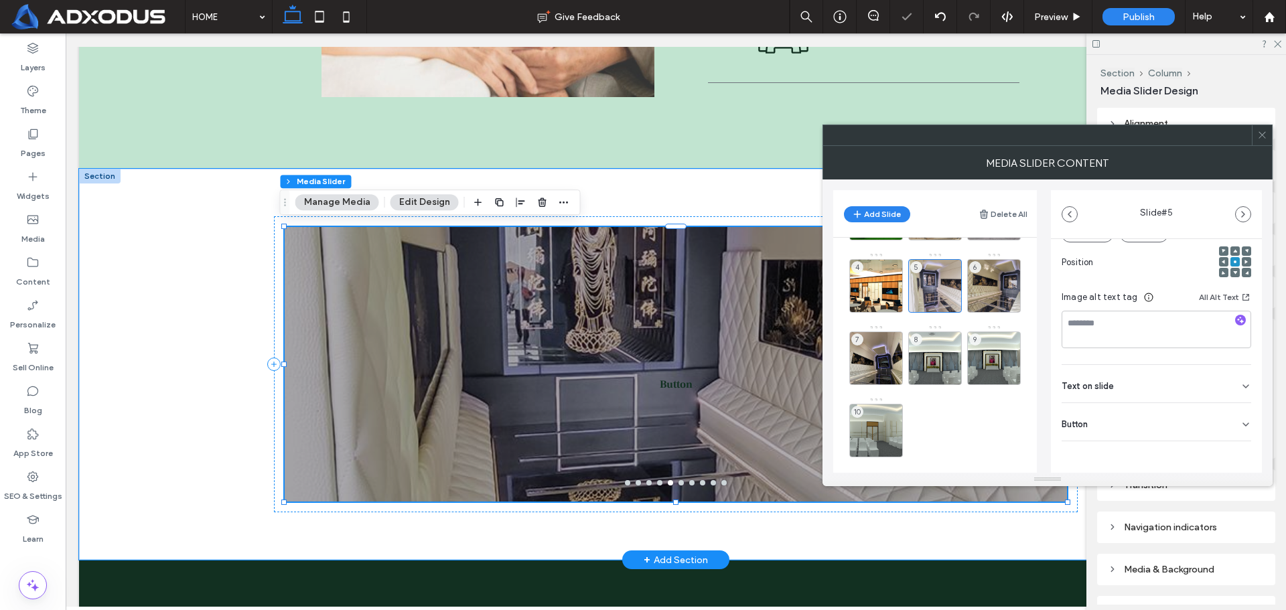
click at [1122, 434] on div "Button" at bounding box center [1157, 422] width 190 height 38
click at [1235, 381] on button at bounding box center [1239, 388] width 24 height 23
click at [939, 283] on div "5" at bounding box center [935, 286] width 54 height 54
click at [999, 281] on div "6" at bounding box center [994, 286] width 54 height 54
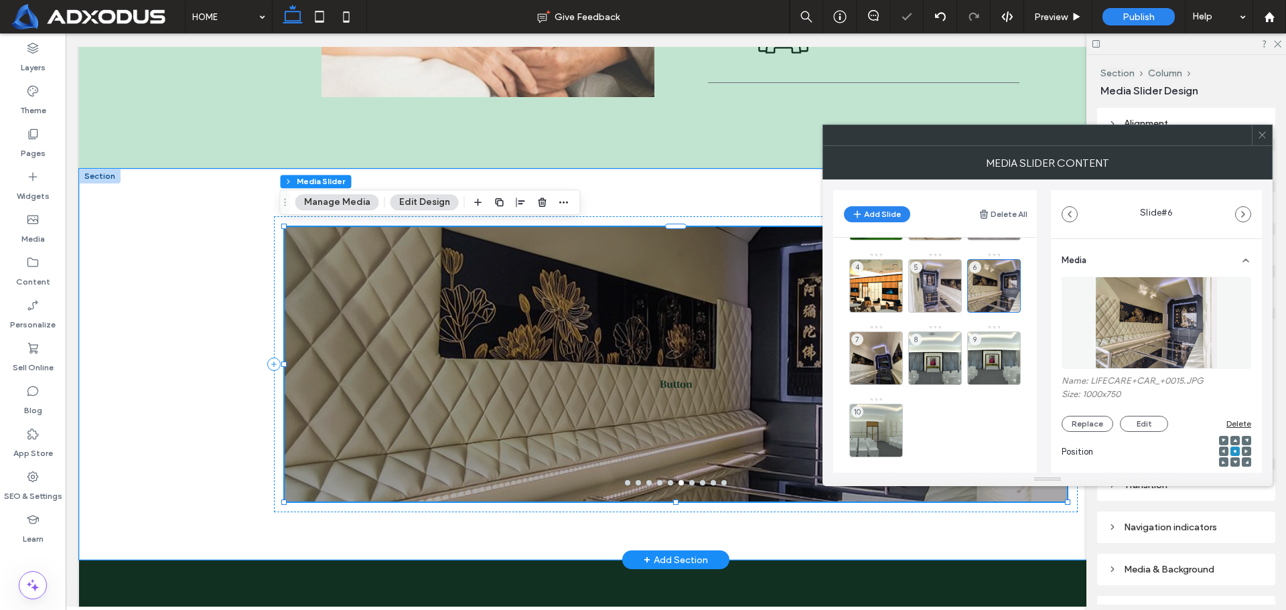
scroll to position [190, 0]
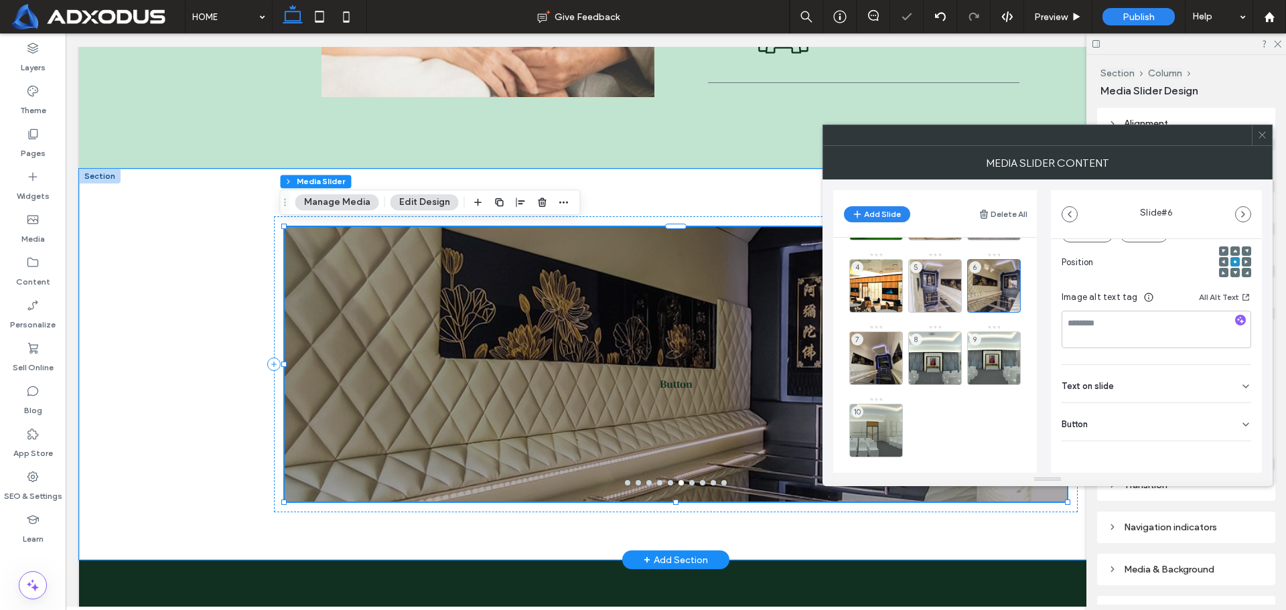
click at [1208, 421] on div "Button" at bounding box center [1157, 422] width 190 height 38
click at [1219, 451] on div "******" at bounding box center [1157, 452] width 190 height 23
click at [1237, 451] on icon at bounding box center [1239, 452] width 12 height 12
click at [991, 348] on div "9" at bounding box center [994, 359] width 54 height 54
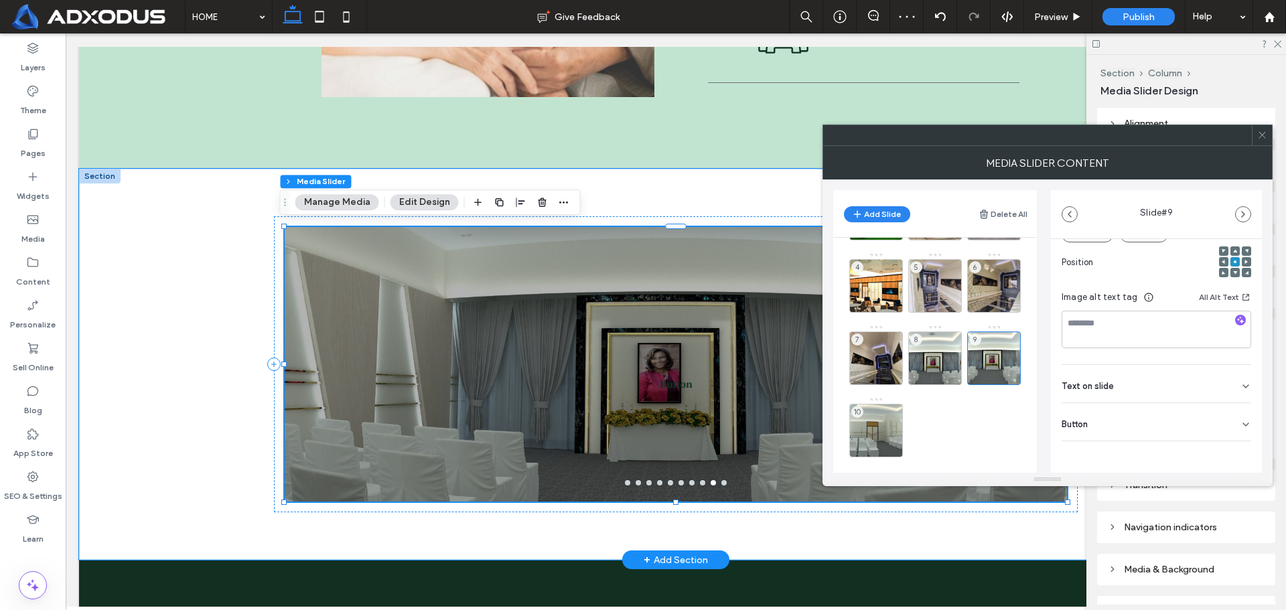
click at [1176, 418] on div "Button" at bounding box center [1157, 422] width 190 height 38
click at [1233, 448] on icon at bounding box center [1239, 452] width 12 height 12
click at [942, 346] on div "8" at bounding box center [935, 359] width 54 height 54
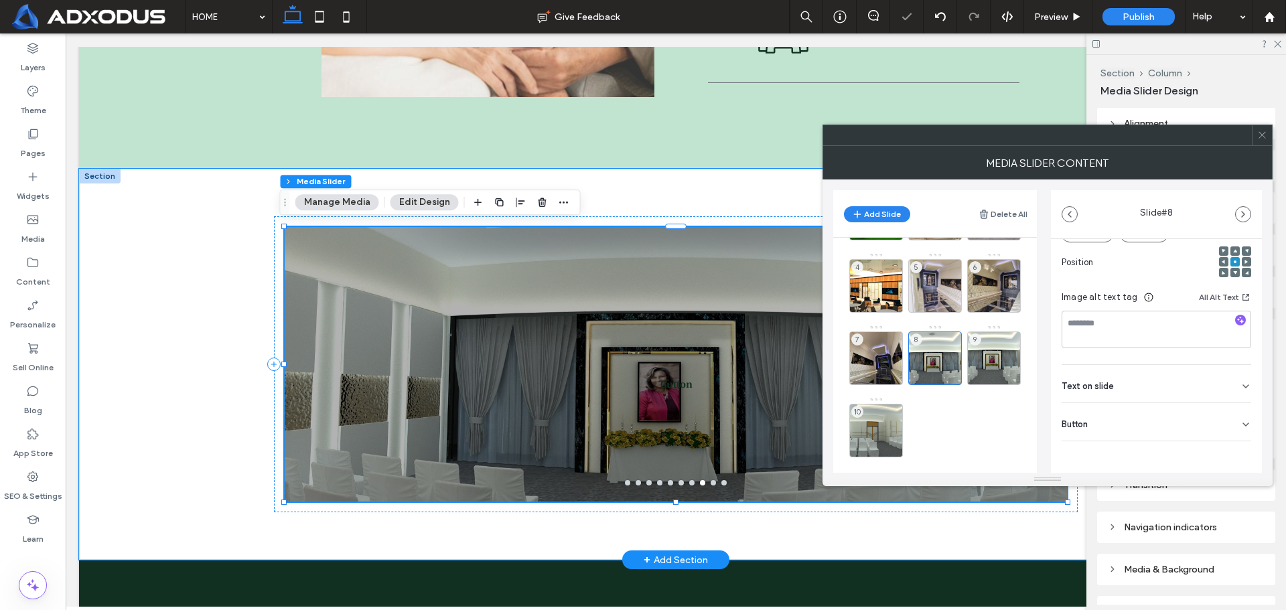
click at [1185, 414] on div "Button" at bounding box center [1157, 422] width 190 height 38
click at [1233, 454] on icon at bounding box center [1239, 452] width 12 height 12
click at [871, 344] on div "7" at bounding box center [876, 359] width 54 height 54
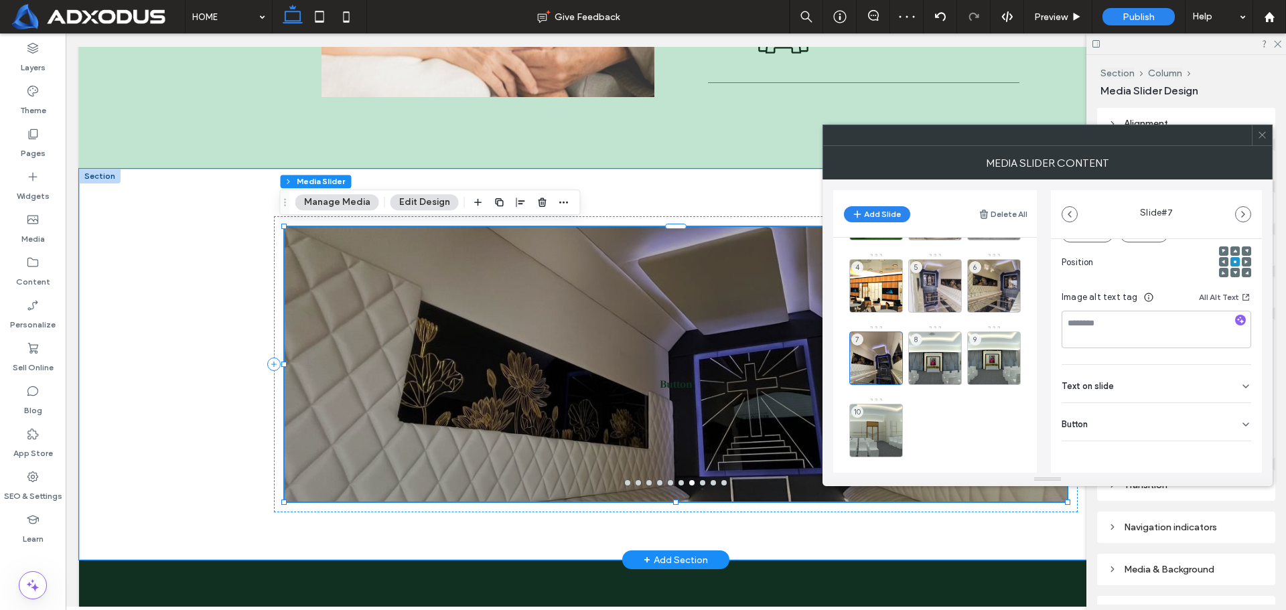
click at [1212, 421] on div "Button" at bounding box center [1157, 422] width 190 height 38
click at [1227, 453] on button at bounding box center [1239, 452] width 24 height 23
click at [1234, 451] on icon at bounding box center [1239, 452] width 12 height 12
click at [871, 415] on div "10" at bounding box center [876, 431] width 54 height 54
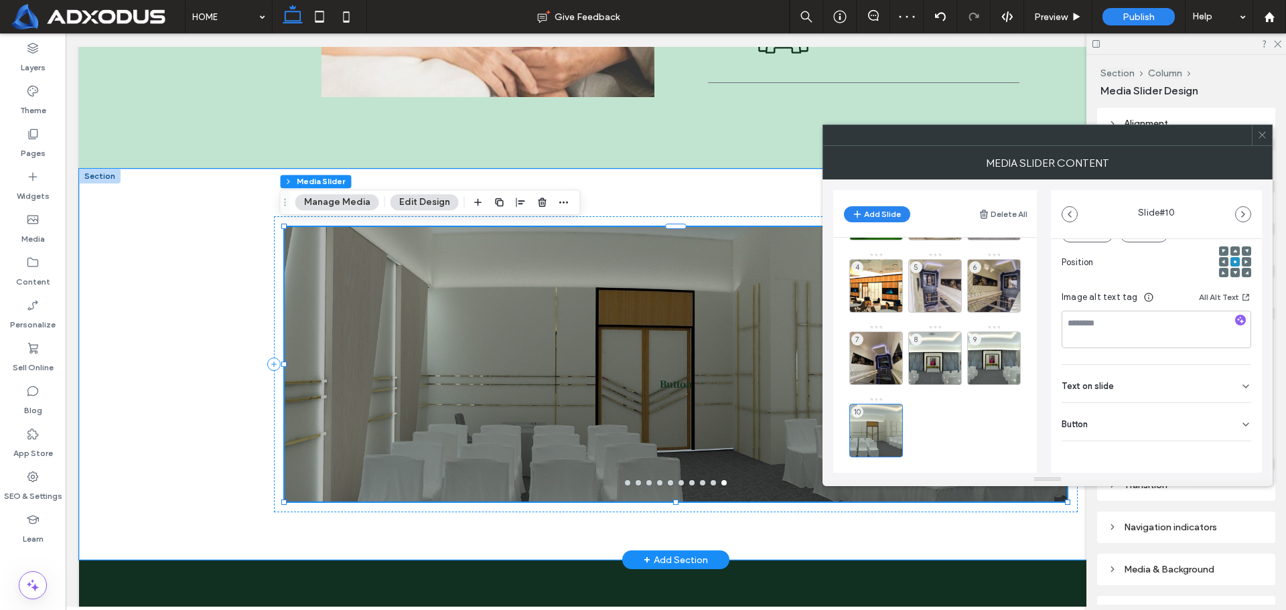
click at [1240, 421] on icon at bounding box center [1245, 424] width 11 height 11
click at [1237, 446] on icon at bounding box center [1239, 452] width 12 height 12
click at [885, 354] on div "7" at bounding box center [876, 359] width 54 height 54
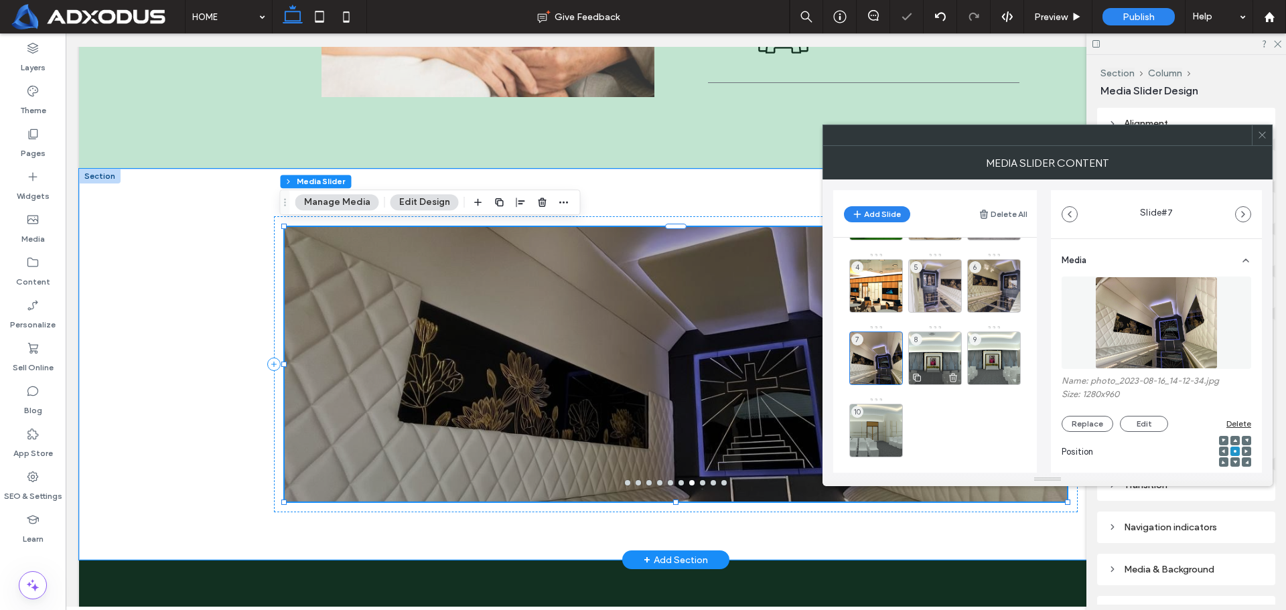
click at [946, 355] on div "8" at bounding box center [935, 359] width 54 height 54
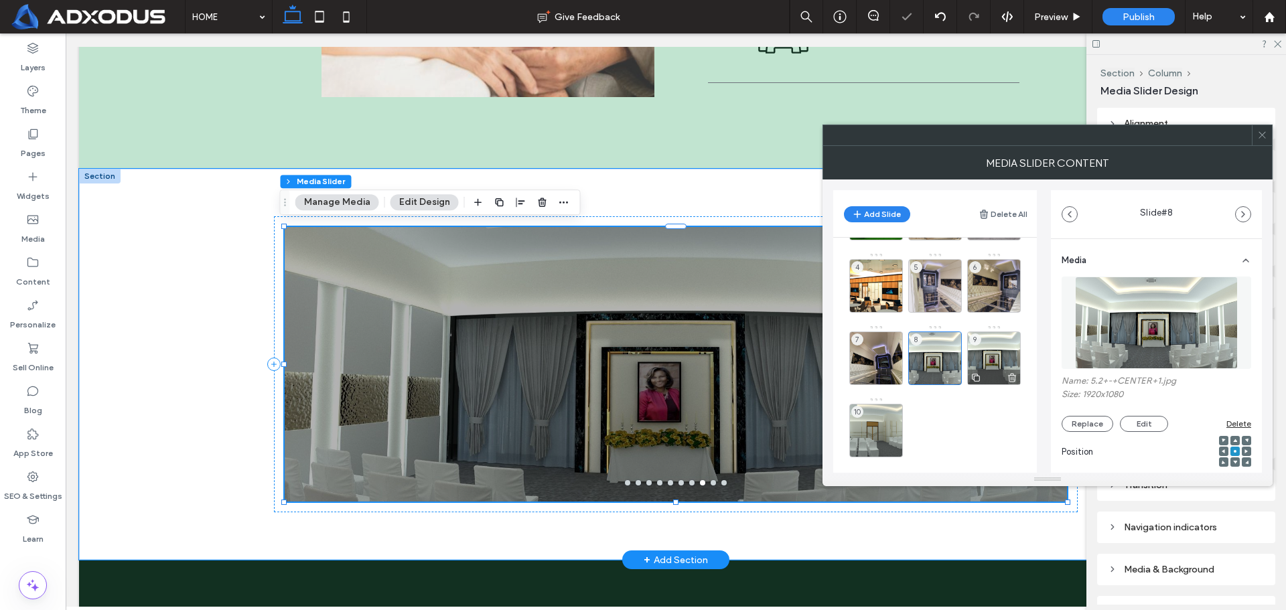
click at [999, 358] on div "9" at bounding box center [994, 359] width 54 height 54
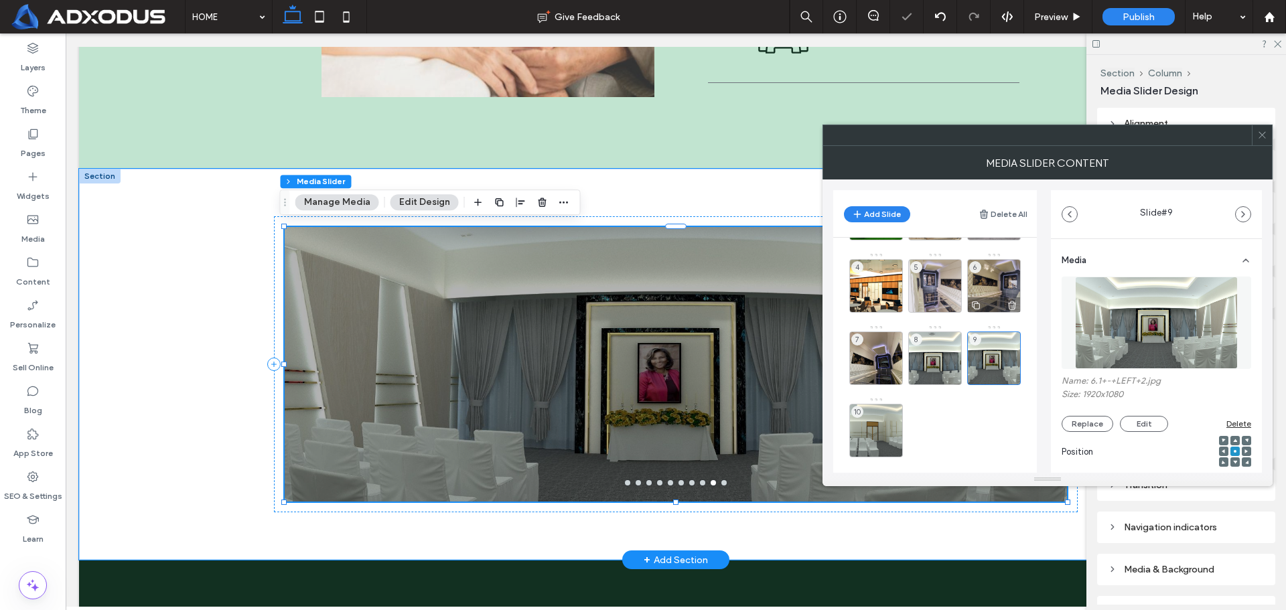
click at [991, 271] on div "6" at bounding box center [994, 286] width 54 height 54
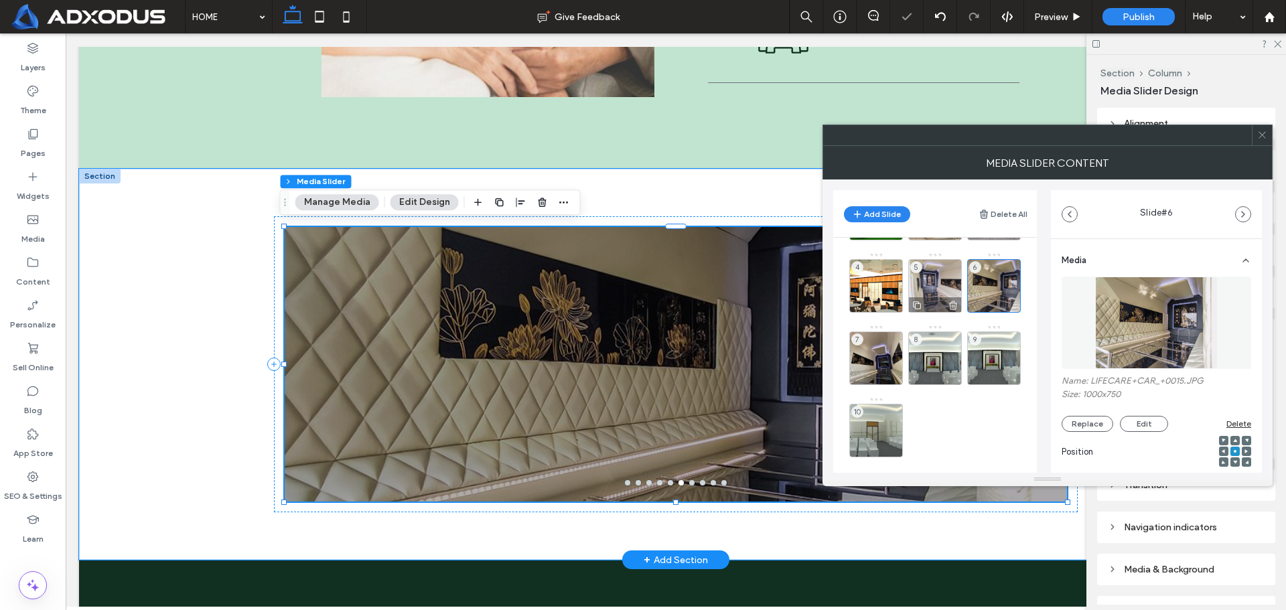
click at [930, 277] on div "5" at bounding box center [935, 286] width 54 height 54
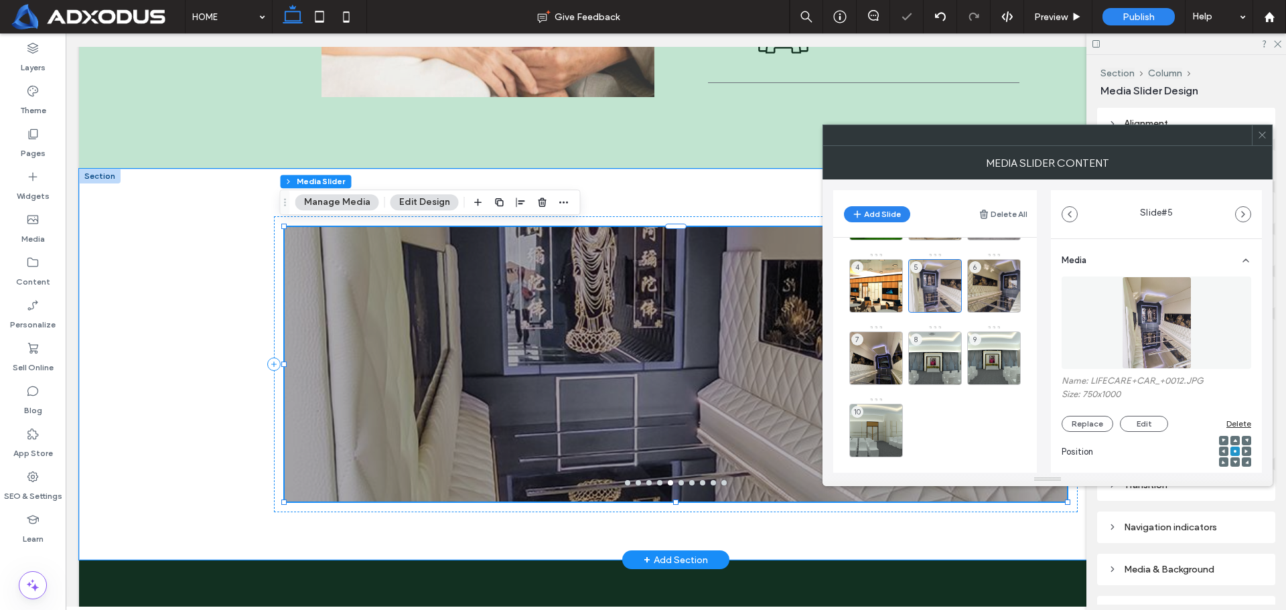
click at [1262, 132] on icon at bounding box center [1262, 135] width 10 height 10
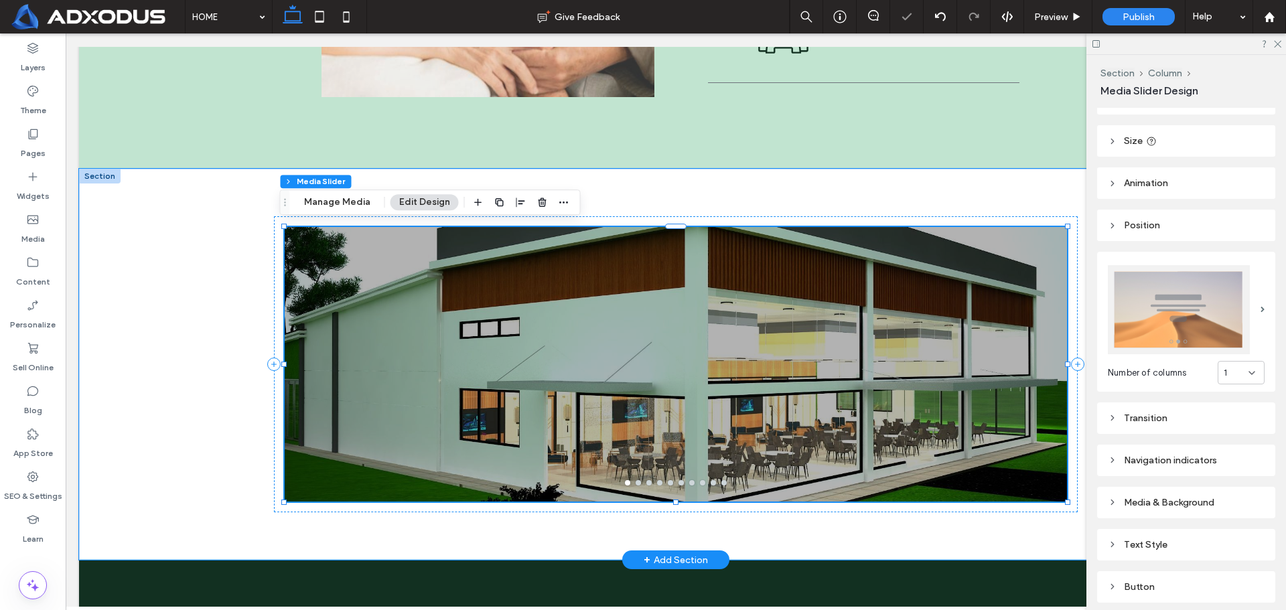
scroll to position [134, 0]
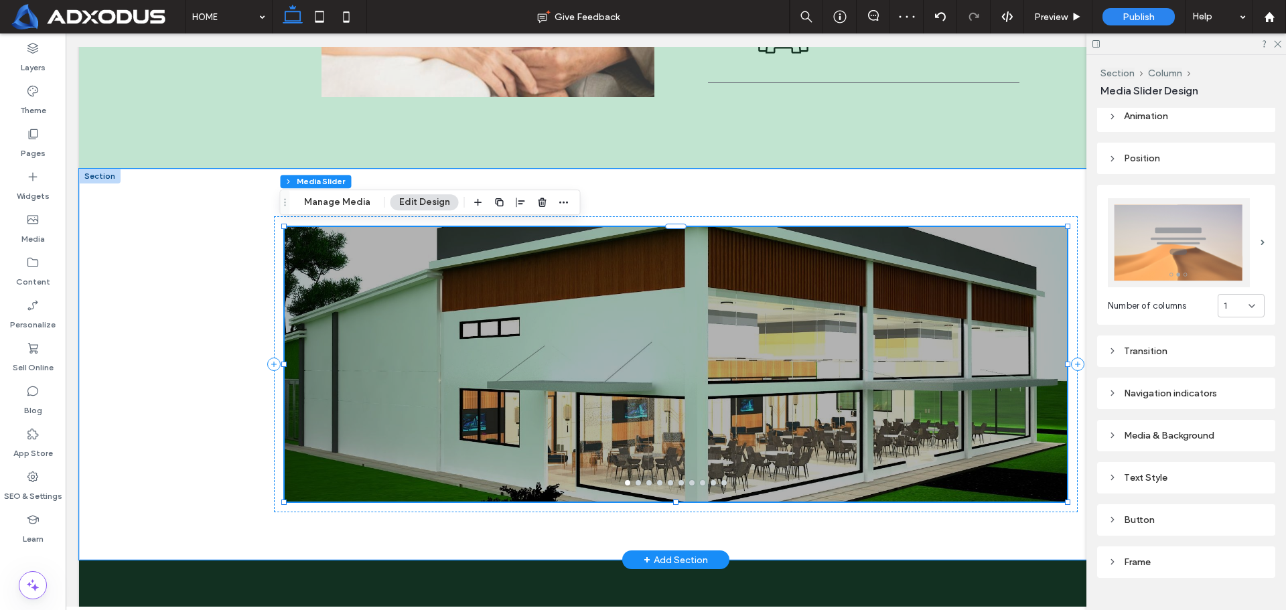
click at [1190, 427] on div "Media & Background" at bounding box center [1186, 436] width 157 height 18
type input "***"
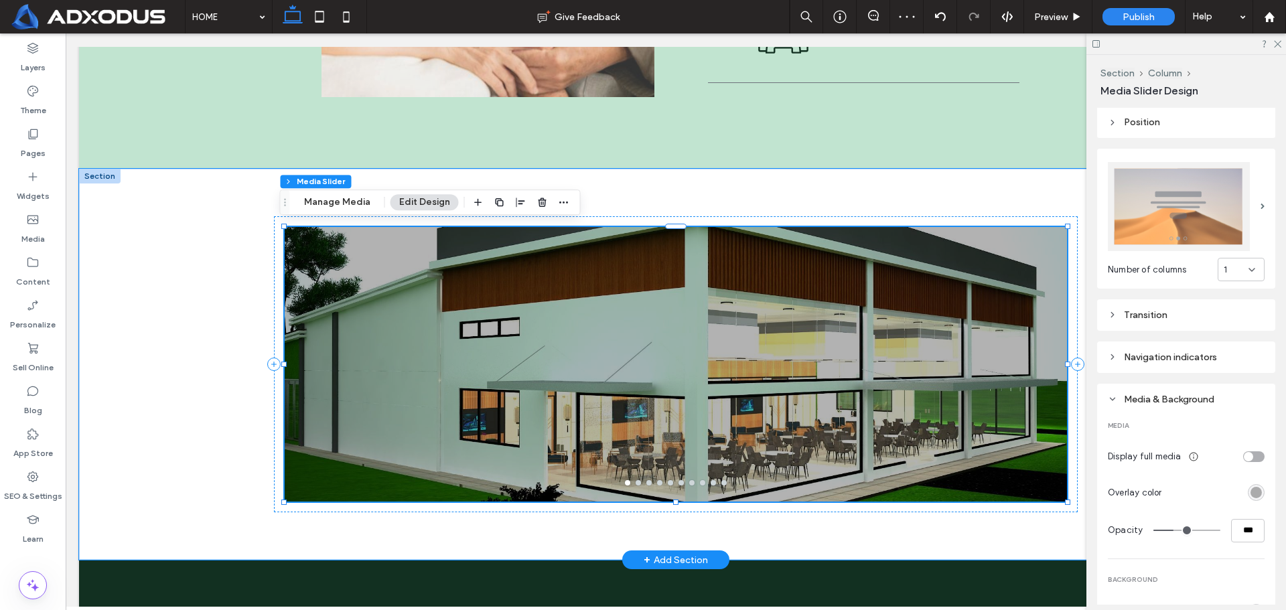
scroll to position [201, 0]
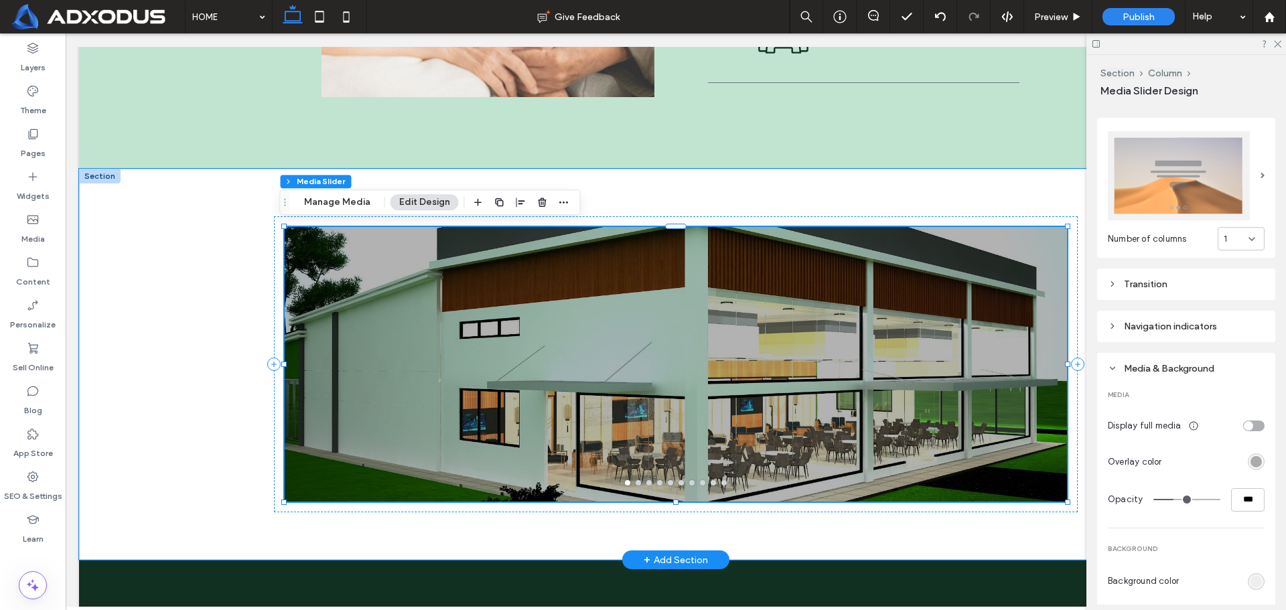
click at [1245, 424] on div "toggle" at bounding box center [1253, 426] width 21 height 11
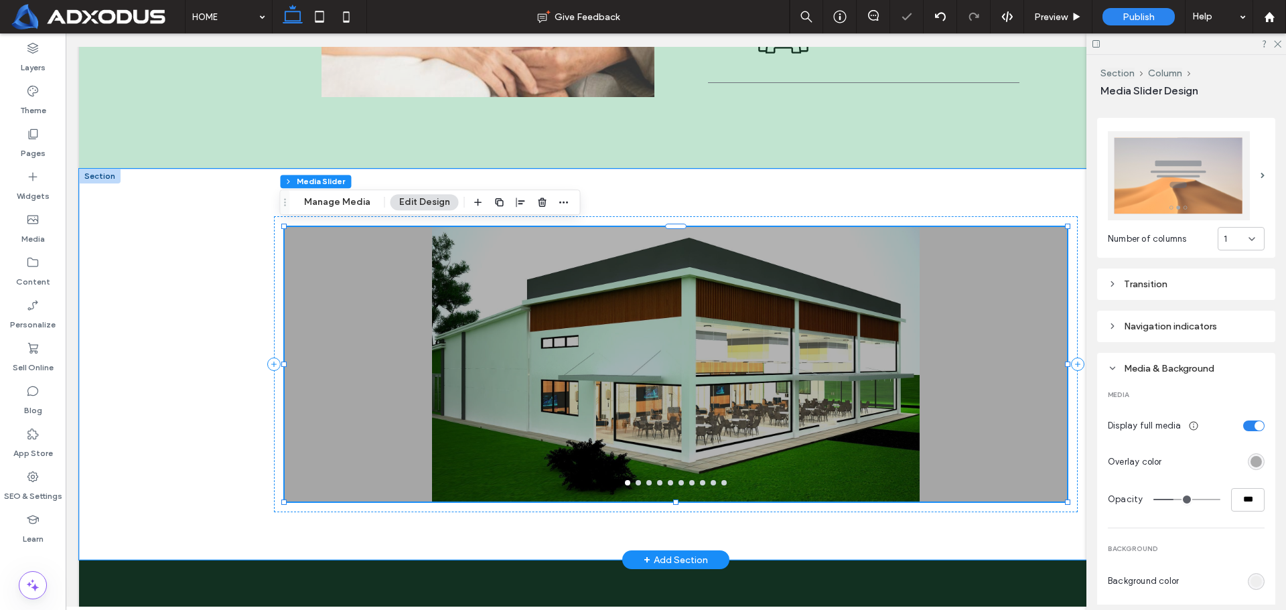
click at [1245, 424] on div "toggle" at bounding box center [1253, 426] width 21 height 11
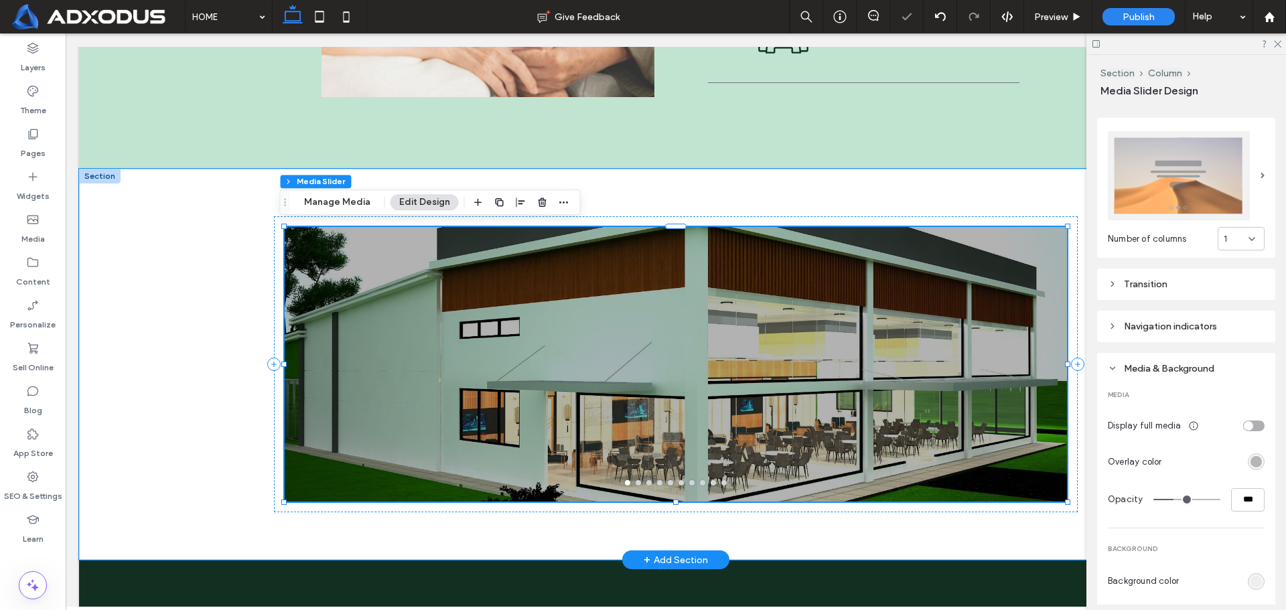
click at [1250, 460] on div "rgba(0, 0, 0, 0.3)" at bounding box center [1255, 461] width 11 height 11
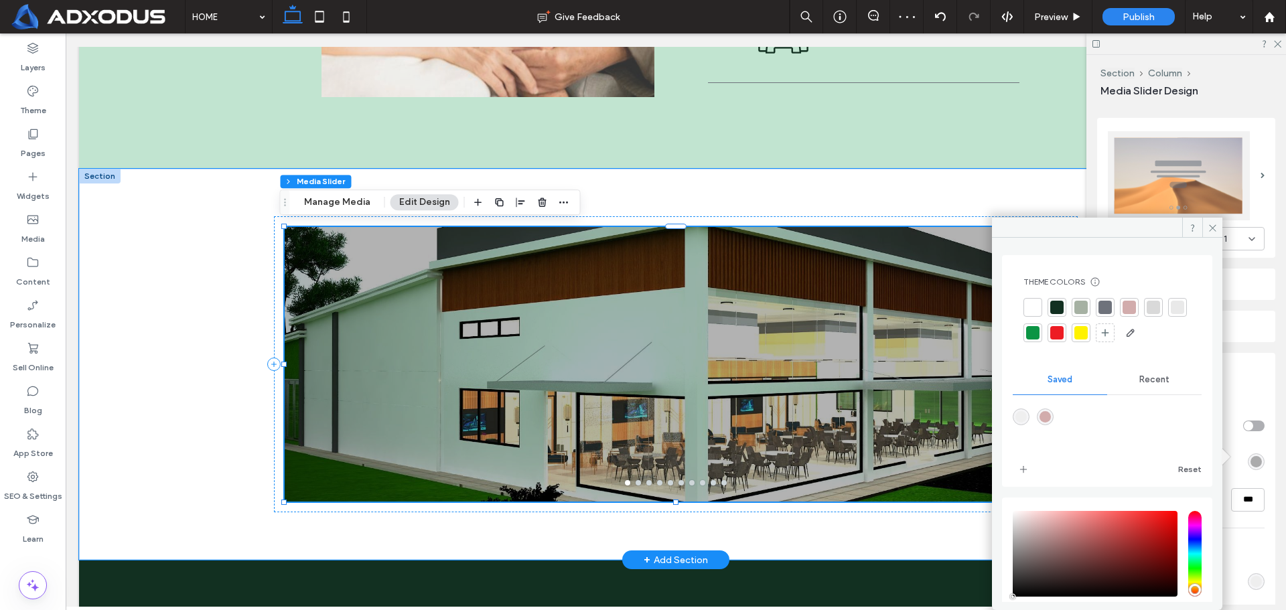
click at [1040, 306] on div at bounding box center [1032, 307] width 19 height 19
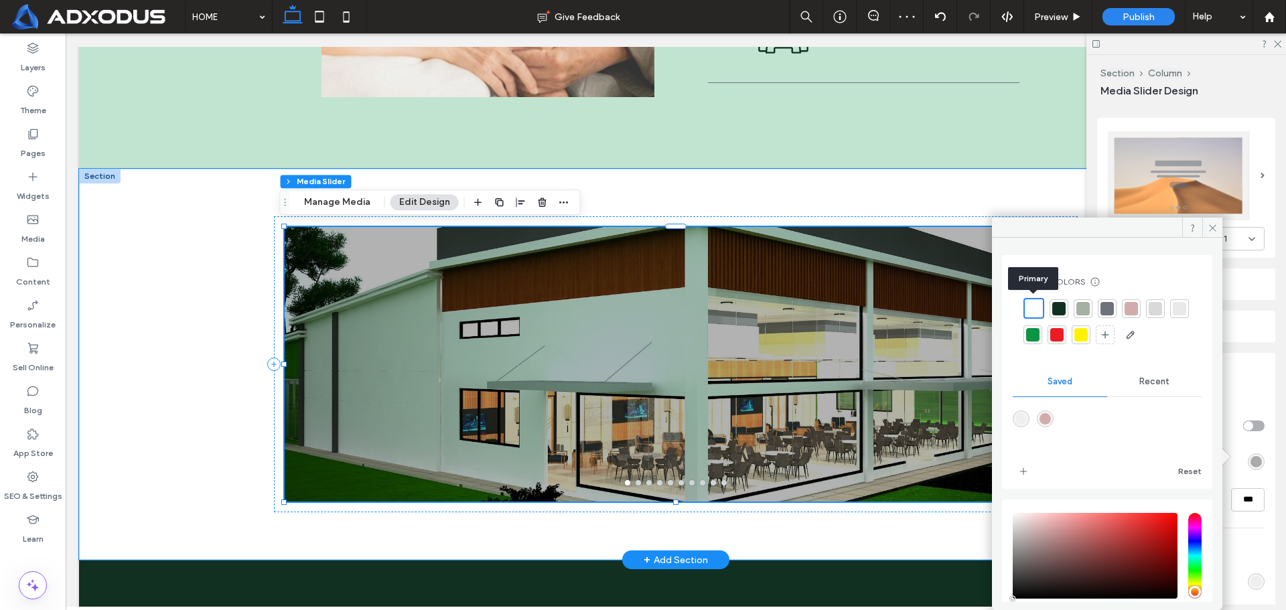
type input "***"
type input "****"
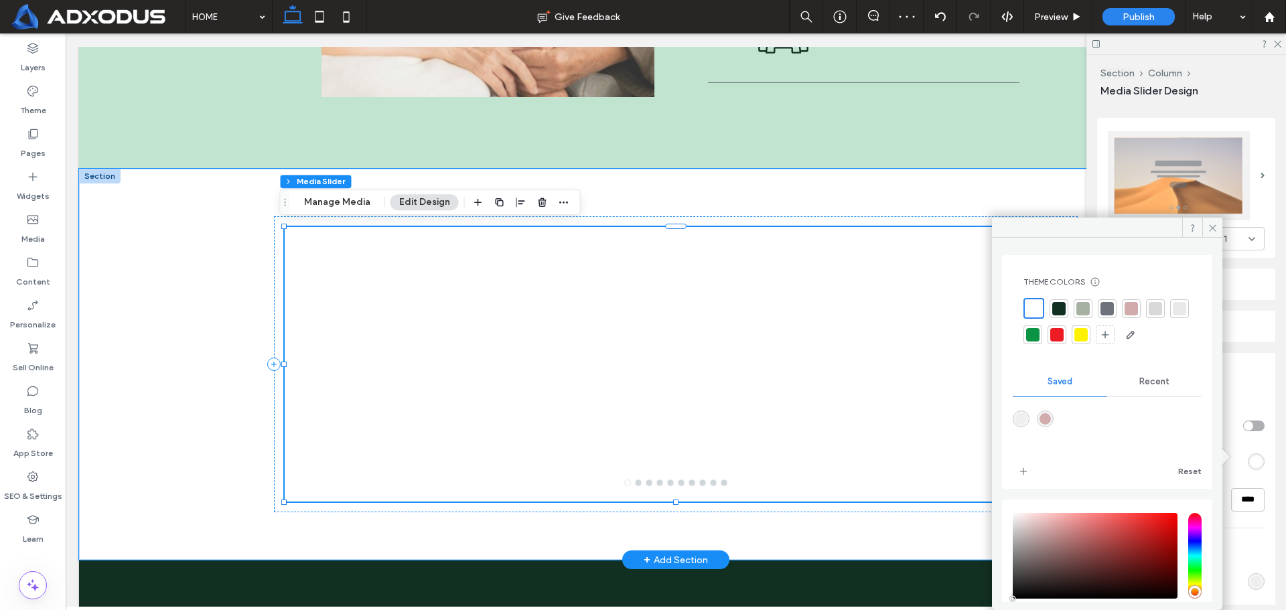
click at [1147, 378] on span "Recent" at bounding box center [1154, 381] width 30 height 11
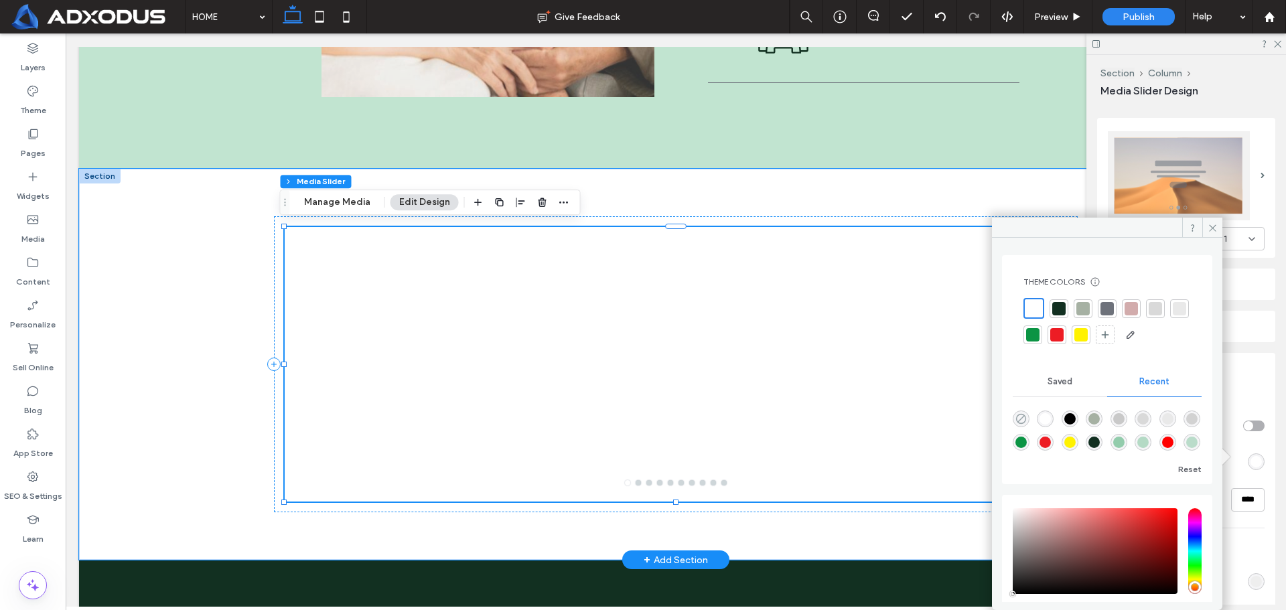
click at [1021, 417] on icon "rgba(0, 0, 0, 0)" at bounding box center [1020, 418] width 11 height 11
type input "*"
type input "**"
type input "*"
type input "**"
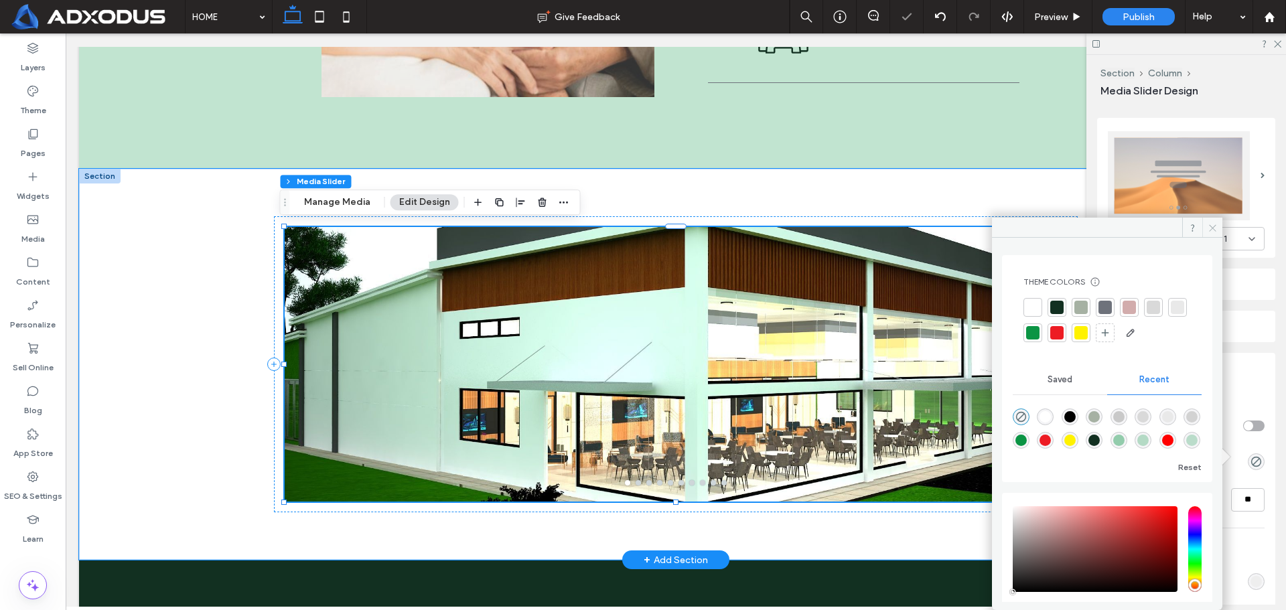
click at [1218, 224] on span at bounding box center [1212, 228] width 20 height 20
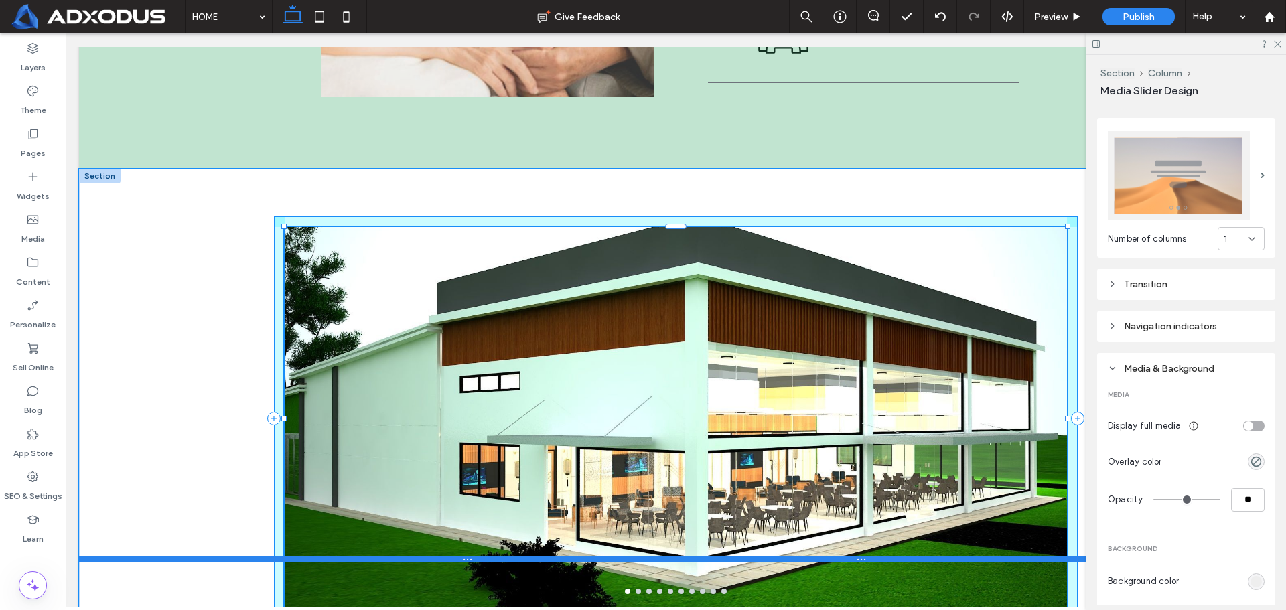
drag, startPoint x: 671, startPoint y: 500, endPoint x: 672, endPoint y: 555, distance: 54.3
click at [672, 555] on div "a a a a 100% , 572px Section + Add Section" at bounding box center [676, 419] width 1194 height 500
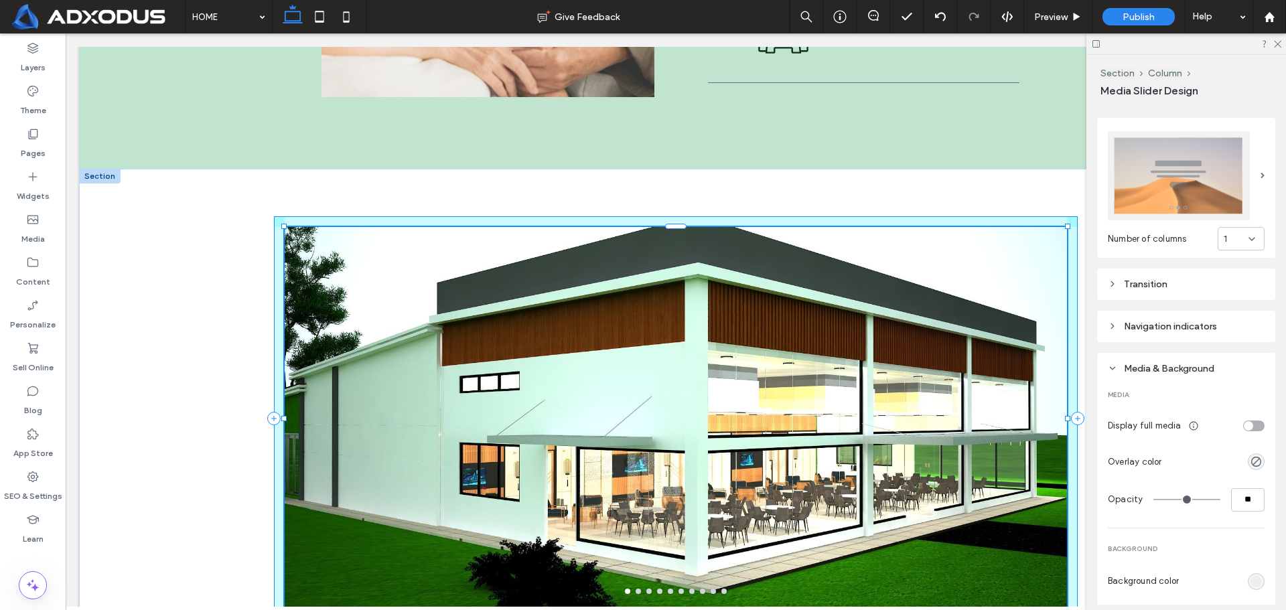
type input "***"
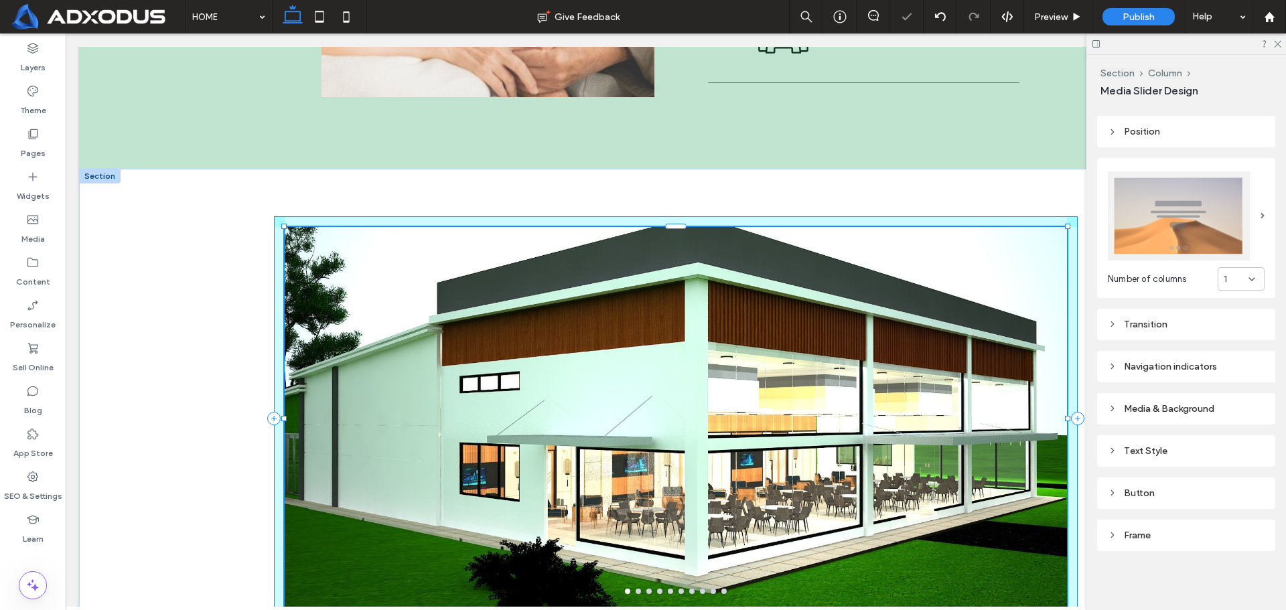
type input "***"
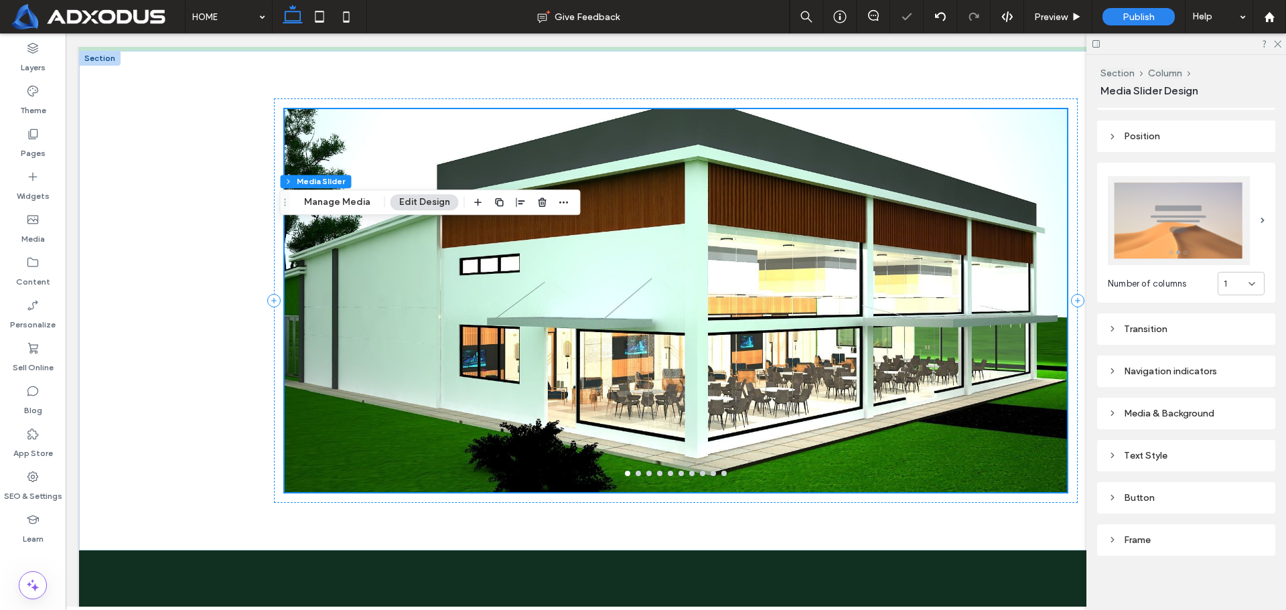
scroll to position [3175, 0]
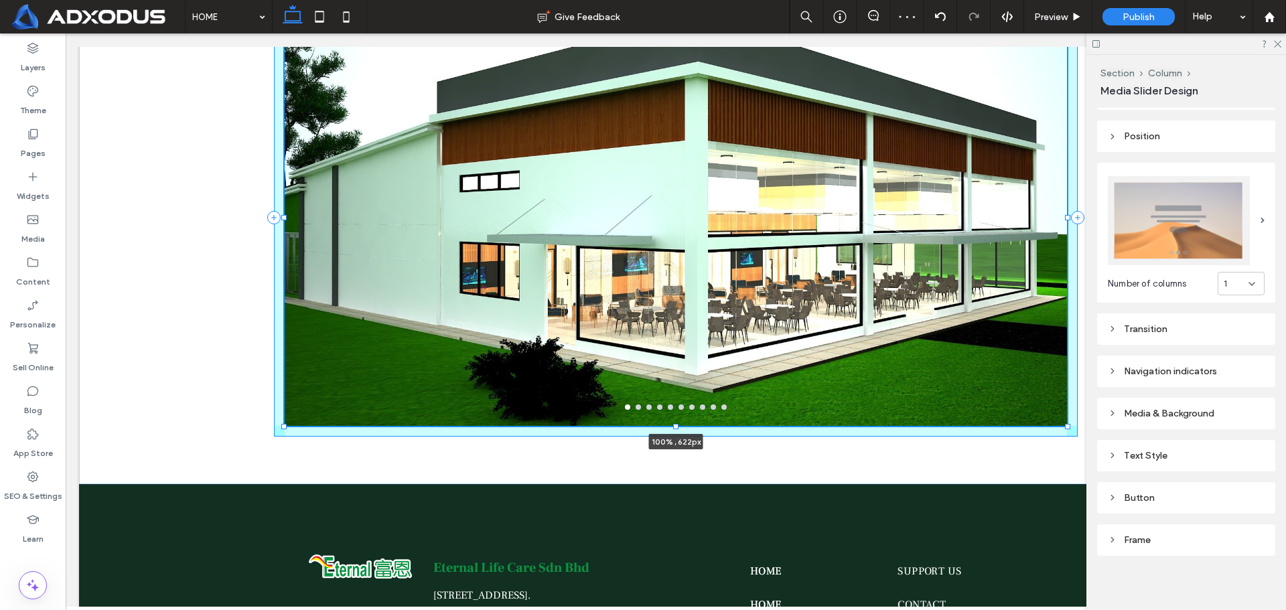
drag, startPoint x: 671, startPoint y: 407, endPoint x: 676, endPoint y: 424, distance: 17.6
click at [285, 10] on div at bounding box center [285, 9] width 1 height 1
type input "***"
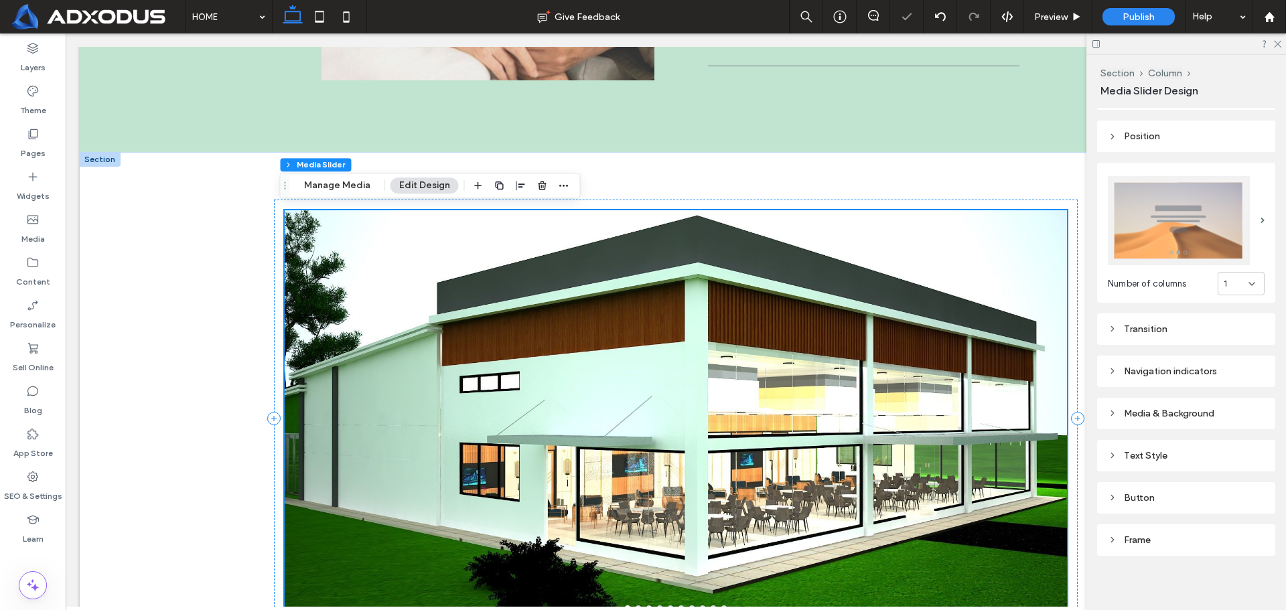
scroll to position [3125, 0]
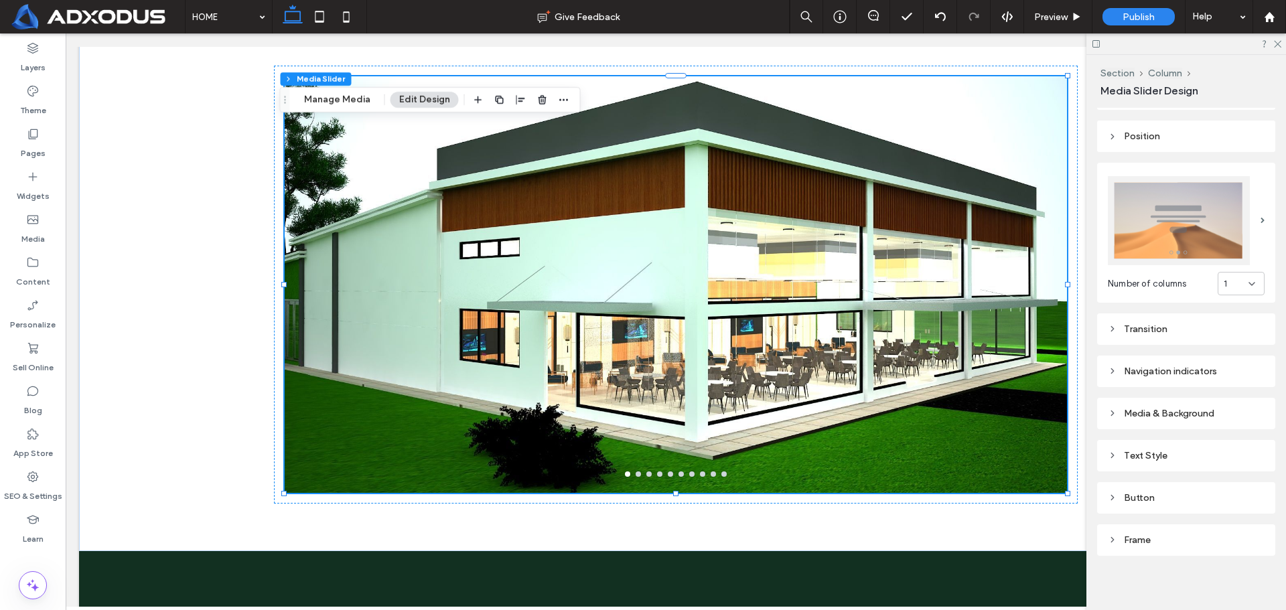
click at [1179, 324] on div "Transition" at bounding box center [1186, 329] width 157 height 11
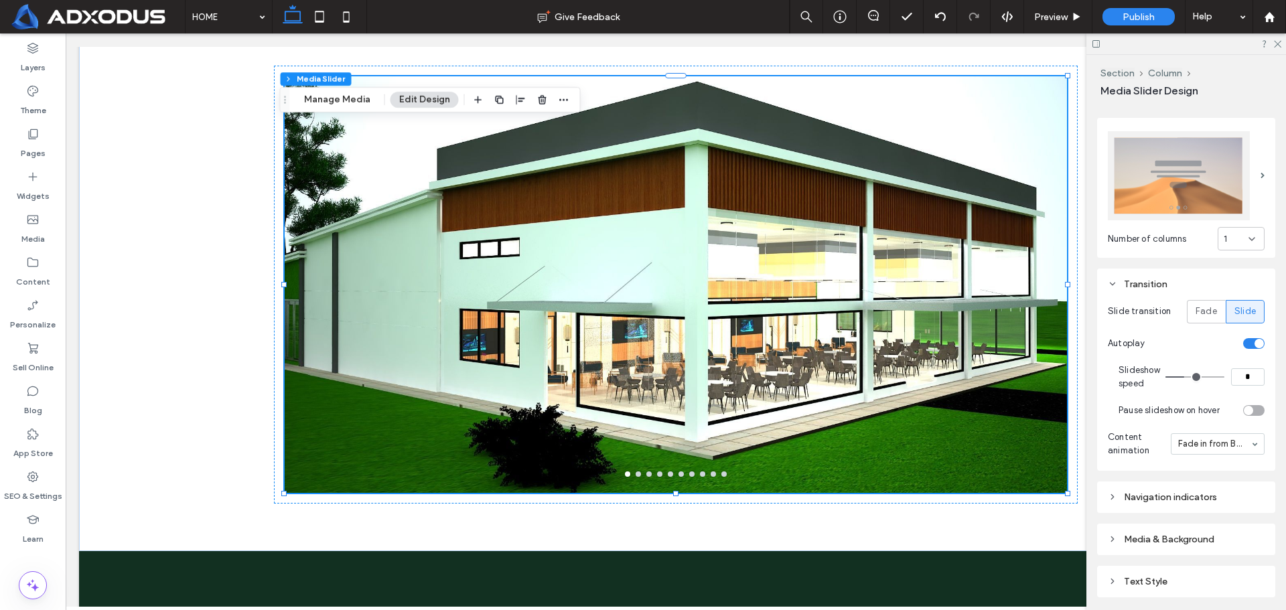
click at [1206, 492] on div "Navigation indicators" at bounding box center [1186, 497] width 157 height 11
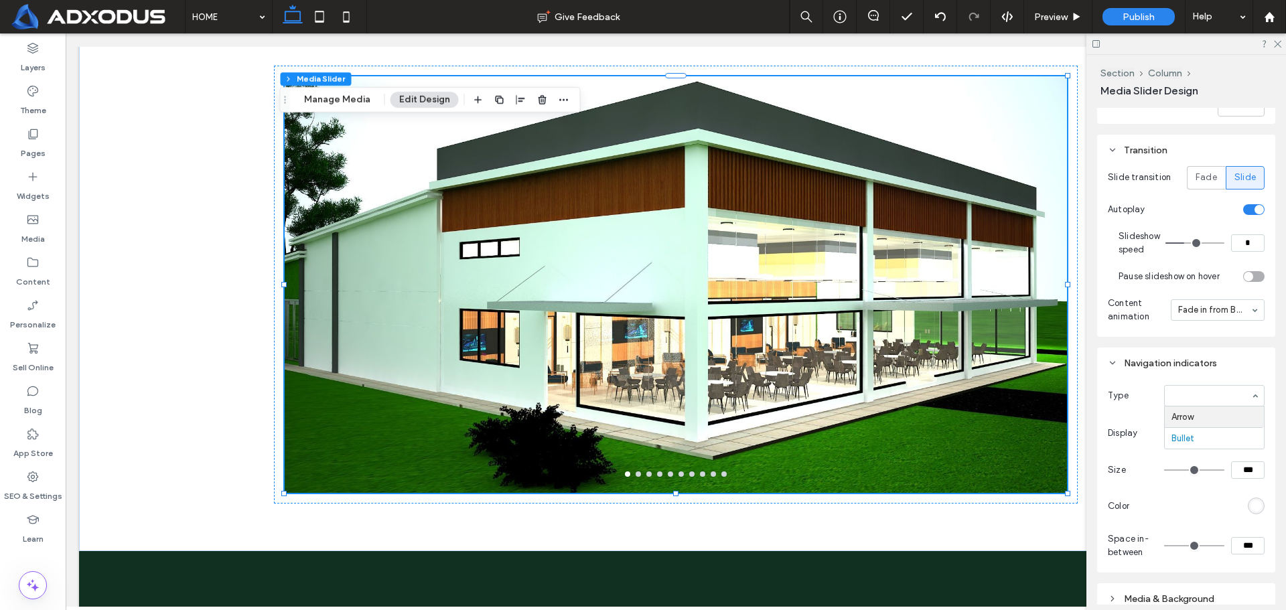
type input "**"
type input "*"
type input "**"
type input "****"
click at [1218, 392] on input at bounding box center [1210, 395] width 79 height 9
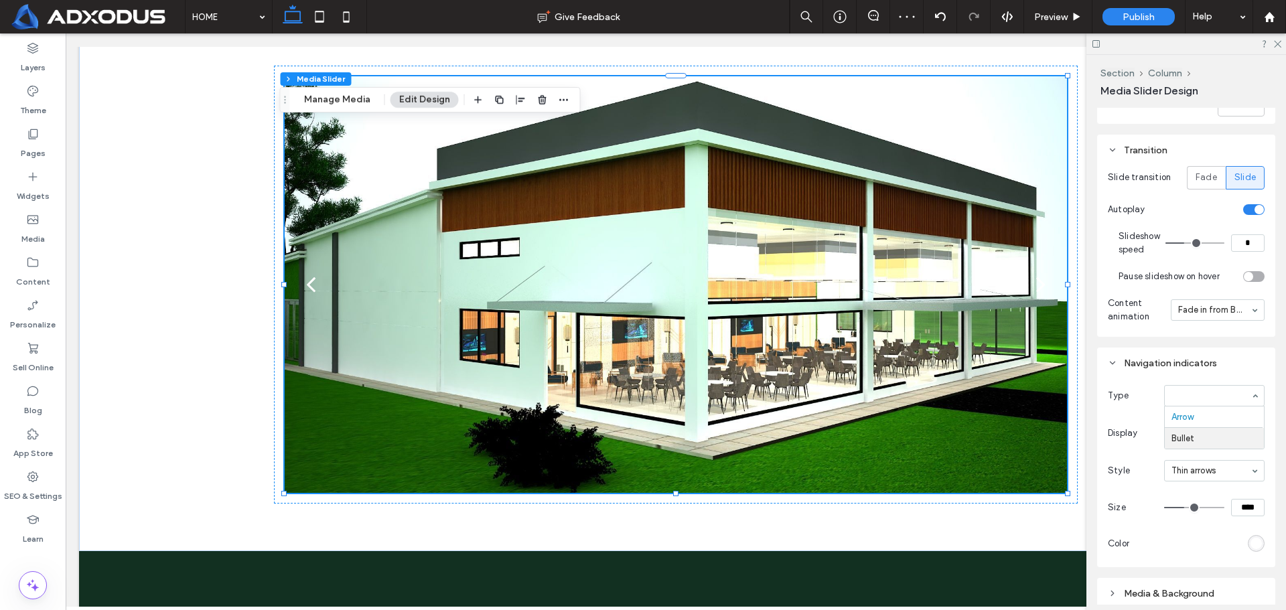
type input "**"
type input "*"
type input "**"
type input "***"
type input "*"
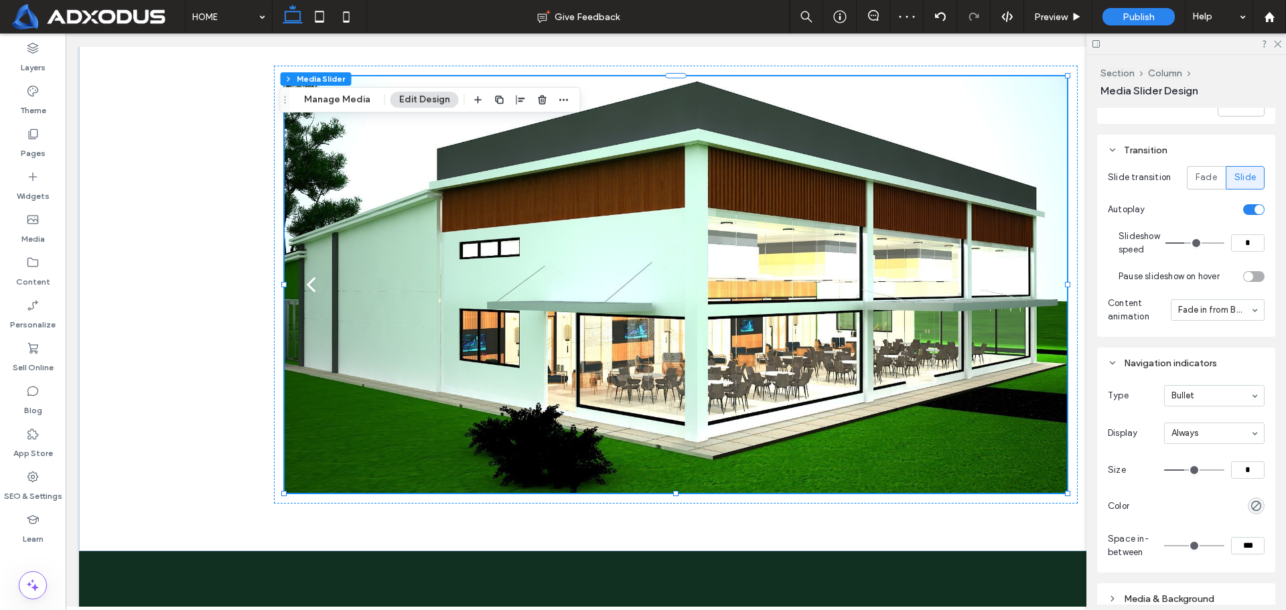
type input "***"
click at [1200, 431] on input at bounding box center [1210, 433] width 79 height 9
click at [1242, 360] on div "Navigation indicators" at bounding box center [1186, 363] width 157 height 11
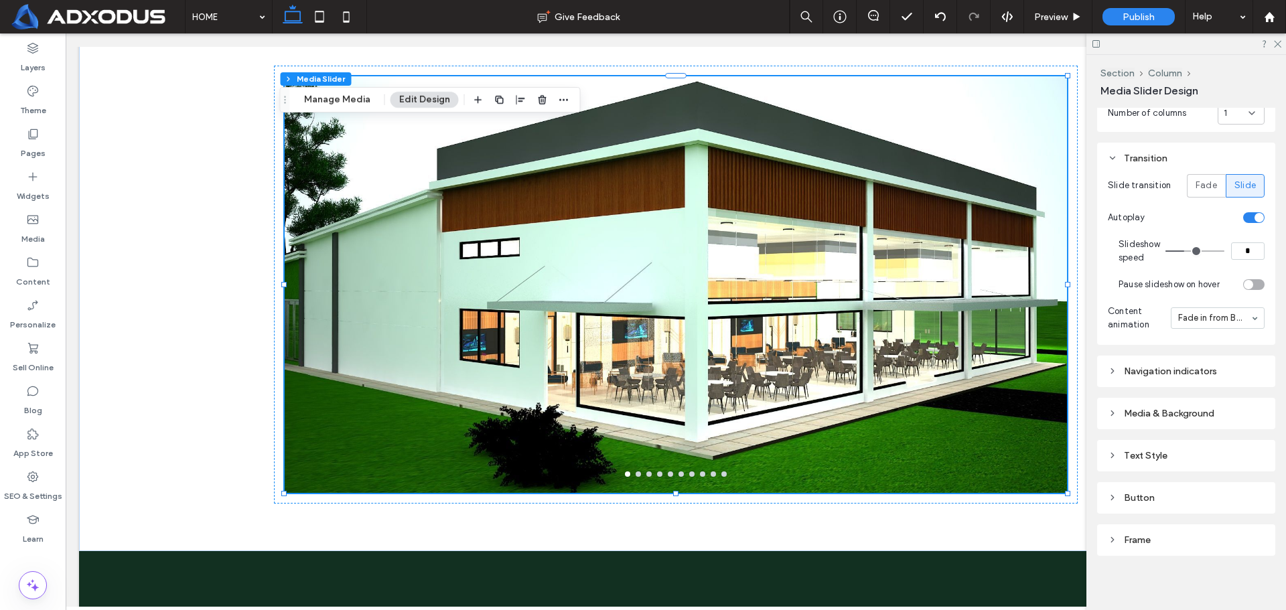
click at [1233, 362] on div "Navigation indicators" at bounding box center [1186, 371] width 157 height 18
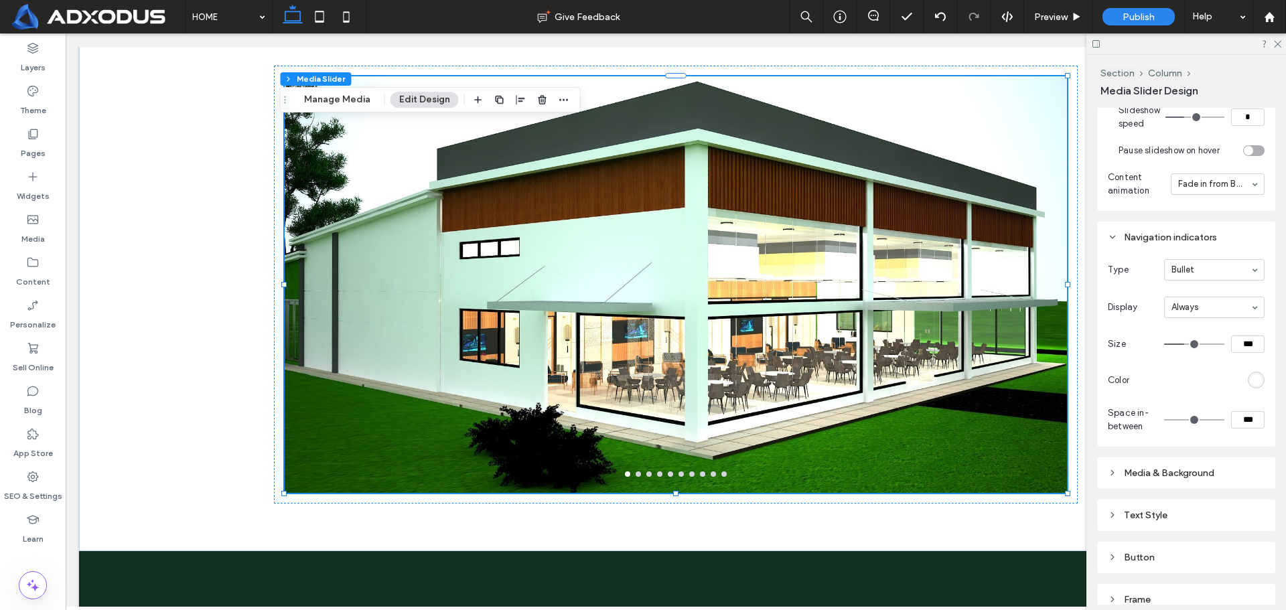
scroll to position [469, 0]
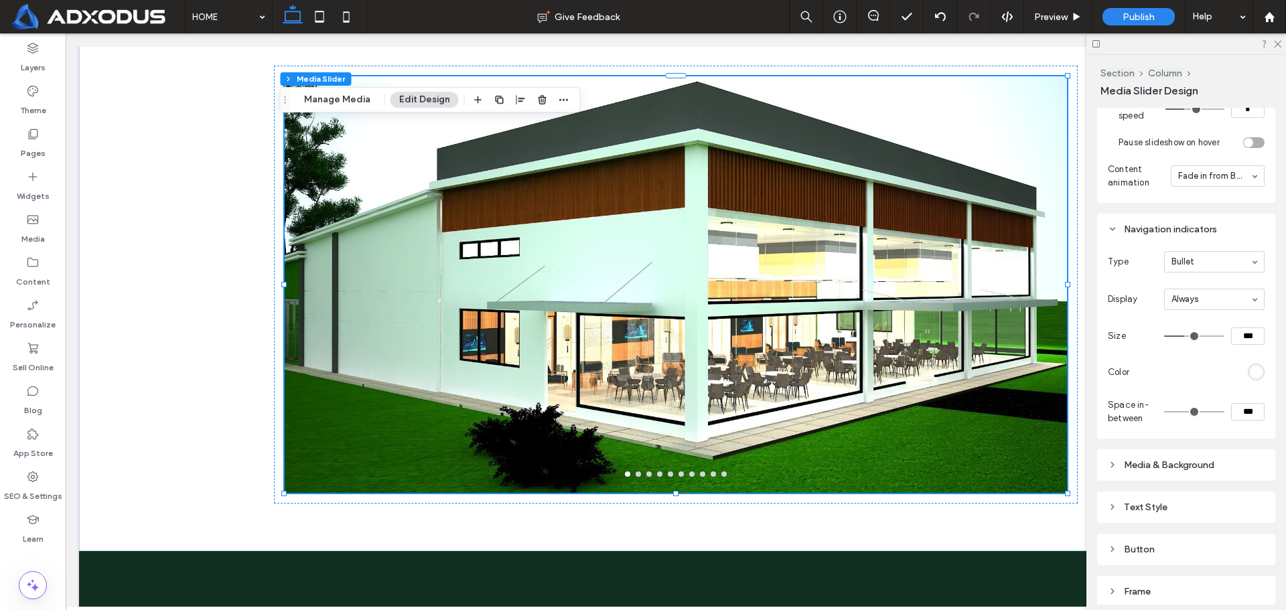
click at [1194, 459] on div "Media & Background" at bounding box center [1186, 464] width 157 height 11
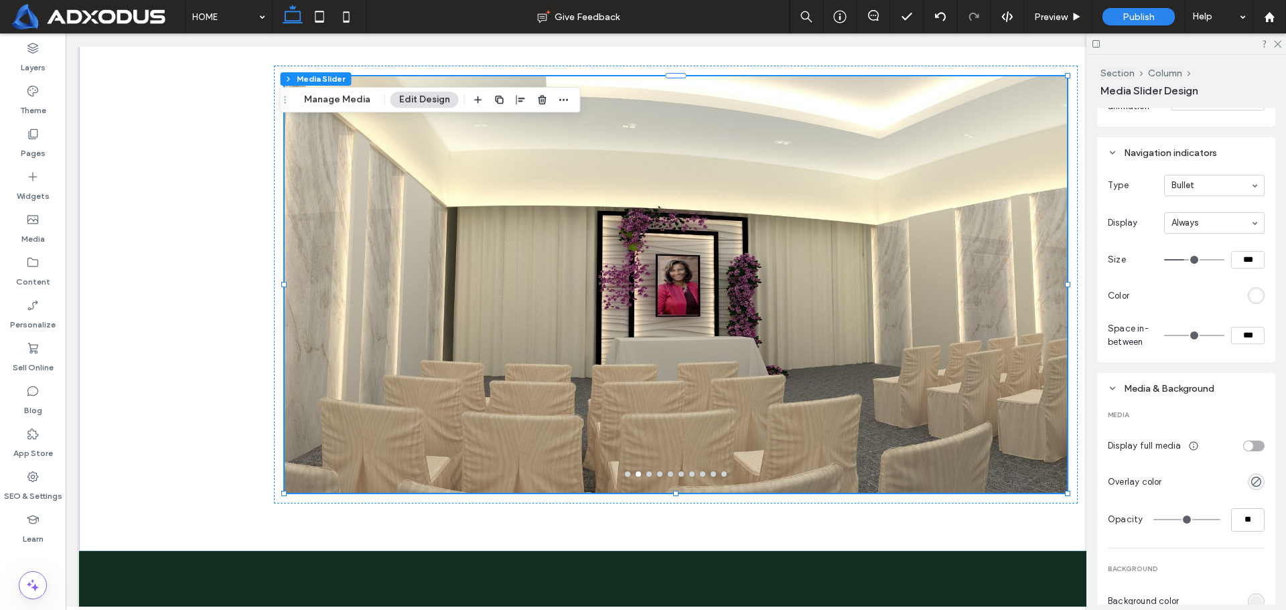
scroll to position [536, 0]
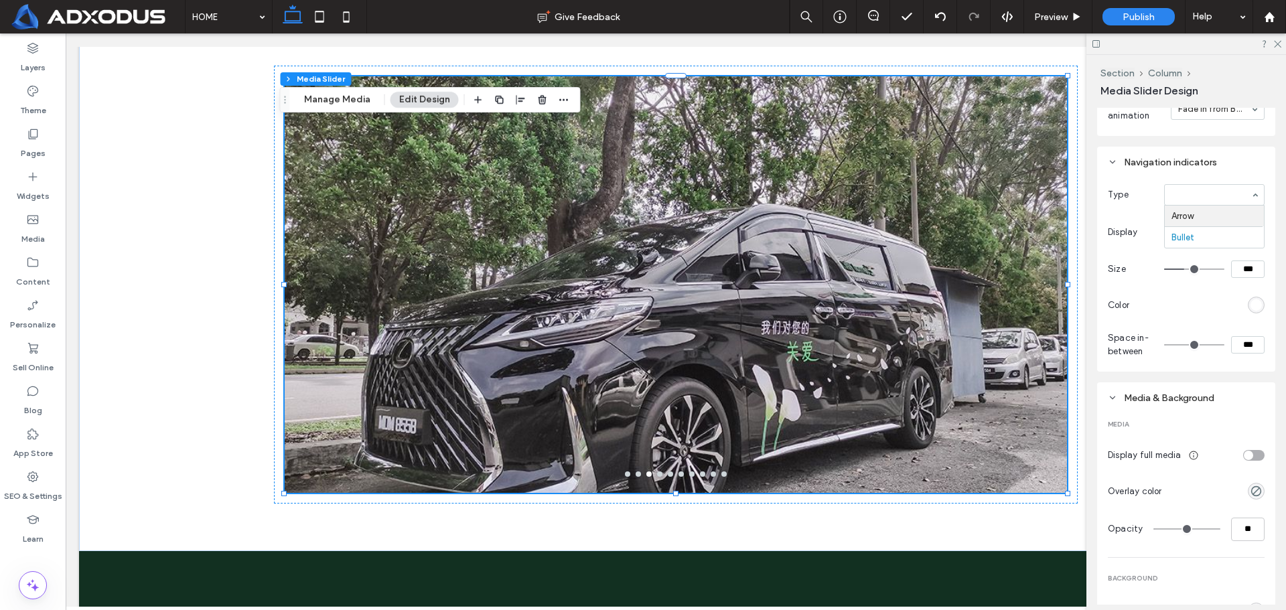
type input "**"
type input "*"
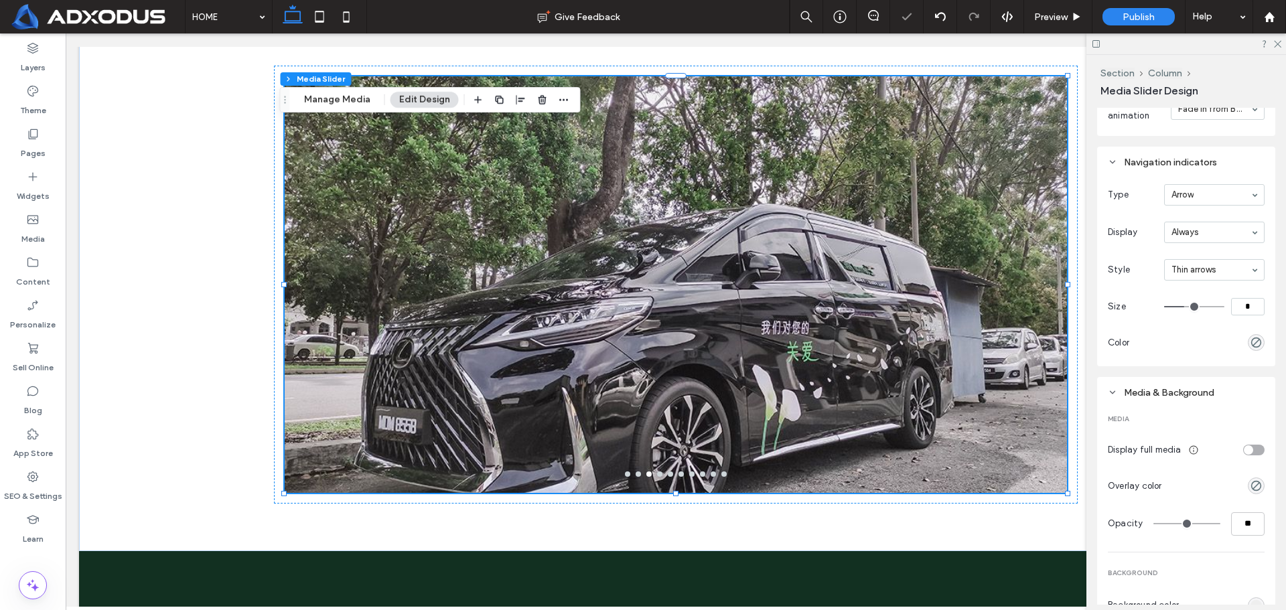
type input "**"
type input "****"
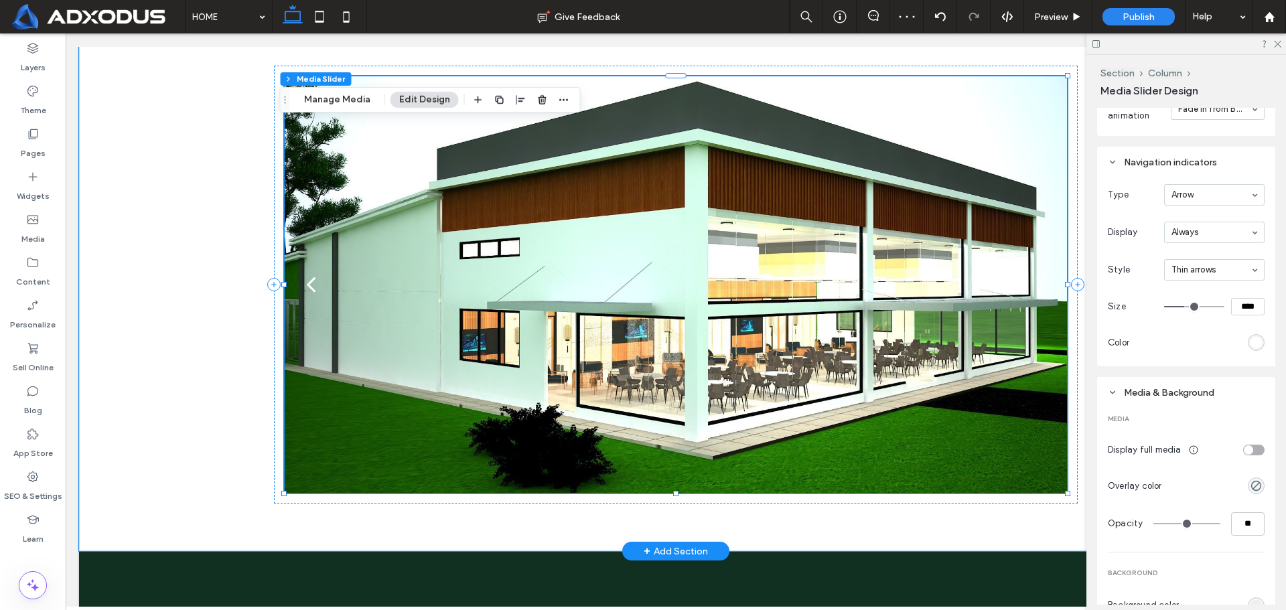
click at [1029, 285] on button "next" at bounding box center [1041, 284] width 52 height 71
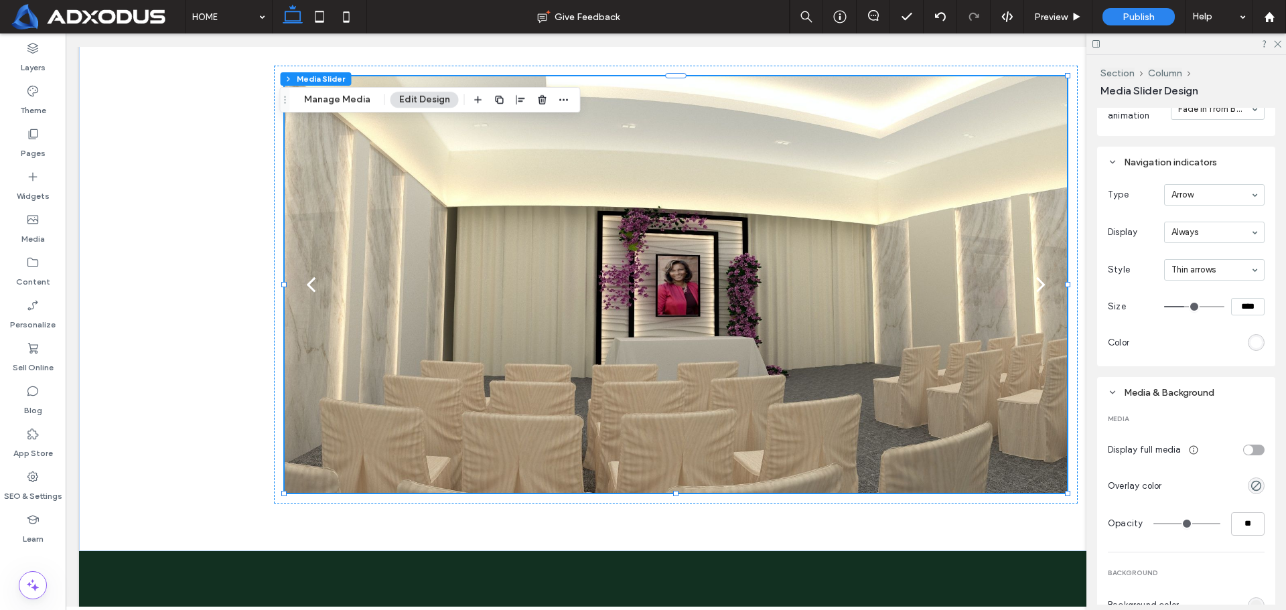
scroll to position [469, 0]
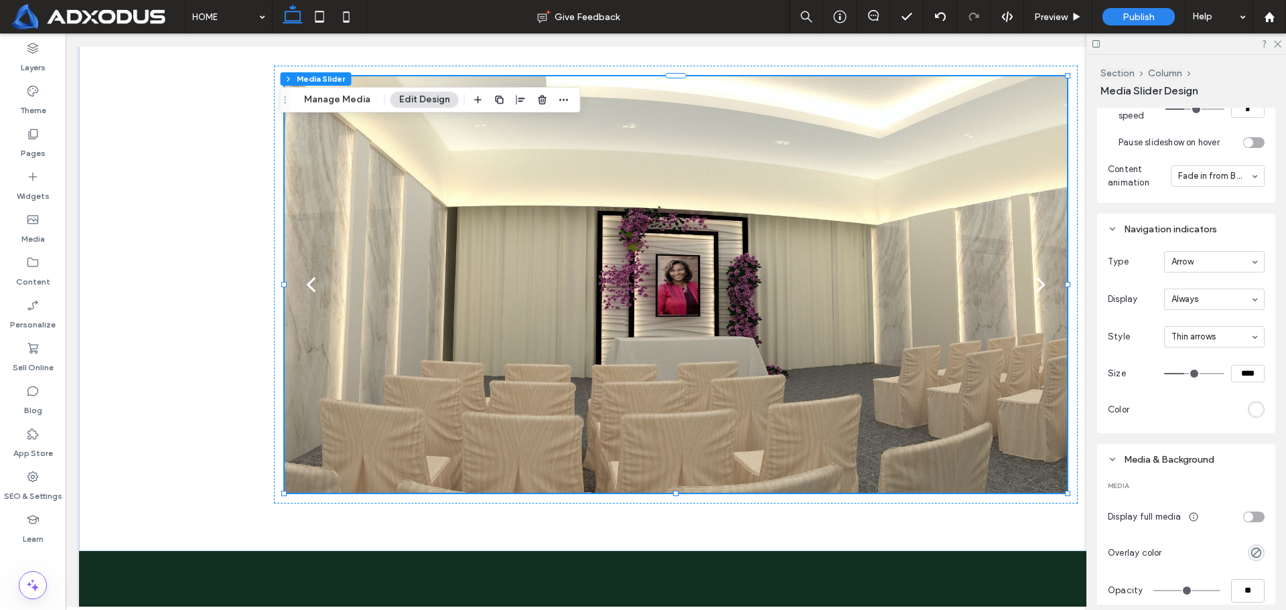
click at [1250, 405] on div "rgb(255, 255, 255)" at bounding box center [1255, 409] width 11 height 11
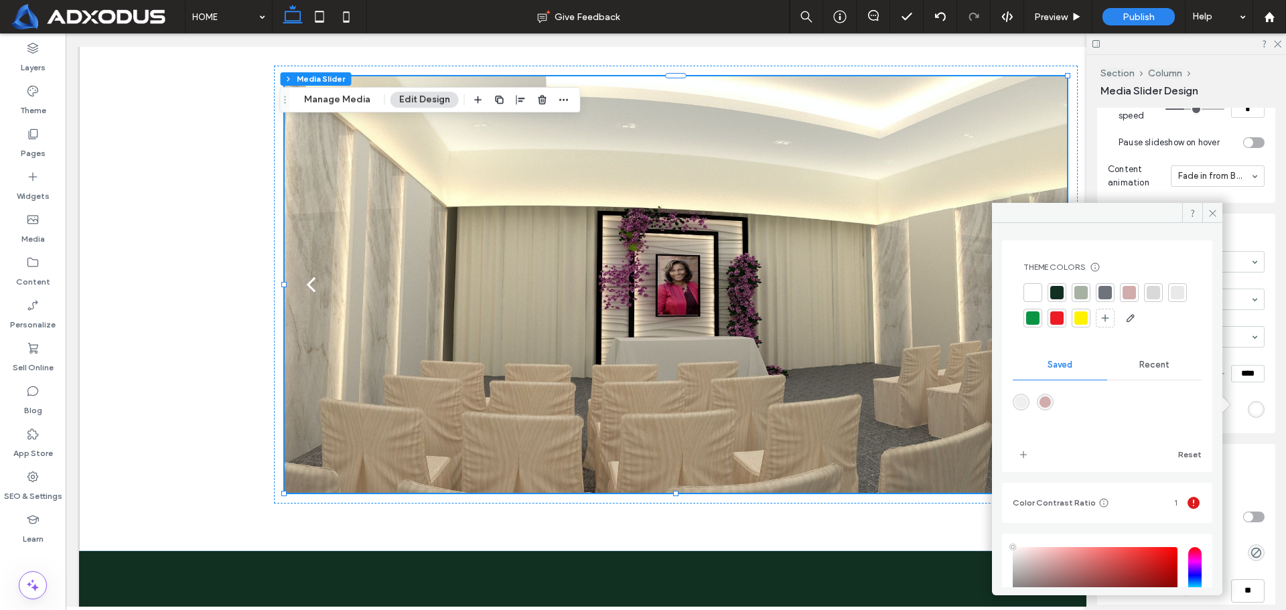
click at [1040, 318] on div at bounding box center [1032, 317] width 13 height 13
click at [1210, 209] on icon at bounding box center [1213, 213] width 10 height 10
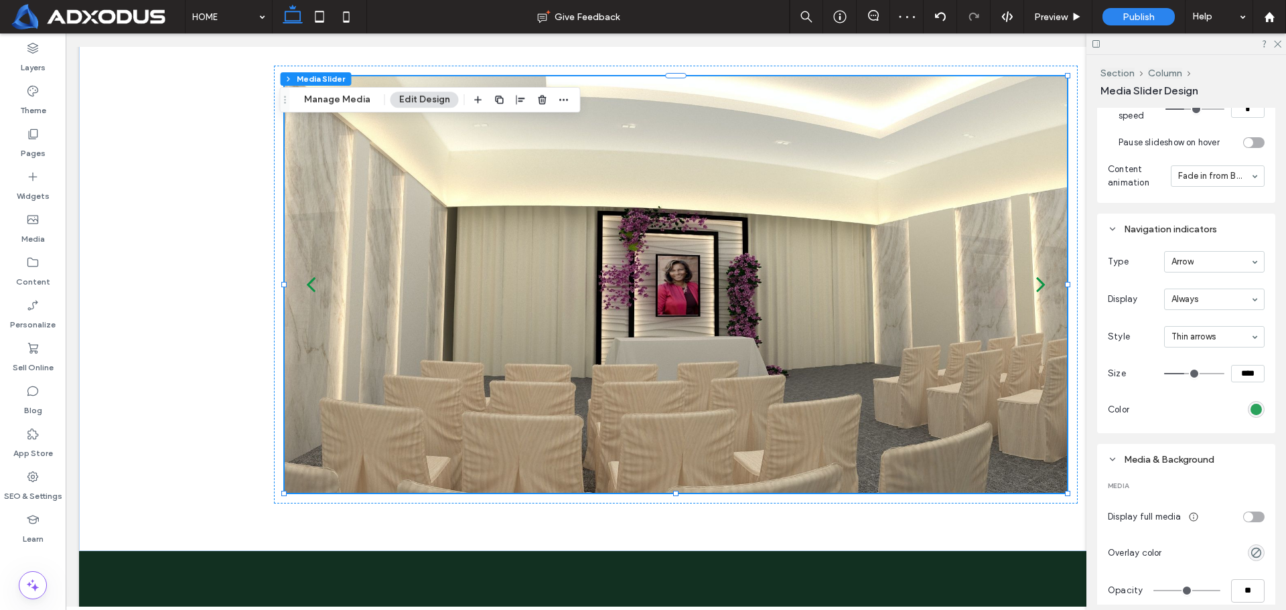
click at [1253, 404] on div "rgb(11, 148, 68)" at bounding box center [1255, 409] width 11 height 11
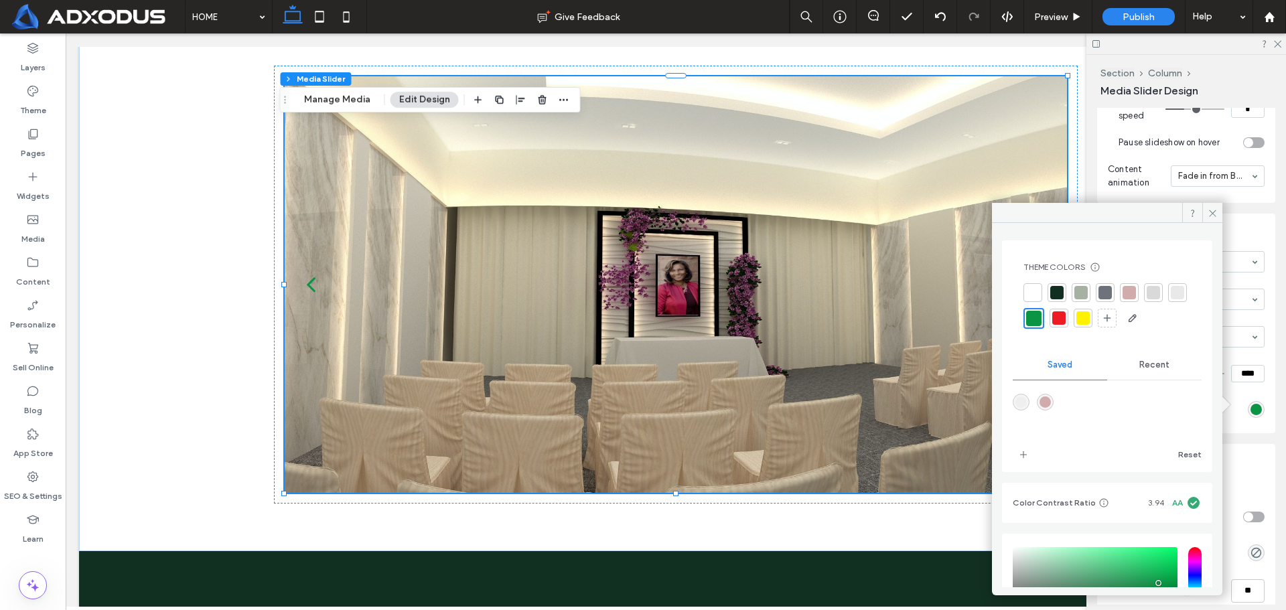
click at [1159, 289] on div at bounding box center [1153, 292] width 13 height 13
drag, startPoint x: 1213, startPoint y: 214, endPoint x: 1216, endPoint y: 223, distance: 10.0
click at [1212, 214] on icon at bounding box center [1213, 213] width 10 height 10
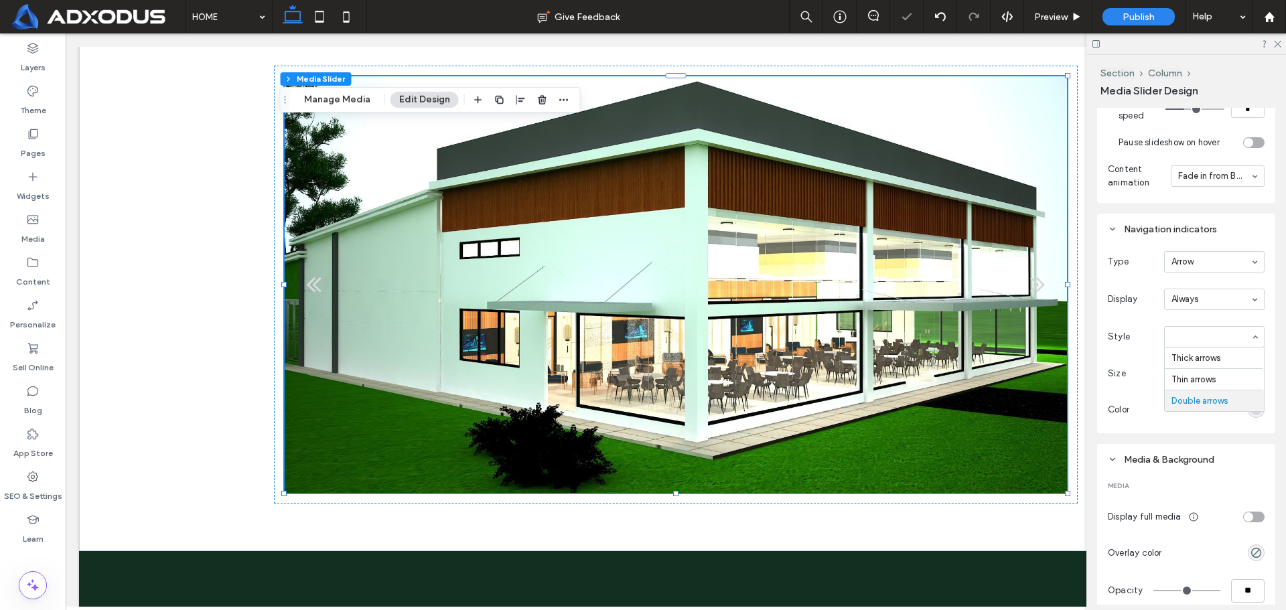
click at [1224, 338] on div at bounding box center [1214, 337] width 99 height 20
click at [1221, 296] on input at bounding box center [1210, 299] width 79 height 9
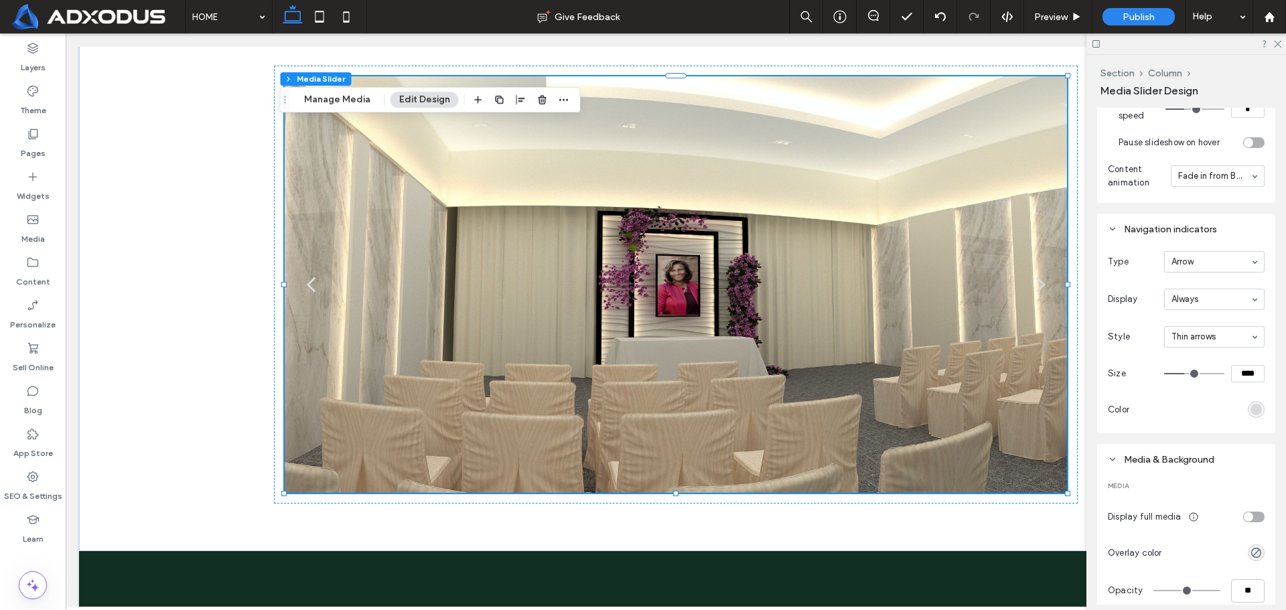
click at [1276, 45] on icon at bounding box center [1277, 43] width 9 height 9
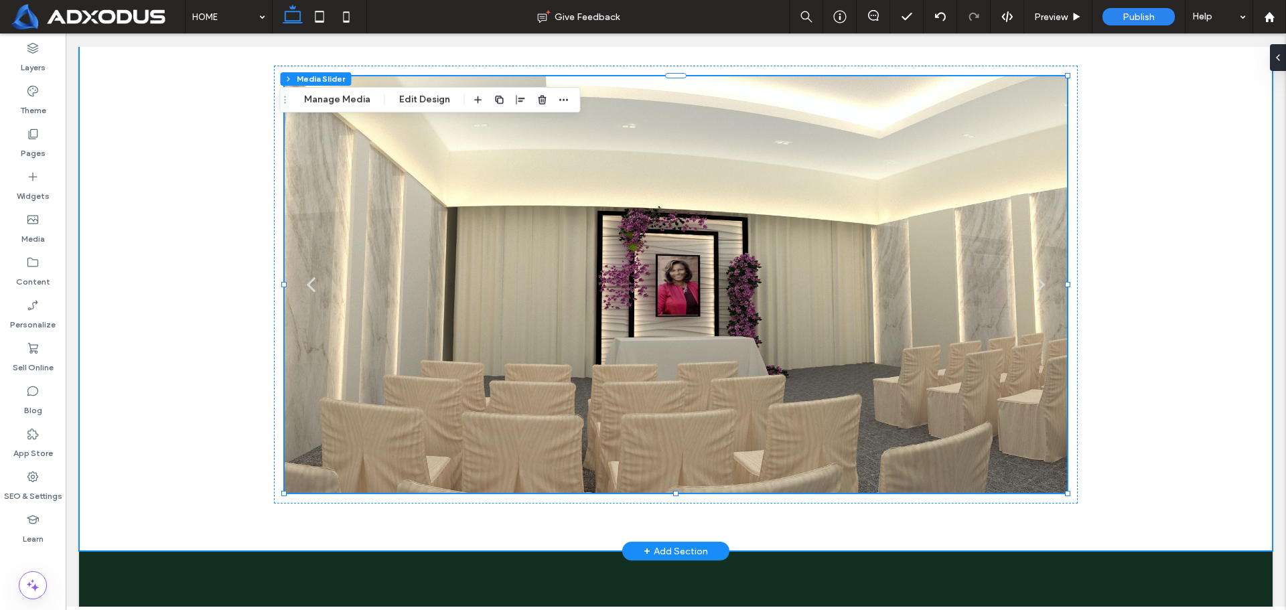
click at [1207, 281] on div "a a a a" at bounding box center [676, 285] width 1194 height 534
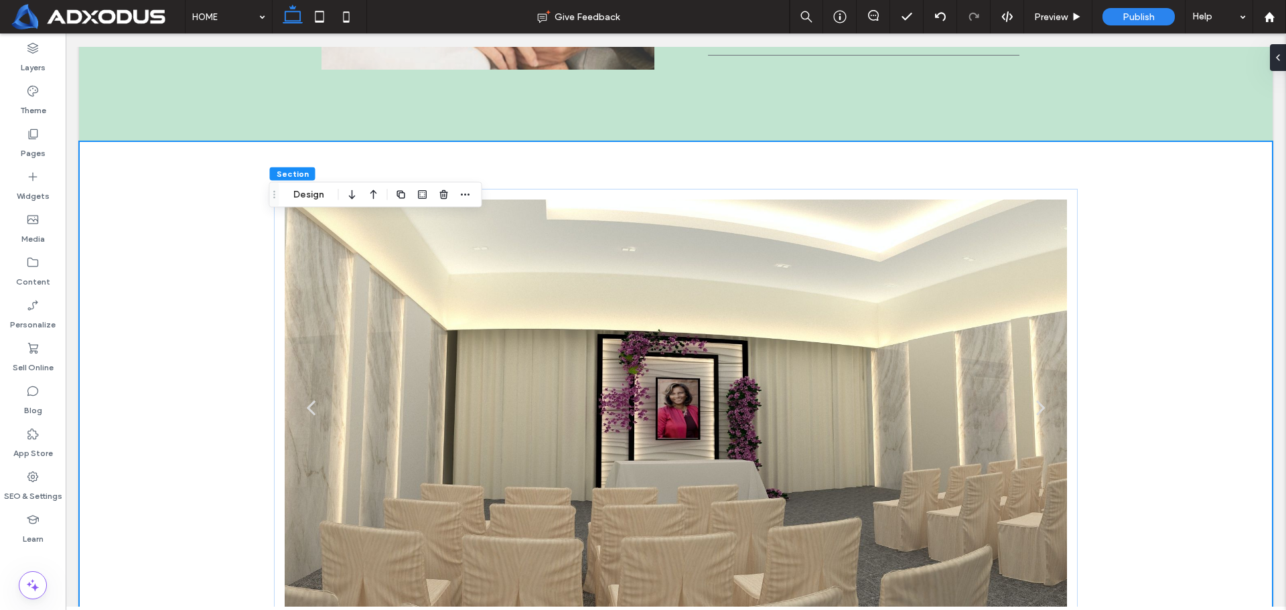
scroll to position [3058, 0]
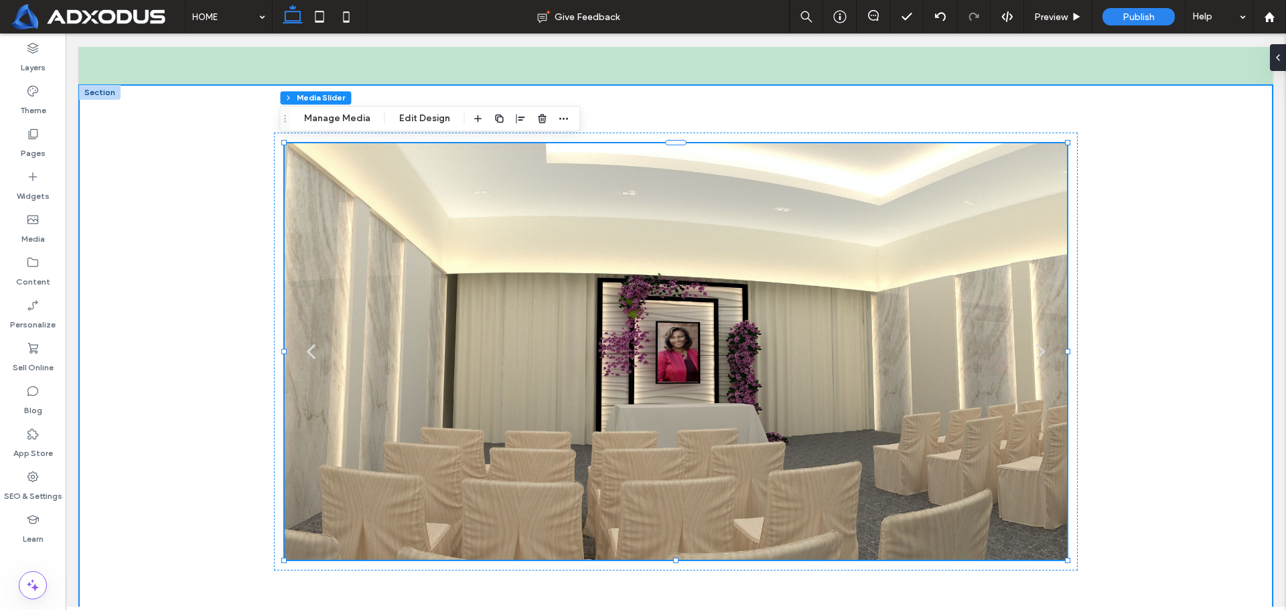
click at [1200, 314] on div "a a a a" at bounding box center [676, 352] width 1194 height 534
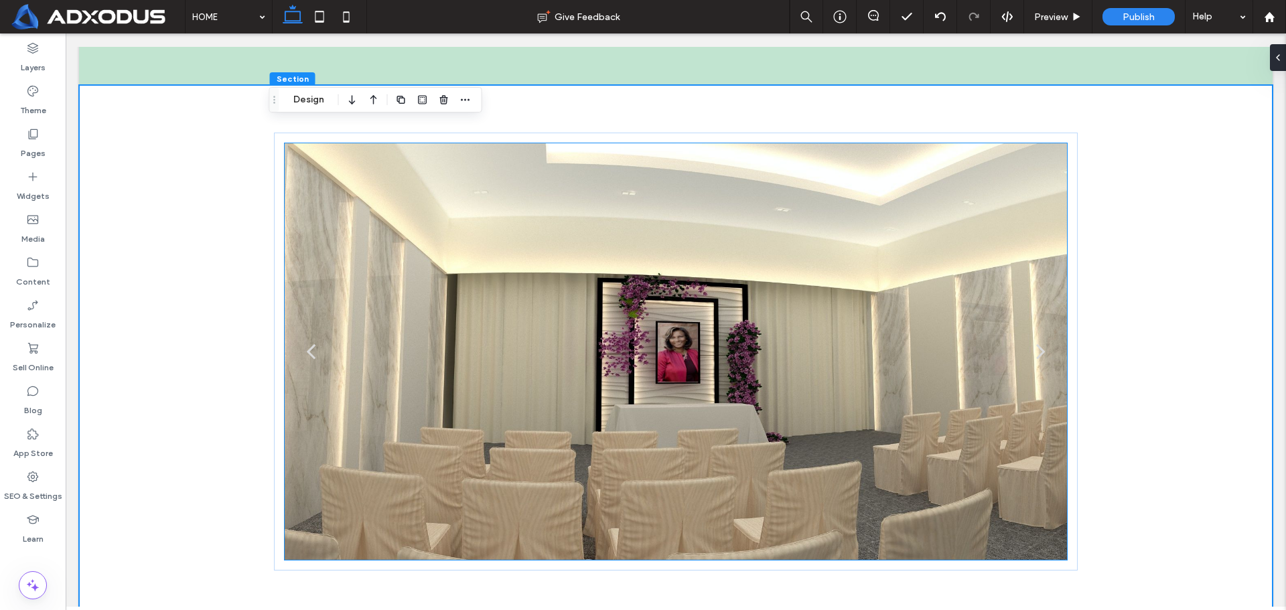
click at [942, 310] on div at bounding box center [676, 360] width 782 height 353
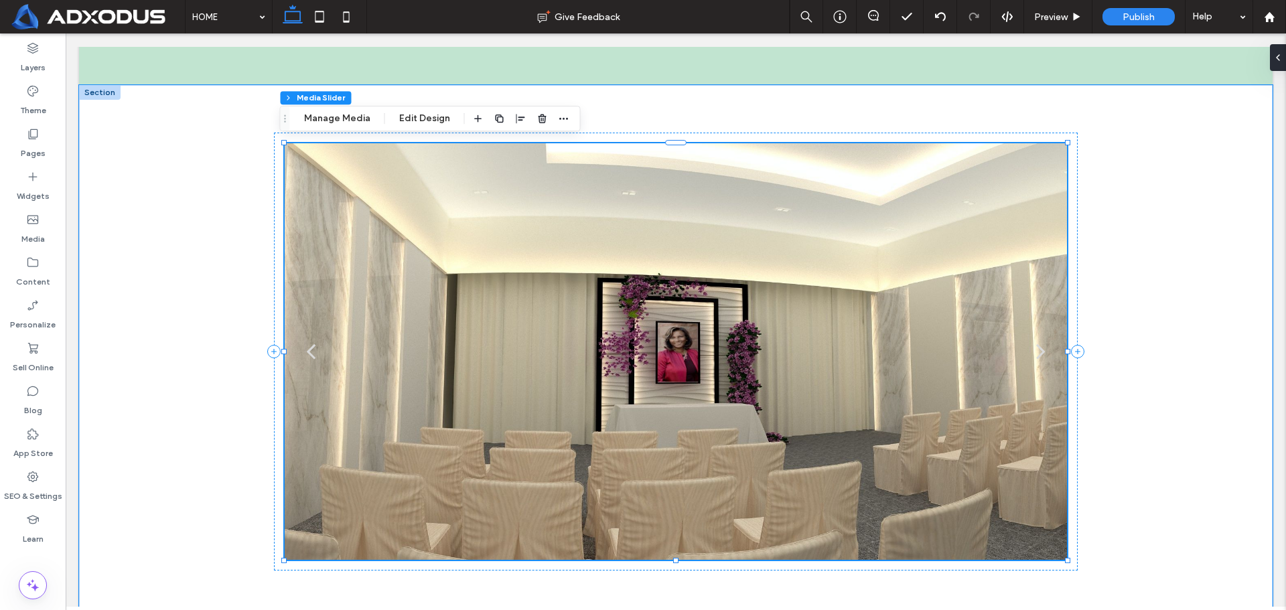
click at [942, 310] on div at bounding box center [676, 360] width 782 height 353
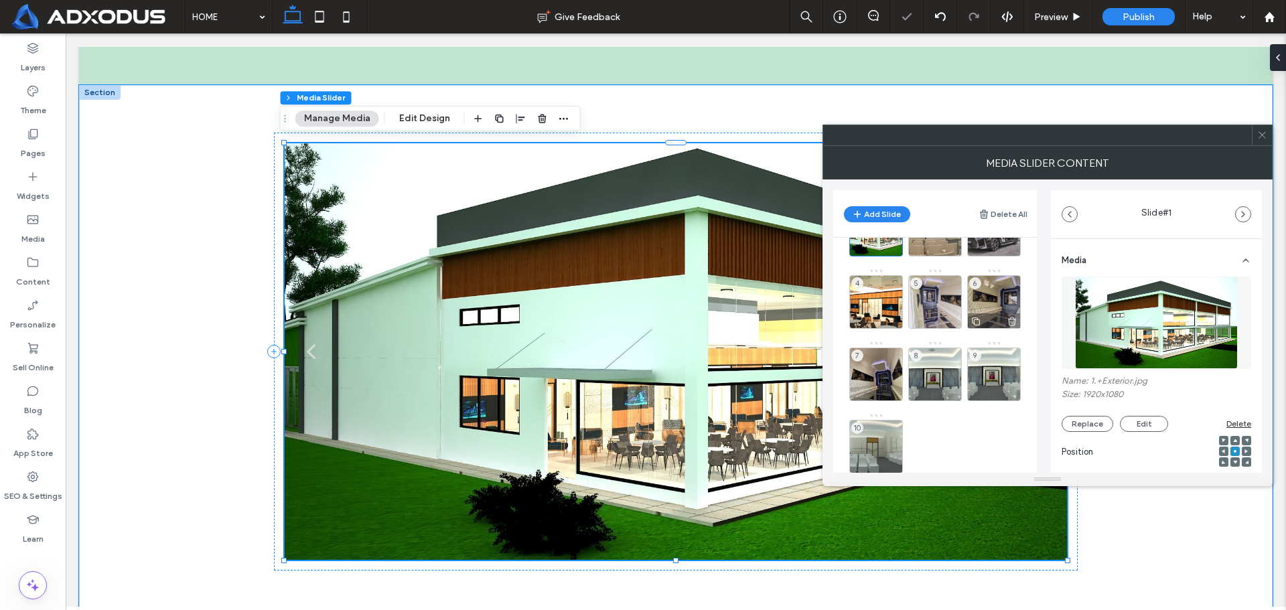
scroll to position [82, 0]
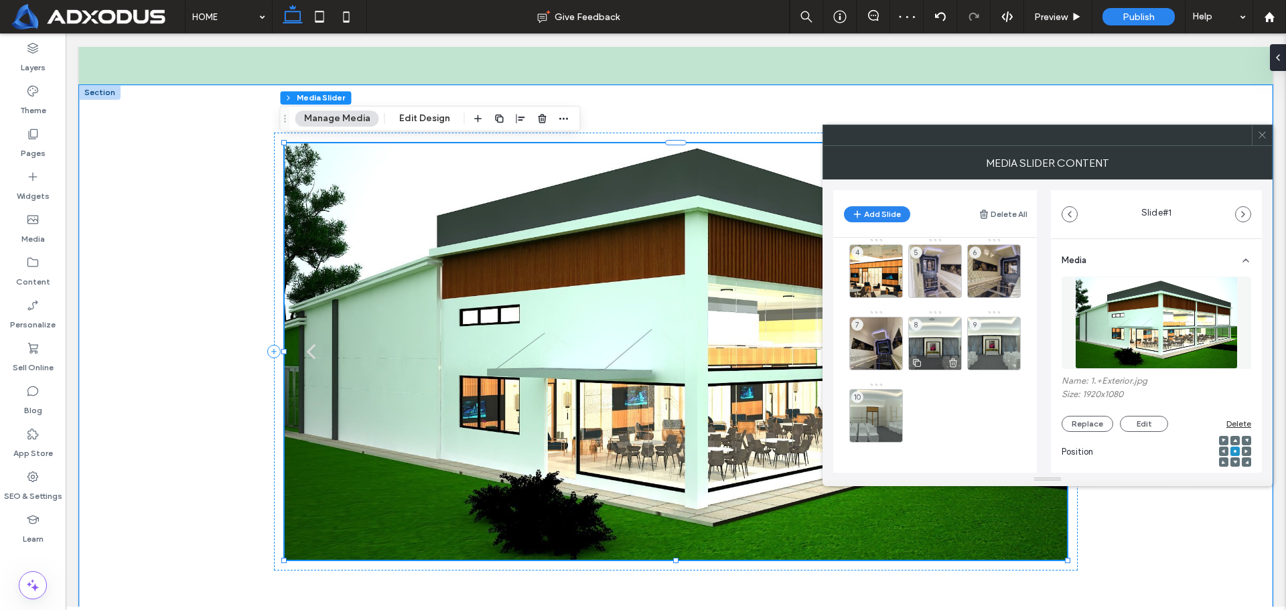
click at [929, 346] on div "8" at bounding box center [935, 344] width 54 height 54
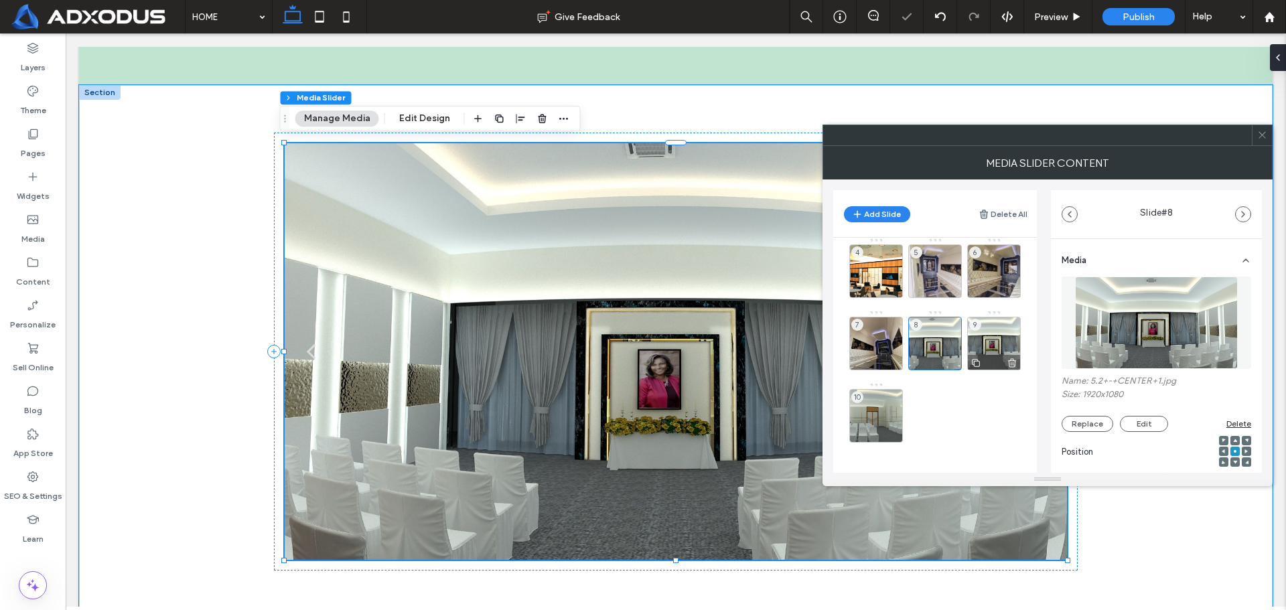
click at [986, 343] on div "9" at bounding box center [994, 344] width 54 height 54
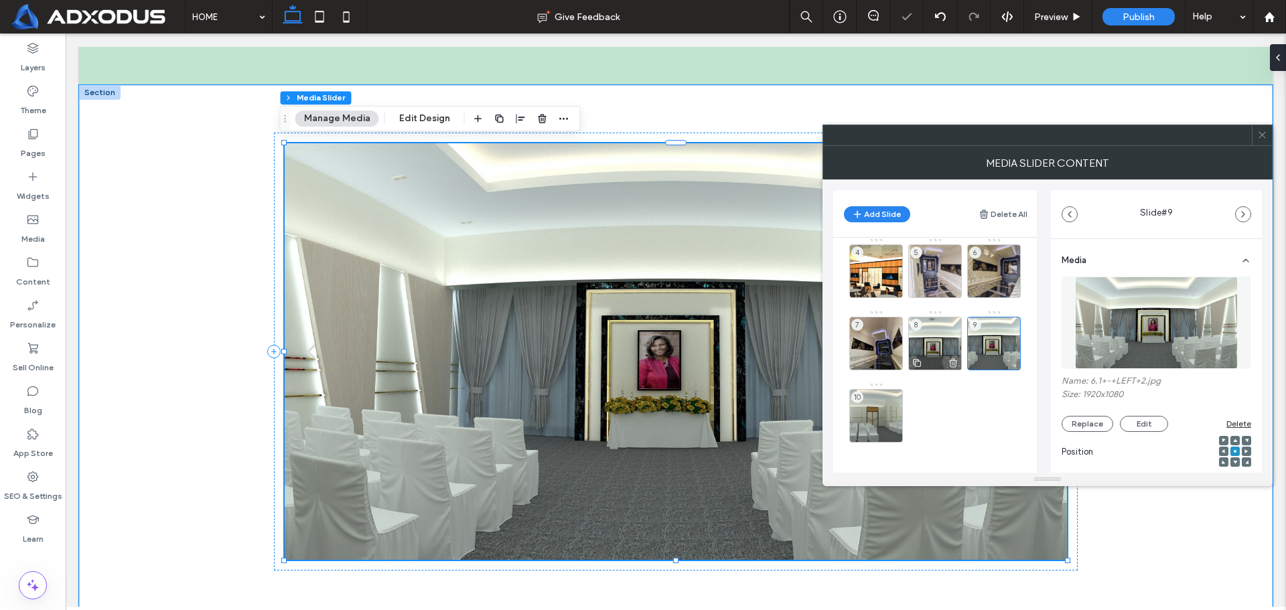
click at [941, 340] on div "8" at bounding box center [935, 344] width 54 height 54
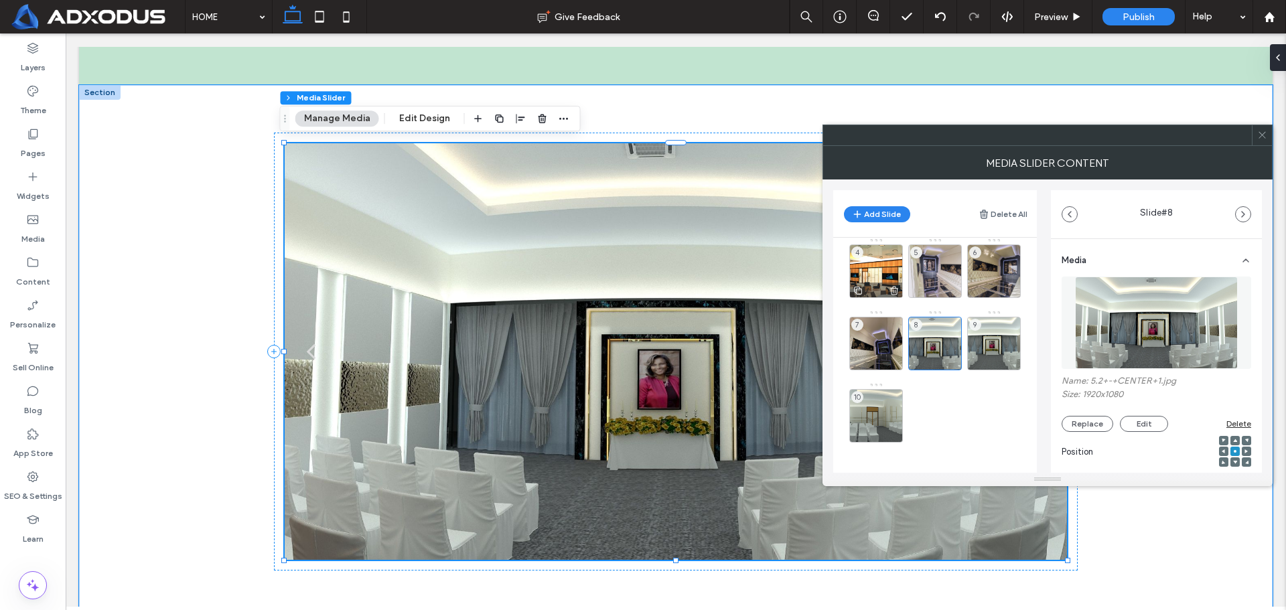
click at [883, 269] on div "4" at bounding box center [876, 271] width 54 height 54
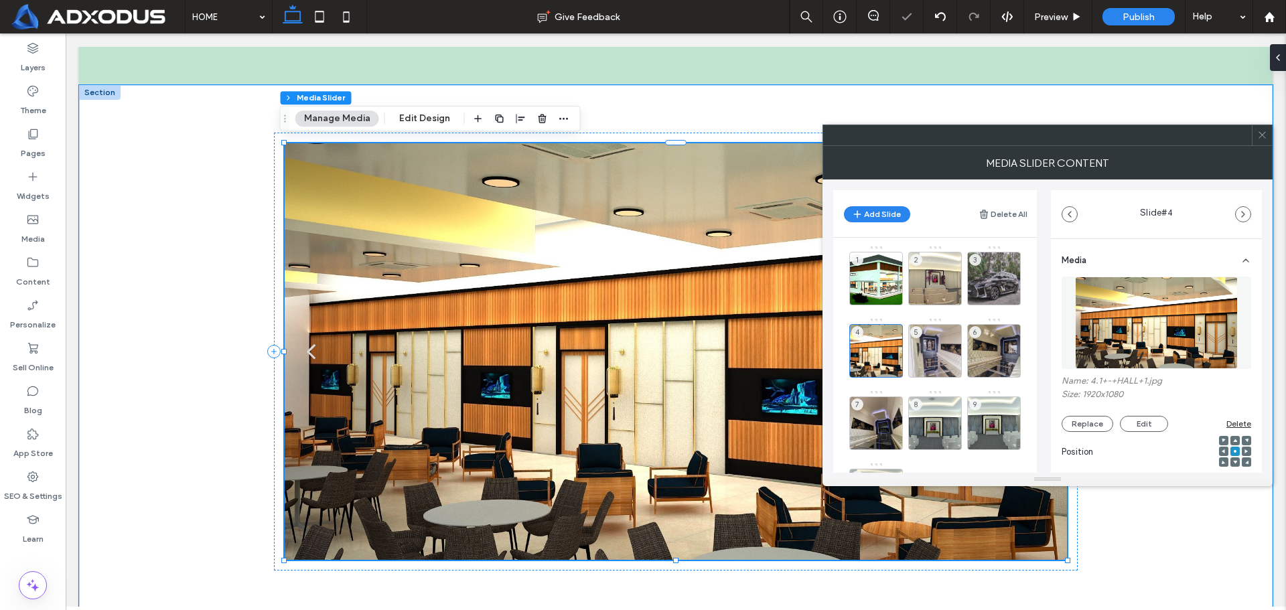
scroll to position [0, 0]
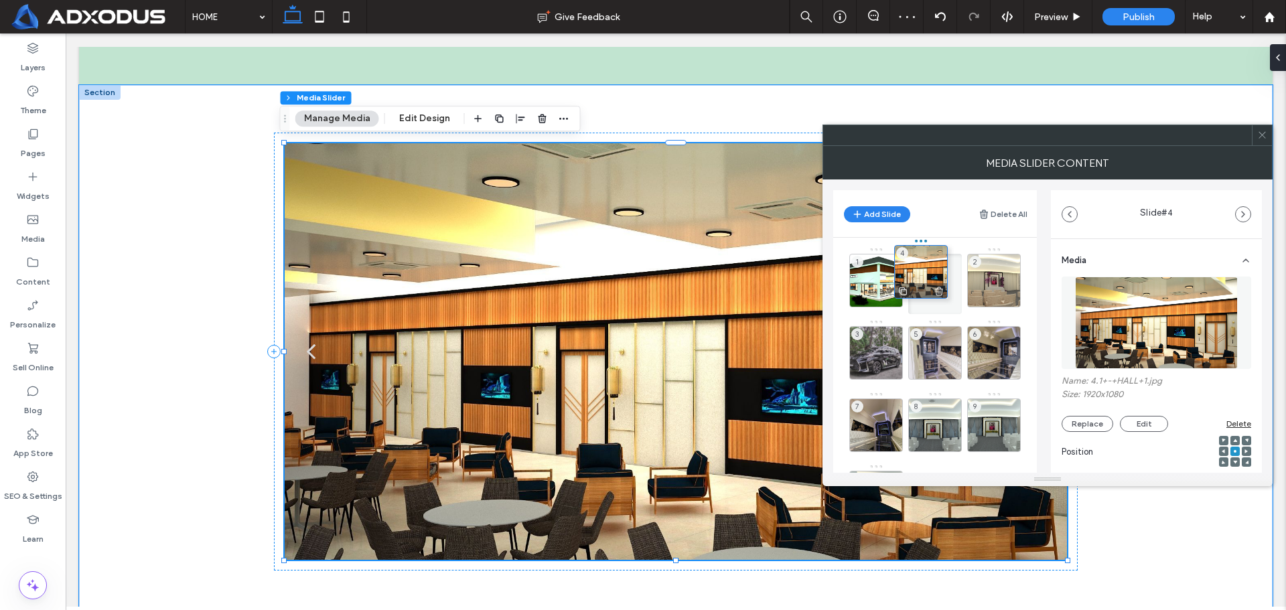
drag, startPoint x: 879, startPoint y: 341, endPoint x: 922, endPoint y: 261, distance: 90.5
click at [992, 273] on div "3" at bounding box center [994, 281] width 54 height 54
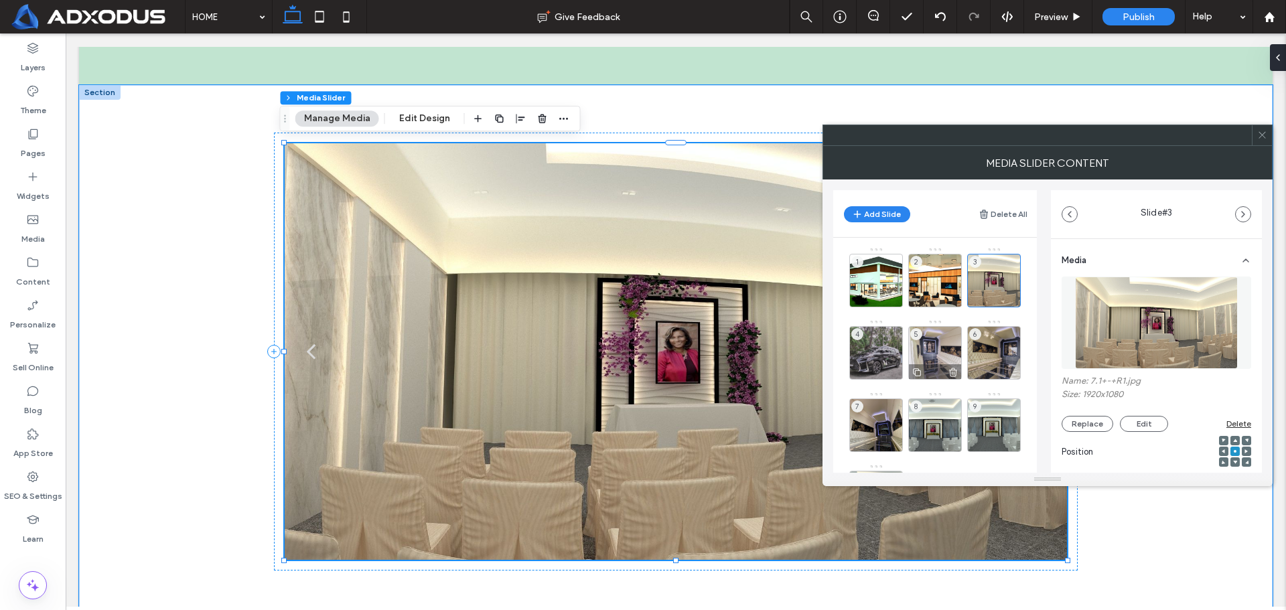
click at [928, 337] on div "5" at bounding box center [935, 353] width 54 height 54
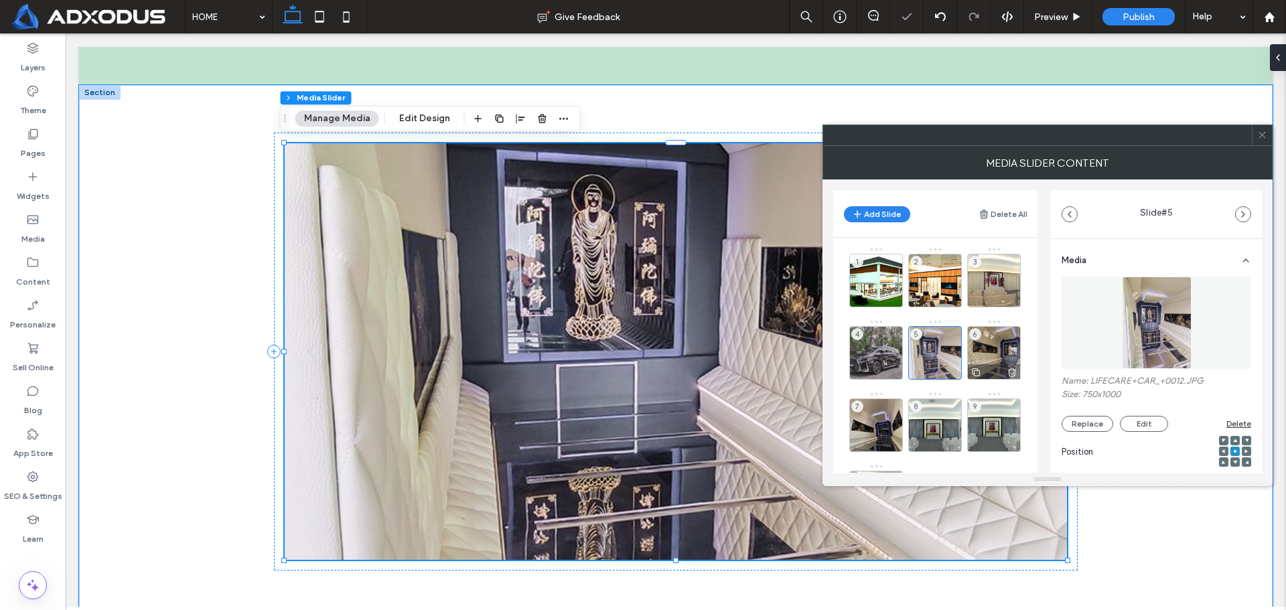
click at [997, 341] on div "6" at bounding box center [994, 353] width 54 height 54
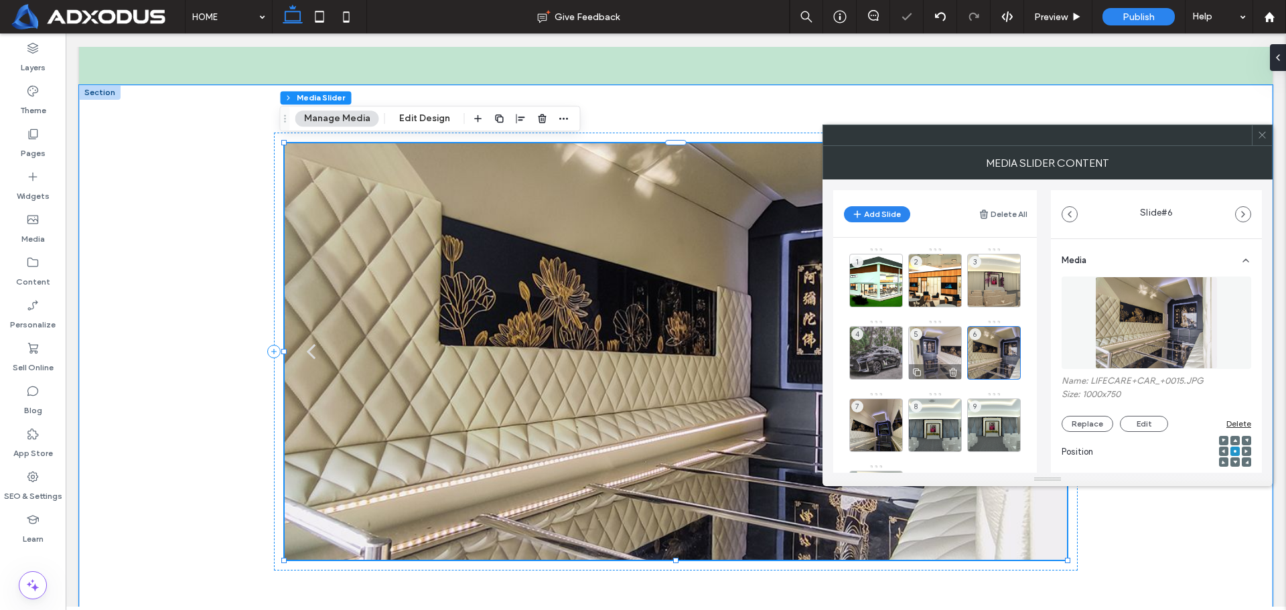
click at [945, 352] on div "5" at bounding box center [935, 353] width 54 height 54
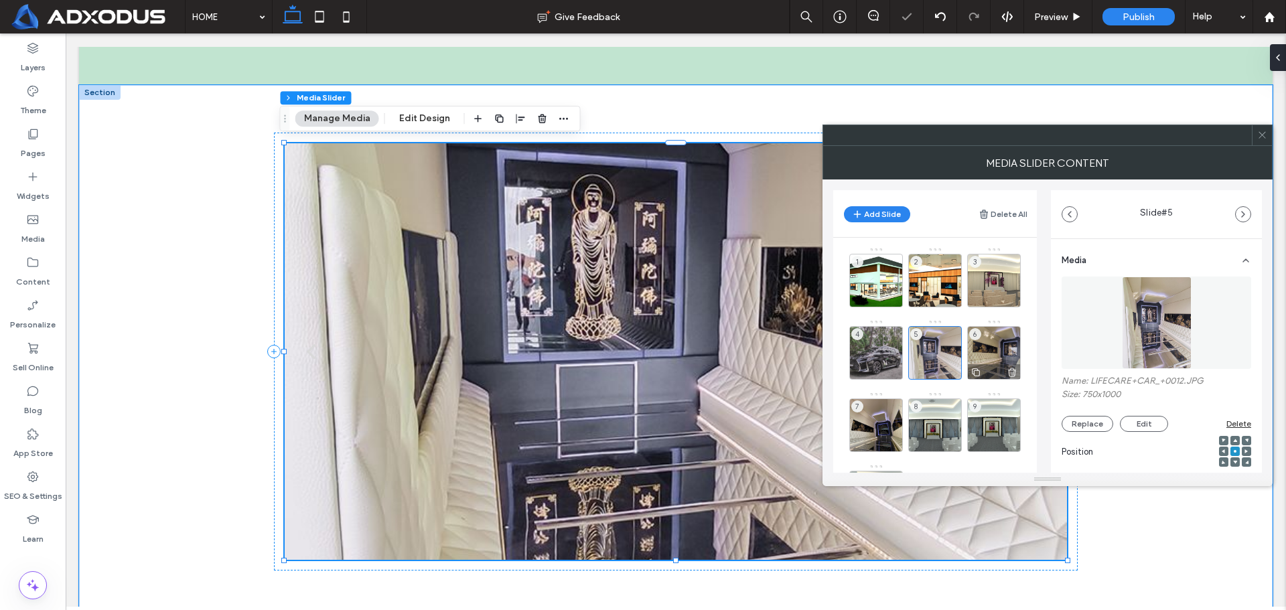
click at [999, 344] on div "6" at bounding box center [994, 353] width 54 height 54
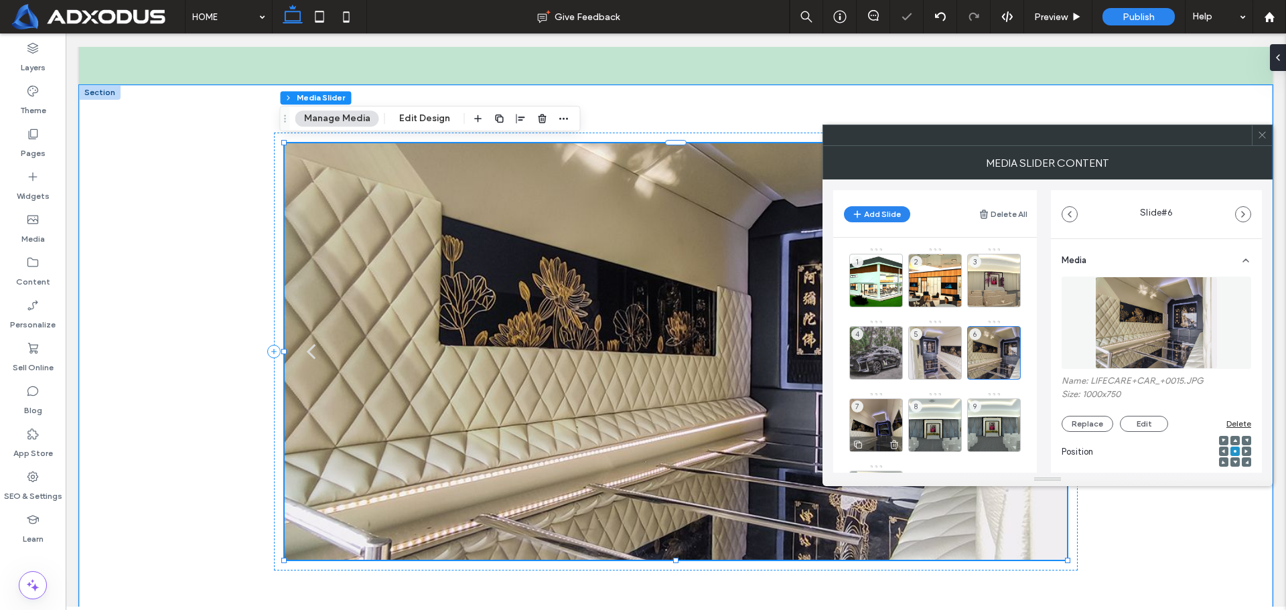
click at [880, 411] on div "7" at bounding box center [876, 426] width 54 height 54
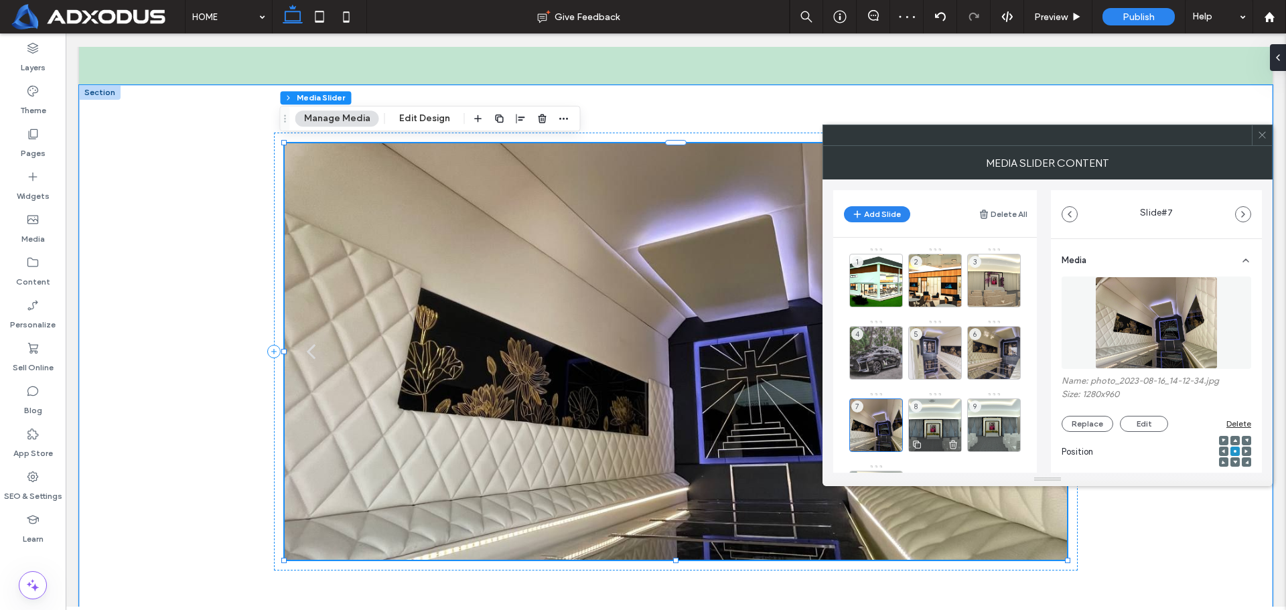
click at [942, 407] on div "8" at bounding box center [935, 426] width 54 height 54
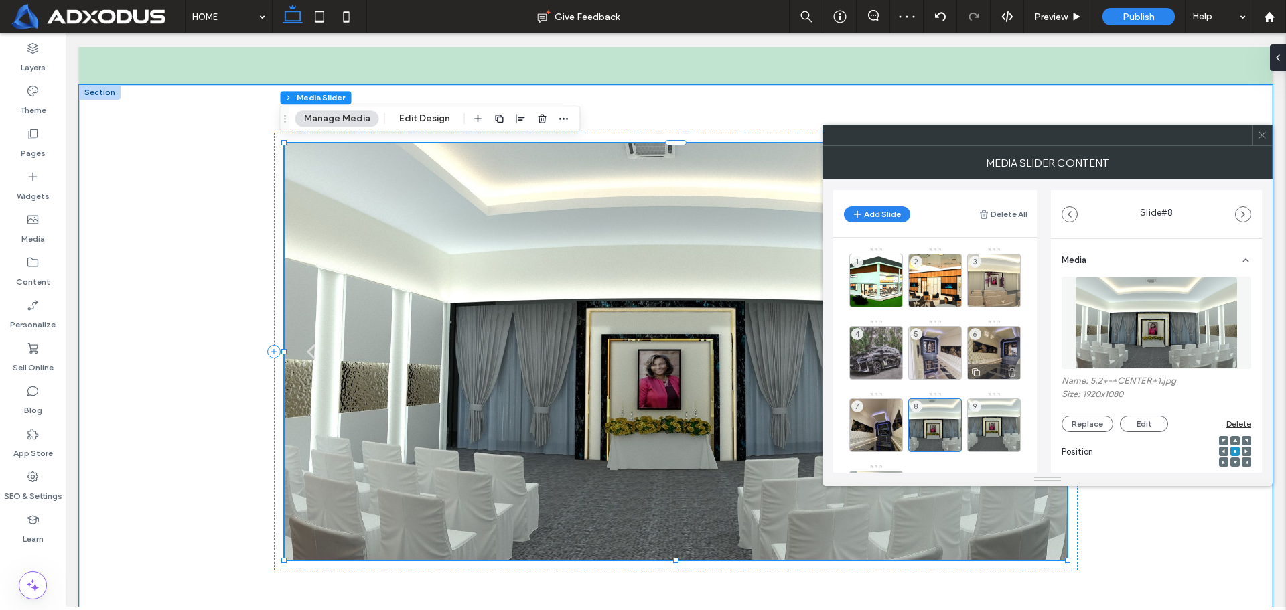
click at [995, 348] on div "6" at bounding box center [994, 353] width 54 height 54
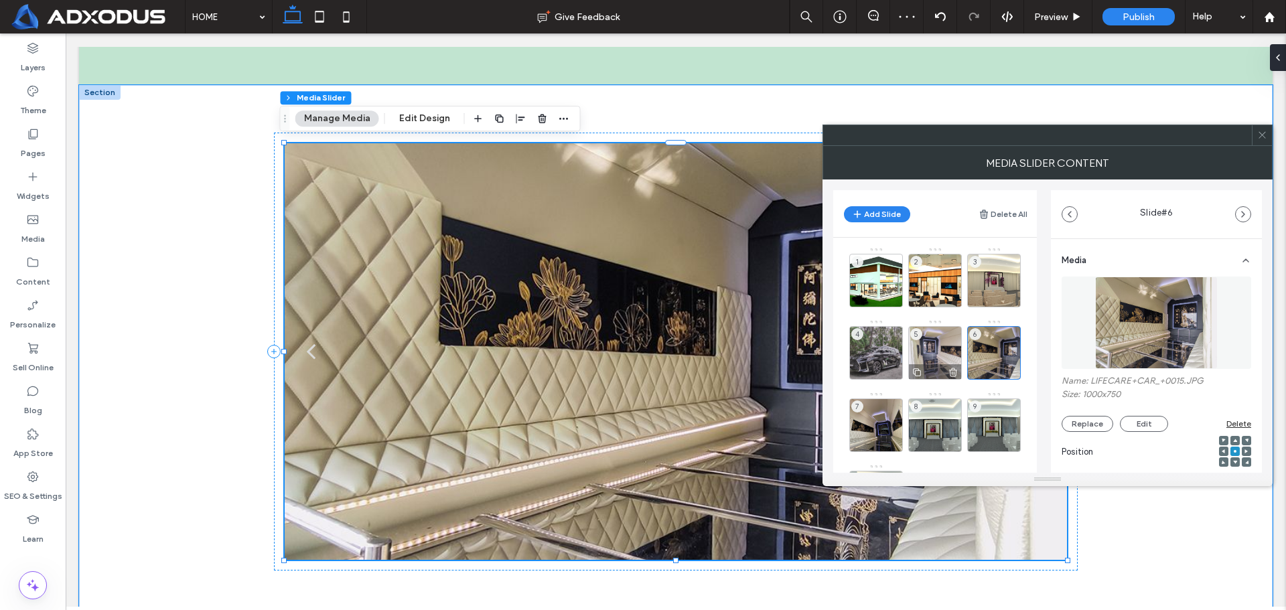
click at [938, 347] on div "5" at bounding box center [935, 353] width 54 height 54
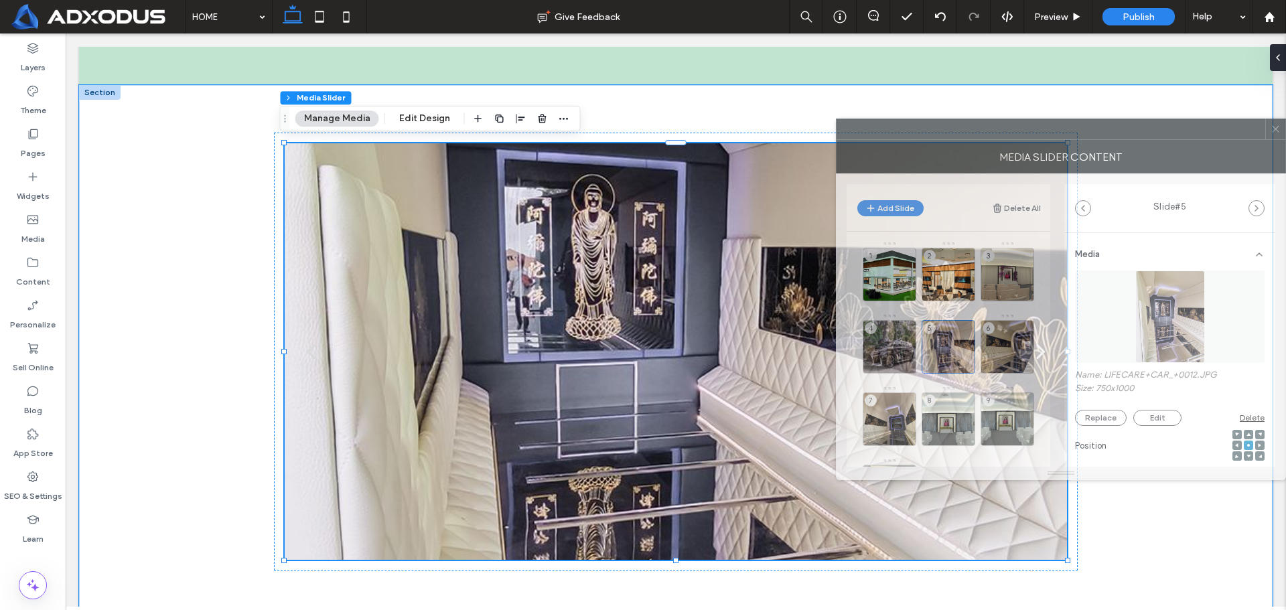
drag, startPoint x: 990, startPoint y: 141, endPoint x: 1196, endPoint y: 135, distance: 205.7
click at [1196, 135] on div at bounding box center [1051, 129] width 429 height 20
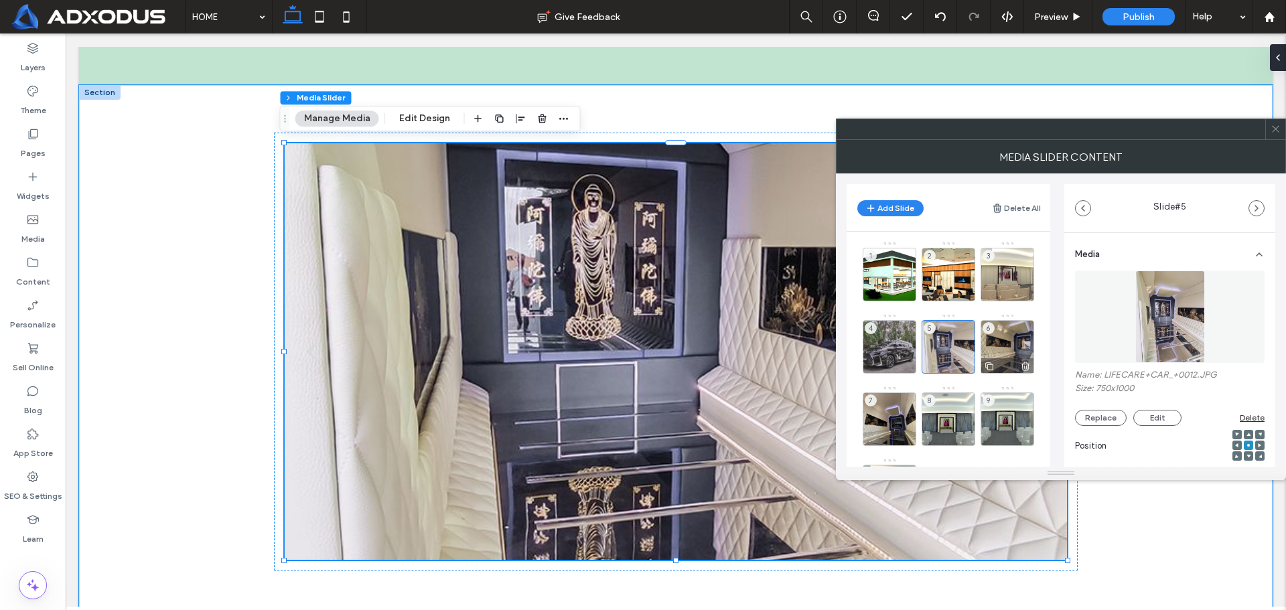
click at [1008, 339] on div "6" at bounding box center [1008, 347] width 54 height 54
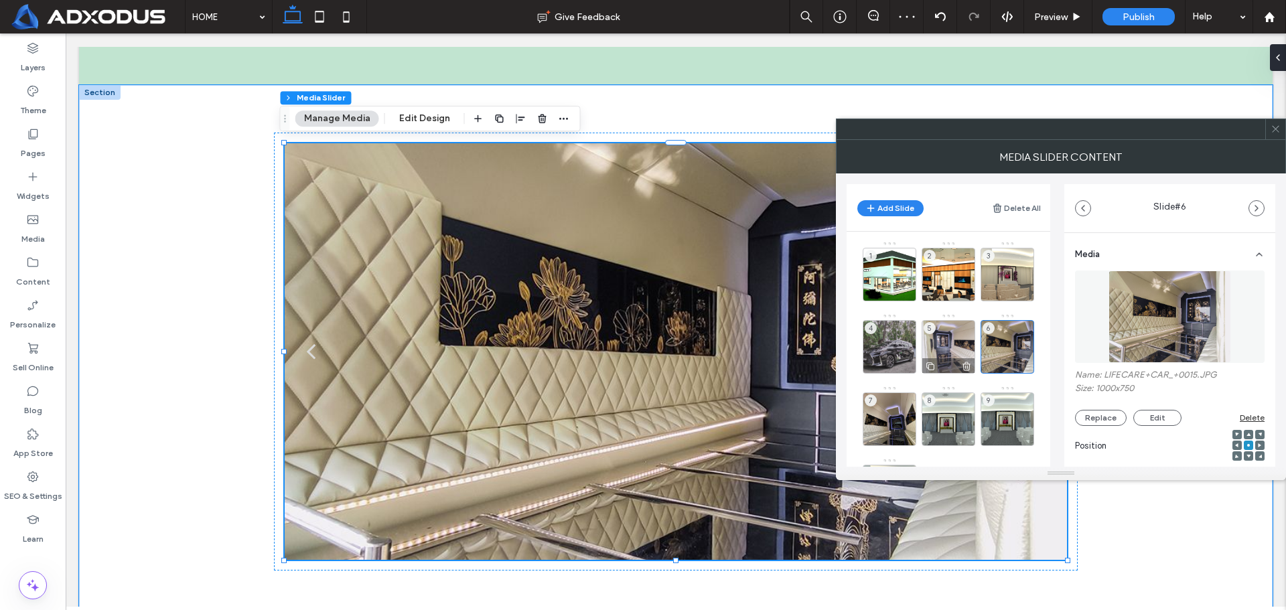
click at [944, 335] on div "5" at bounding box center [949, 347] width 54 height 54
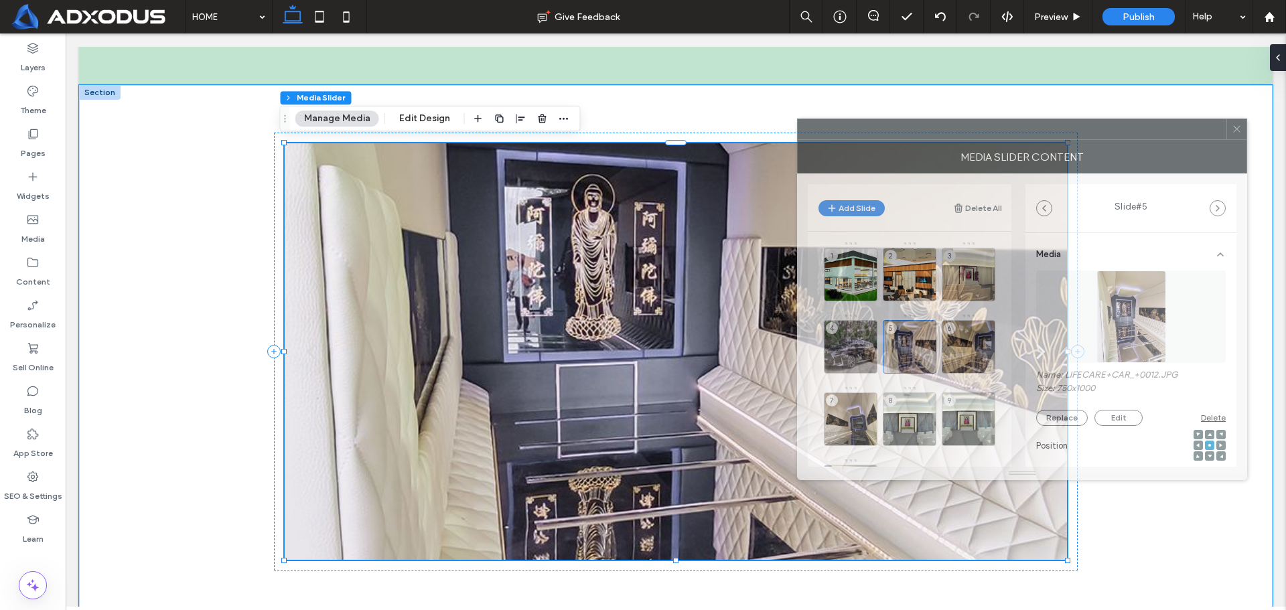
drag, startPoint x: 1105, startPoint y: 134, endPoint x: 913, endPoint y: 126, distance: 192.4
click at [913, 126] on div at bounding box center [1012, 129] width 429 height 20
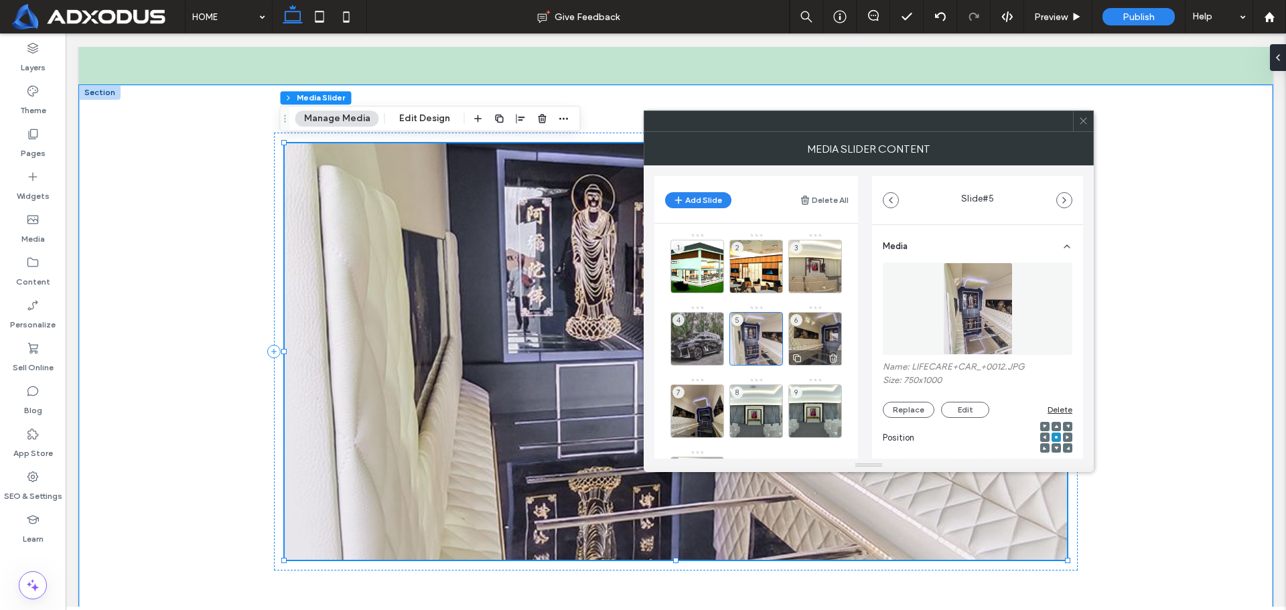
click at [823, 334] on div "6" at bounding box center [815, 339] width 54 height 54
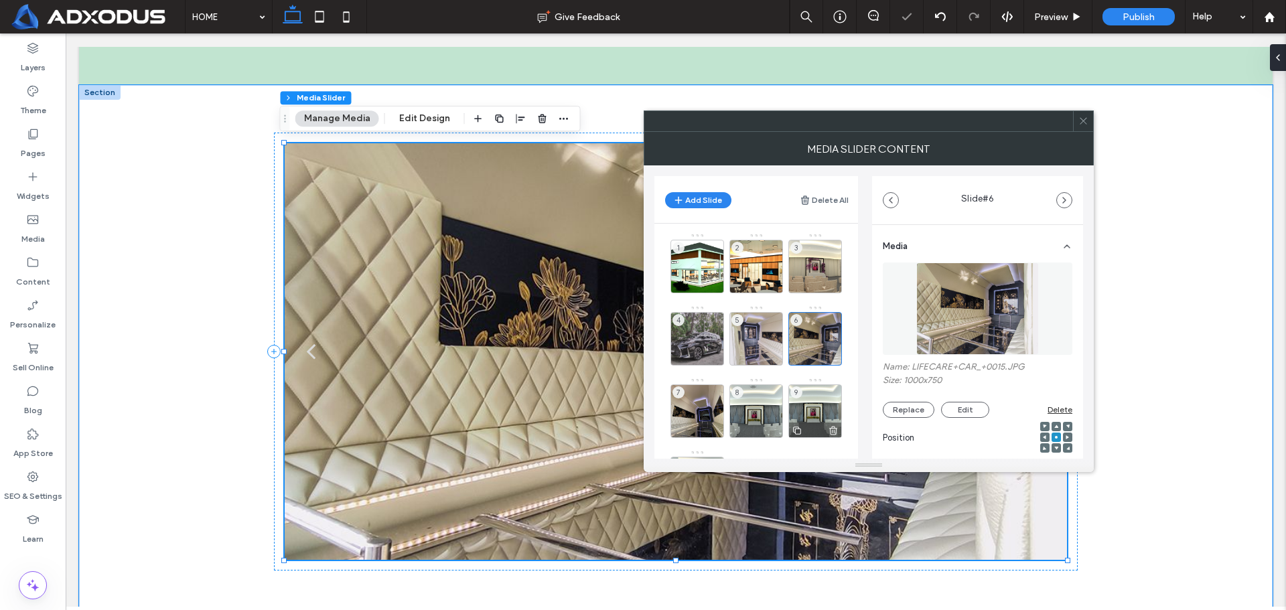
click at [812, 399] on div "9" at bounding box center [815, 411] width 54 height 54
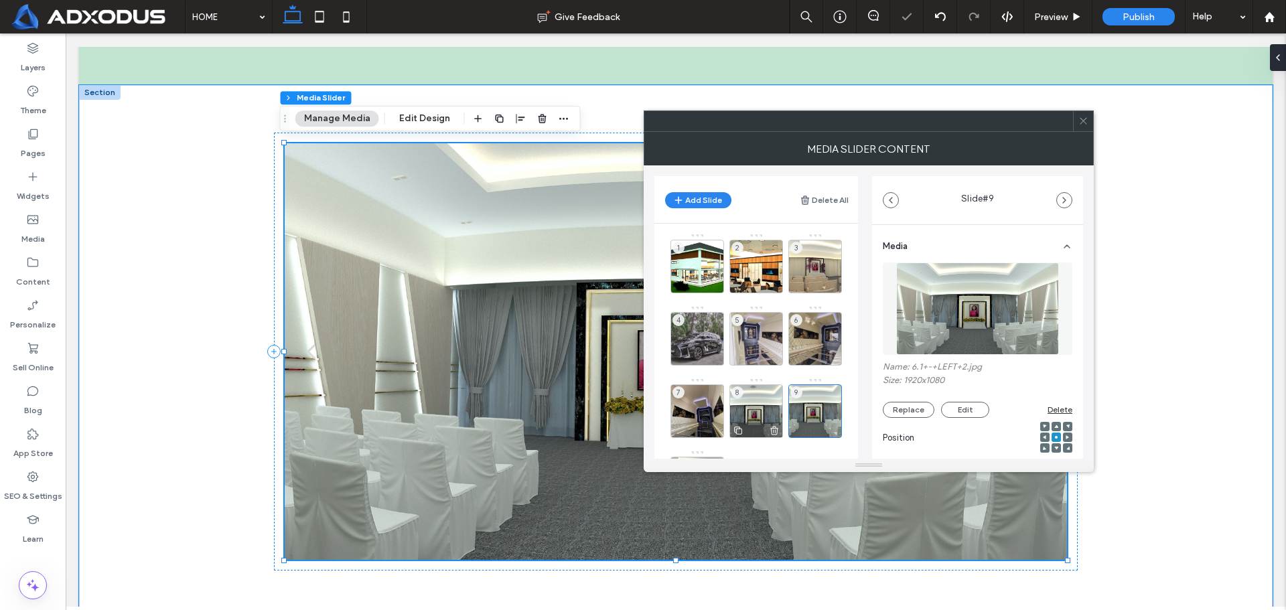
click at [751, 405] on div "8" at bounding box center [756, 411] width 54 height 54
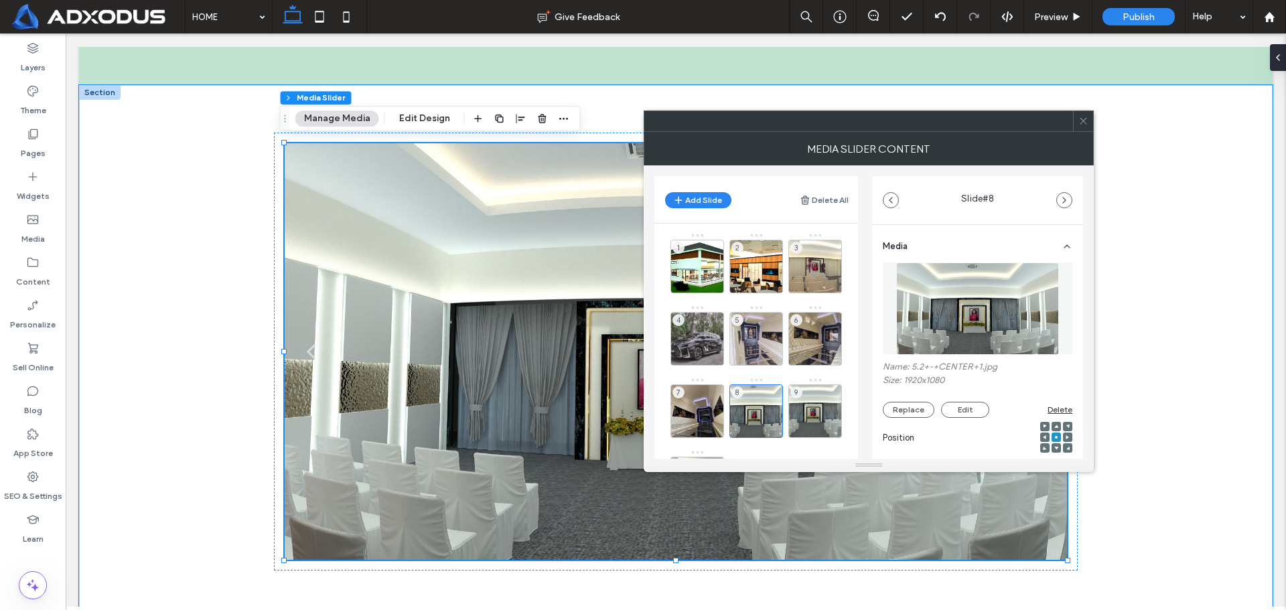
drag, startPoint x: 1083, startPoint y: 118, endPoint x: 1028, endPoint y: 90, distance: 61.4
click at [1083, 118] on icon at bounding box center [1083, 121] width 10 height 10
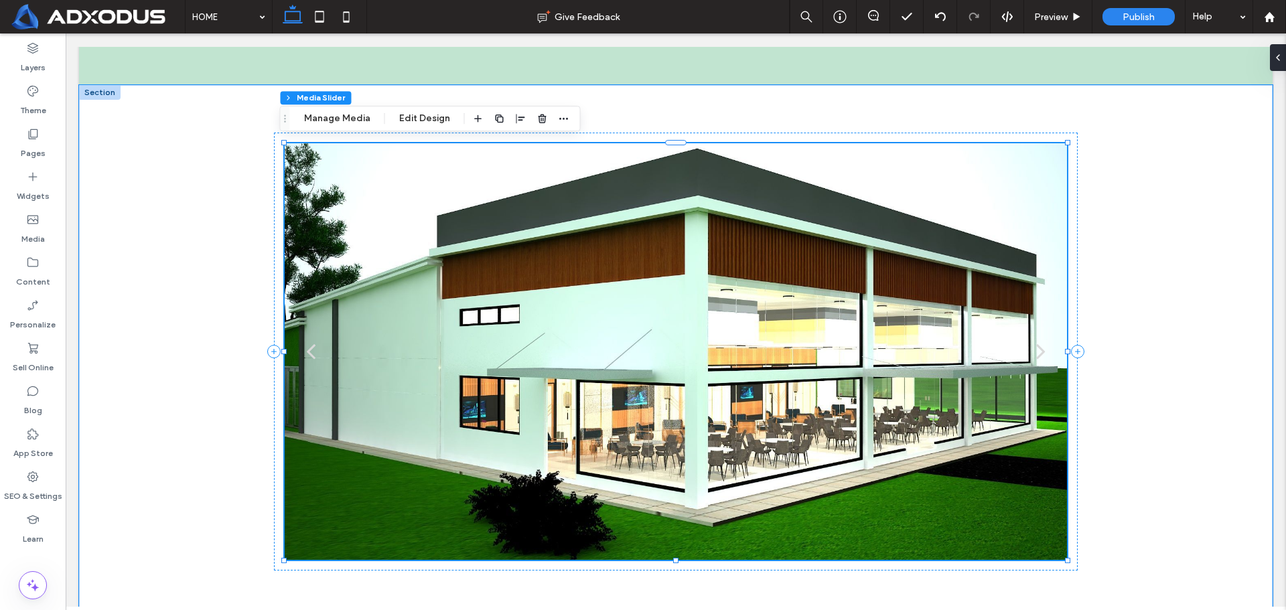
click at [1036, 347] on div "next" at bounding box center [1040, 351] width 9 height 27
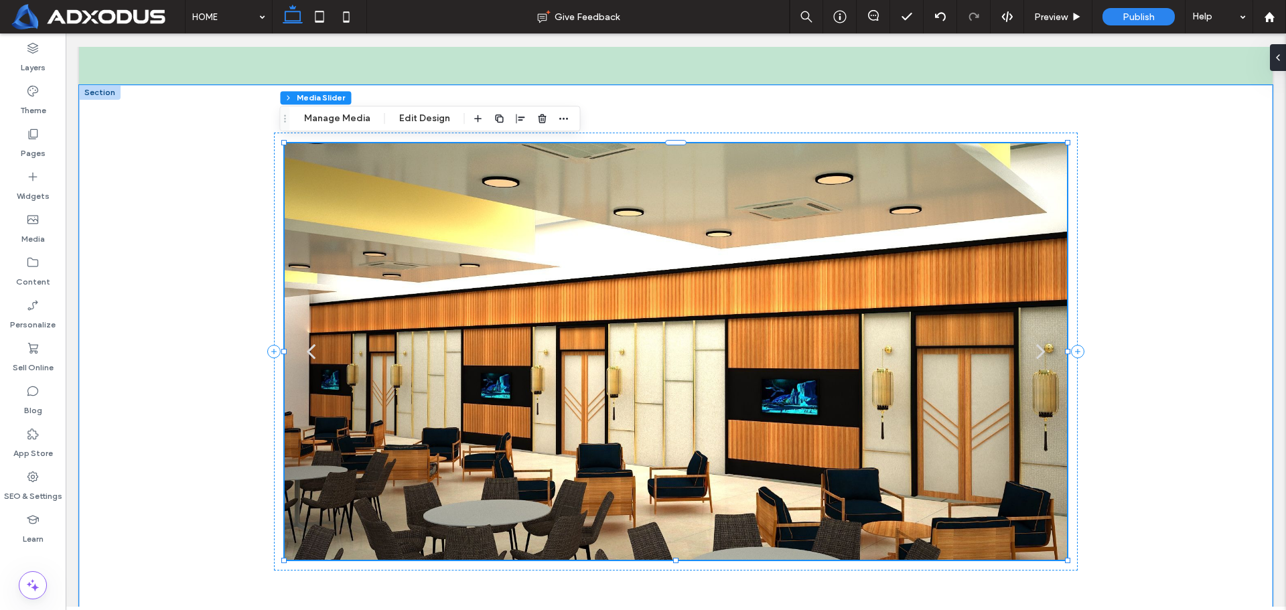
click at [1036, 347] on div "next" at bounding box center [1040, 351] width 9 height 27
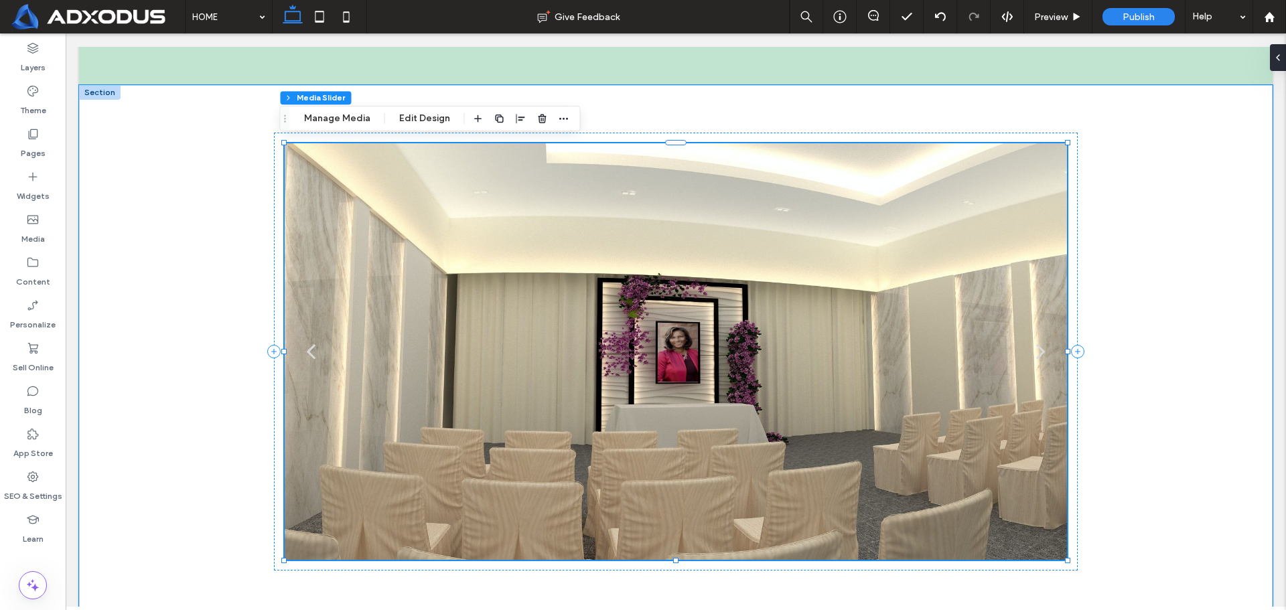
click at [1036, 347] on div "next" at bounding box center [1040, 351] width 9 height 27
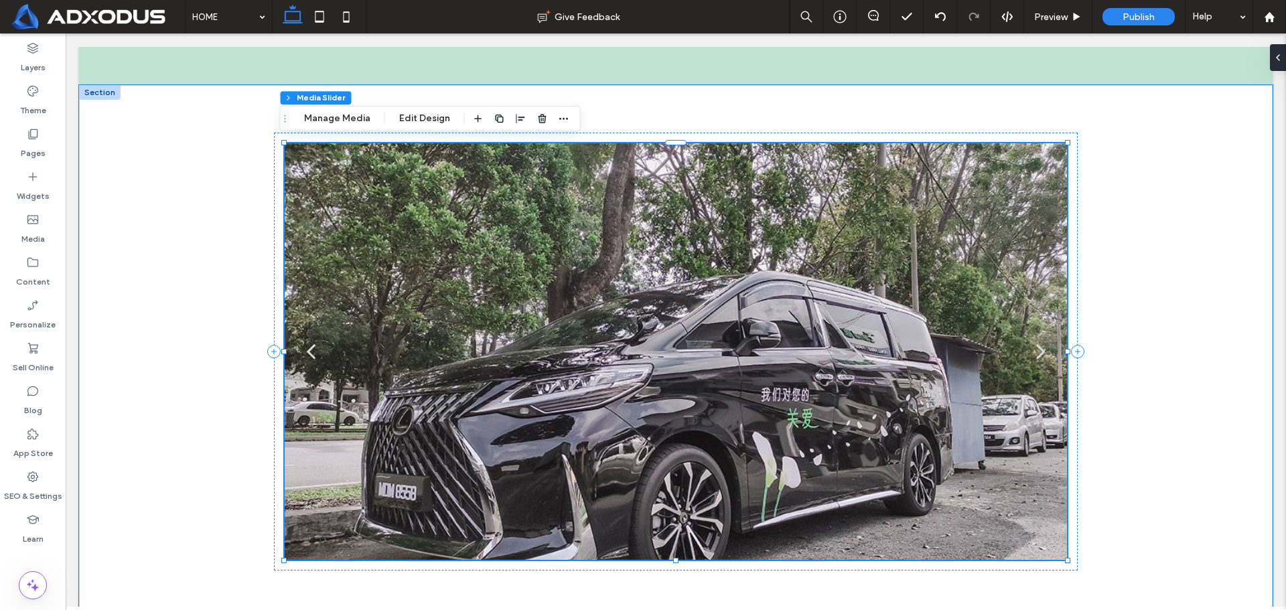
click at [1036, 347] on div "next" at bounding box center [1040, 351] width 9 height 27
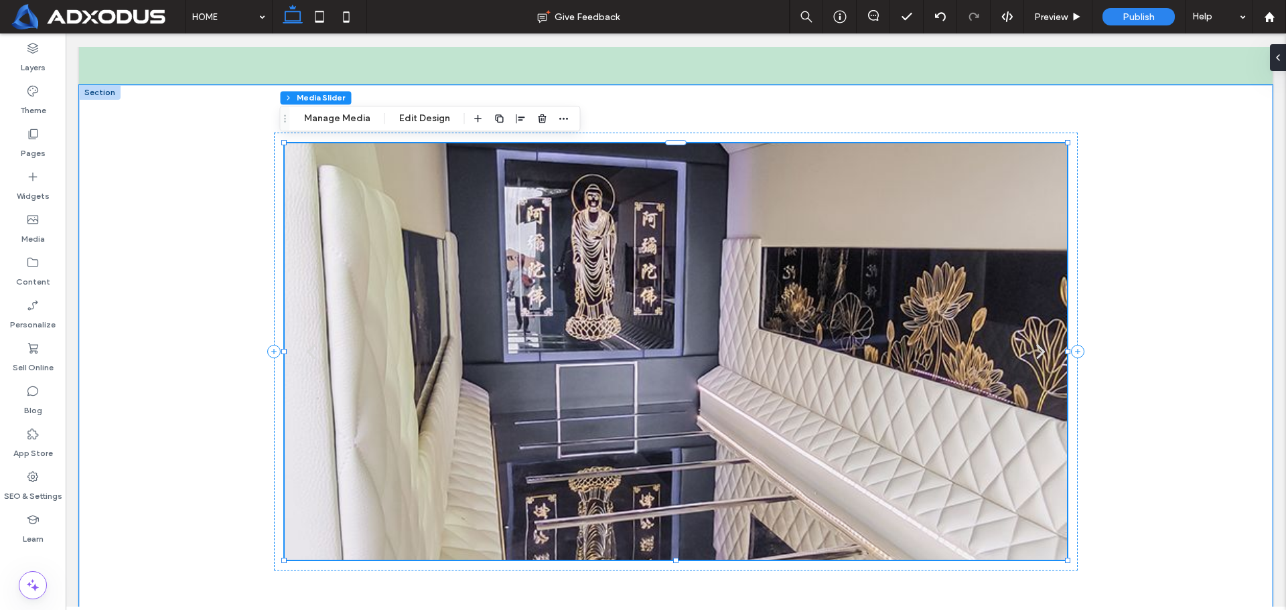
click at [1036, 347] on div "next" at bounding box center [1040, 351] width 9 height 27
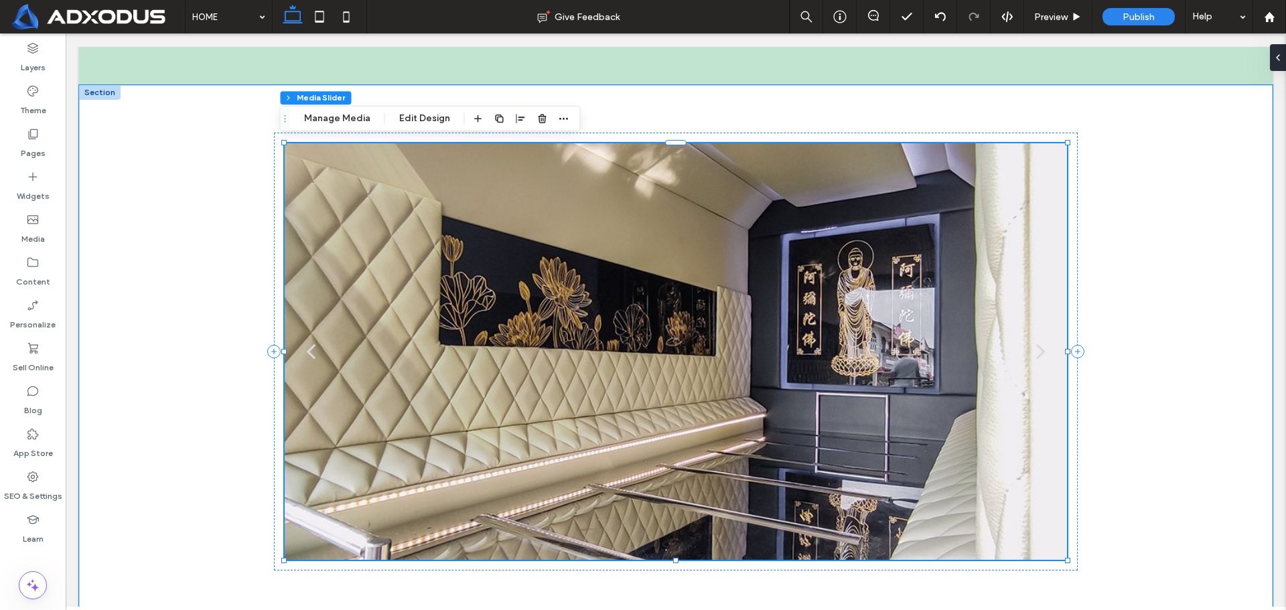
click at [1036, 347] on div "next" at bounding box center [1040, 351] width 9 height 27
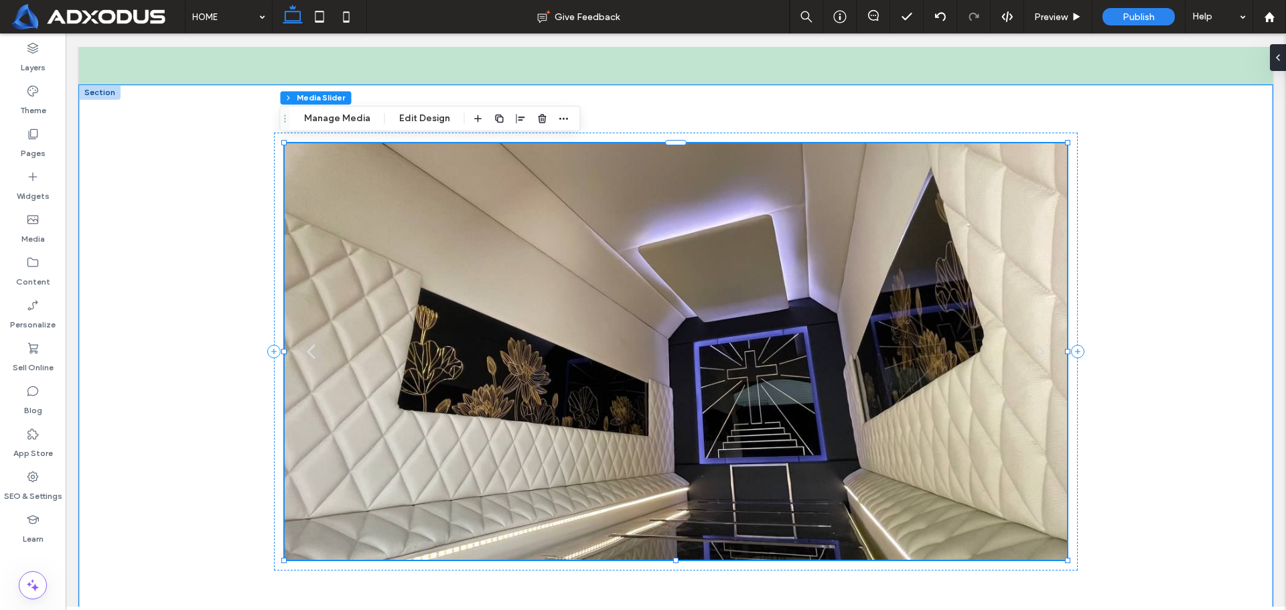
click at [1036, 347] on div "next" at bounding box center [1040, 351] width 9 height 27
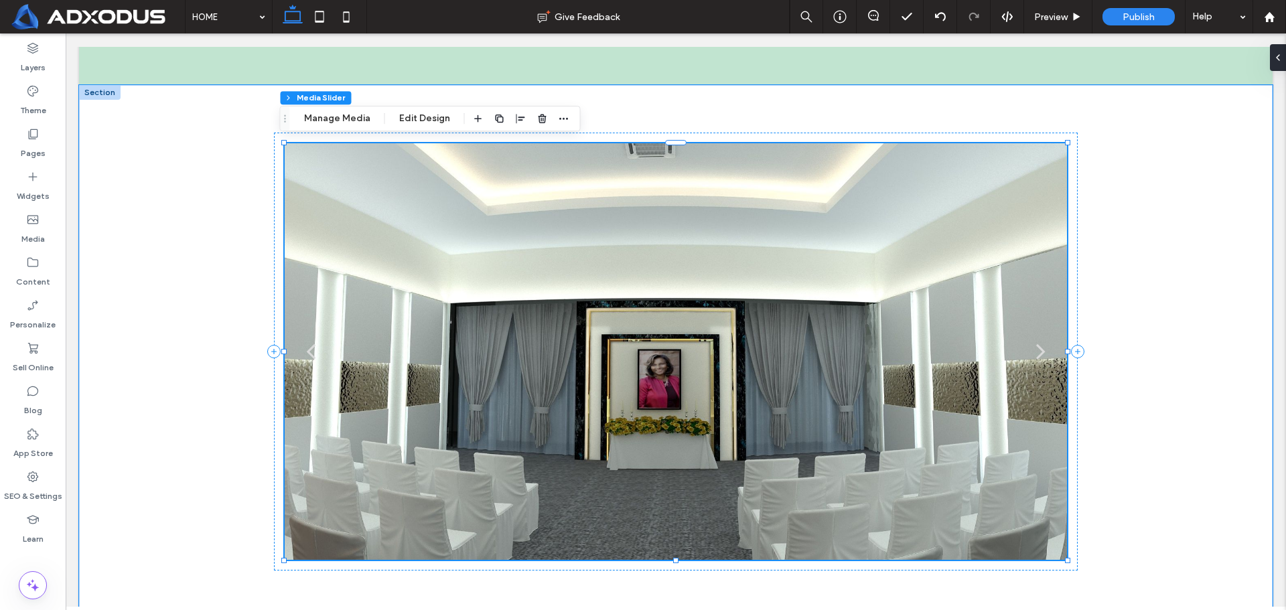
click at [1036, 347] on div "next" at bounding box center [1040, 351] width 9 height 27
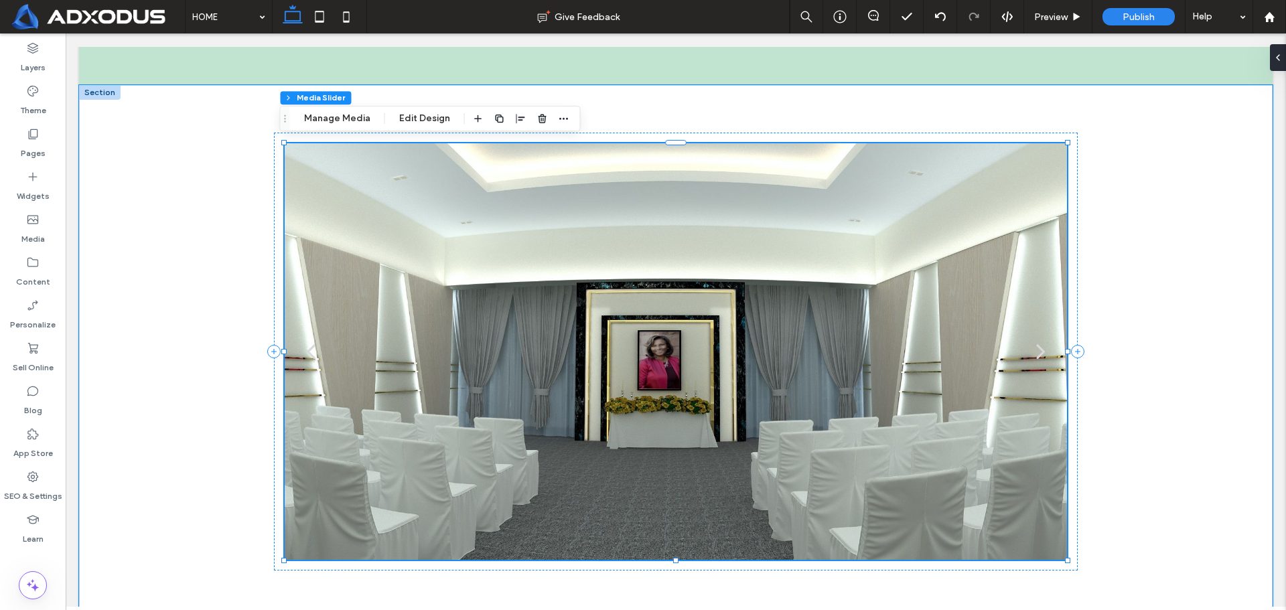
click at [1036, 347] on div "next" at bounding box center [1040, 351] width 9 height 27
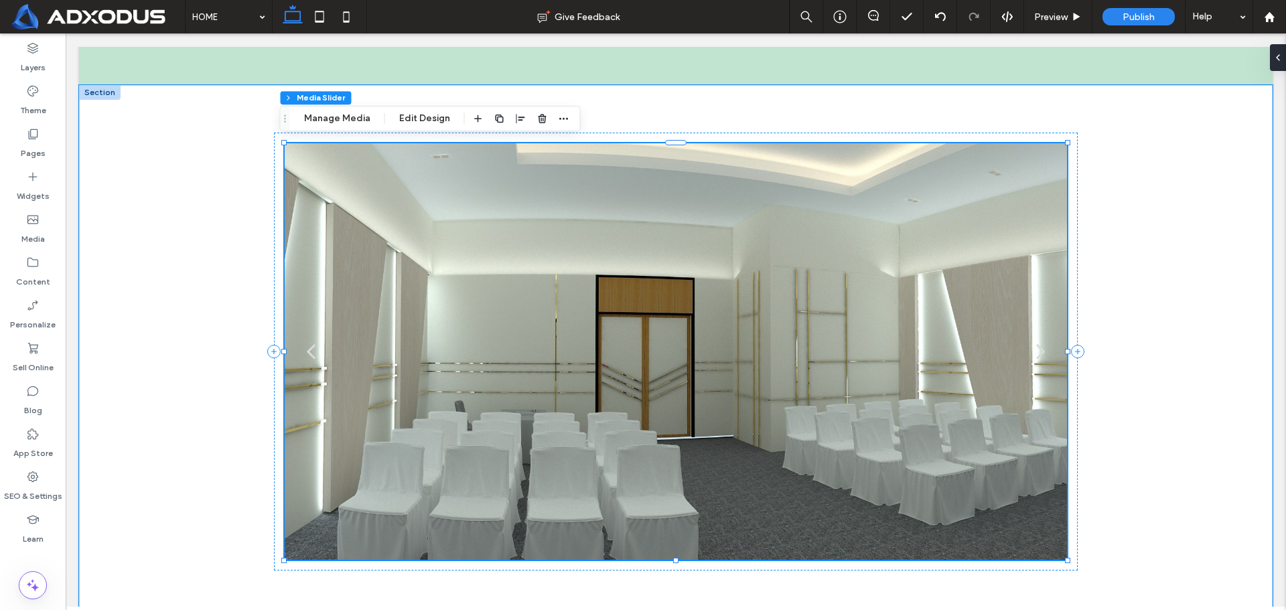
click at [1036, 347] on div "next" at bounding box center [1040, 351] width 9 height 27
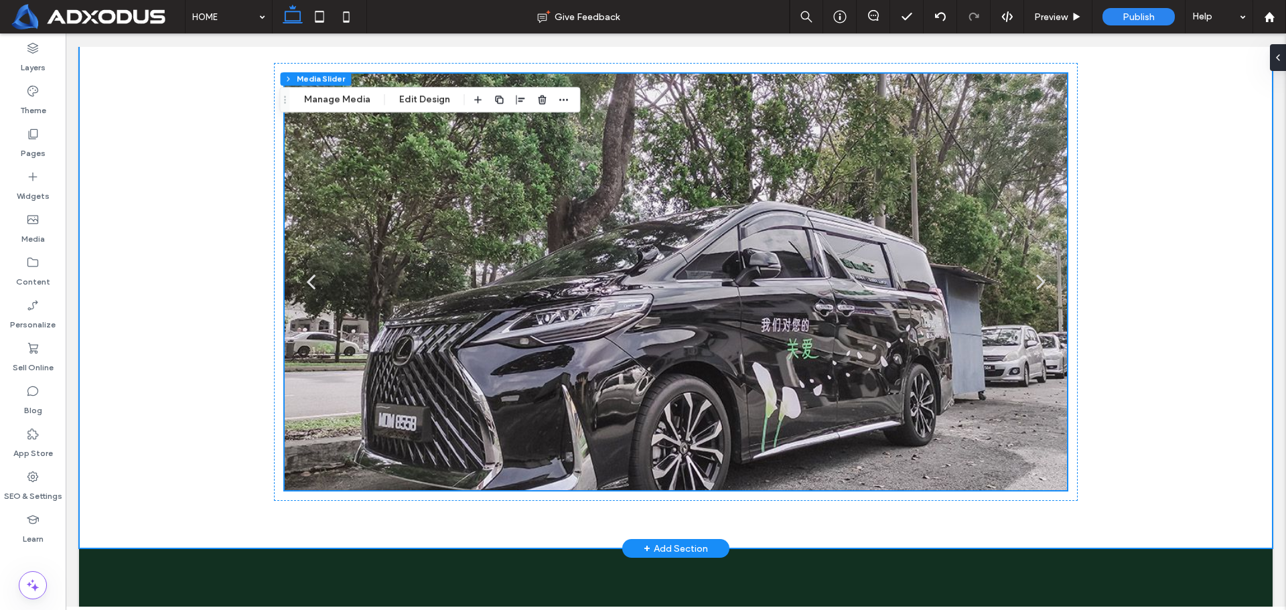
scroll to position [3148, 0]
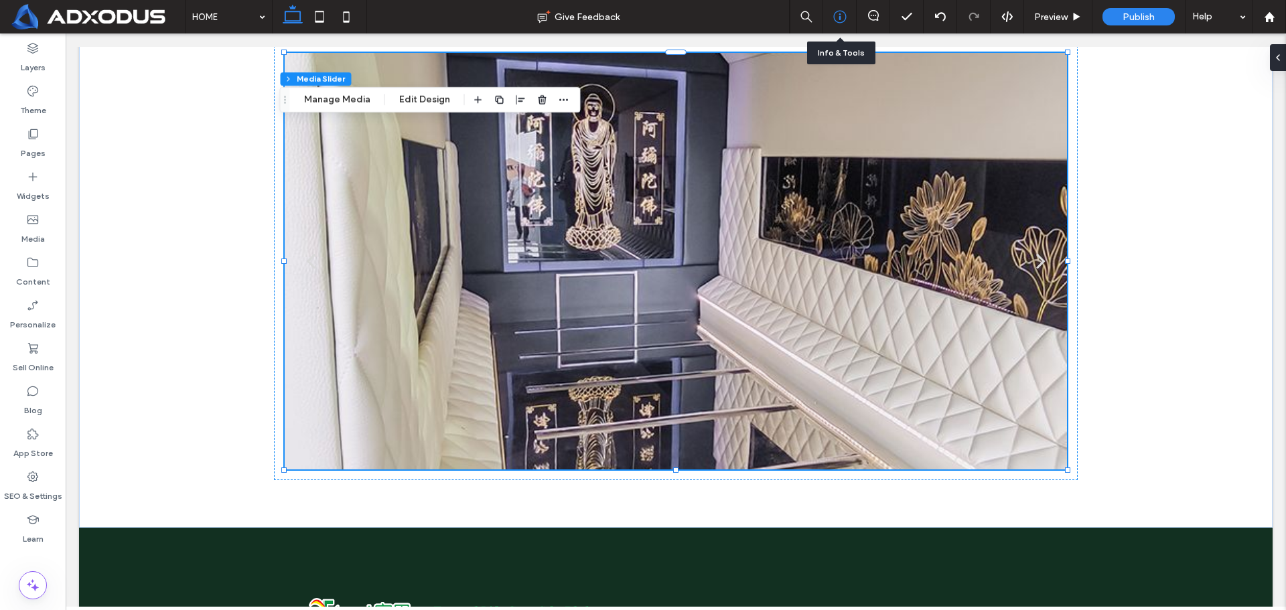
click at [842, 15] on icon at bounding box center [839, 16] width 13 height 13
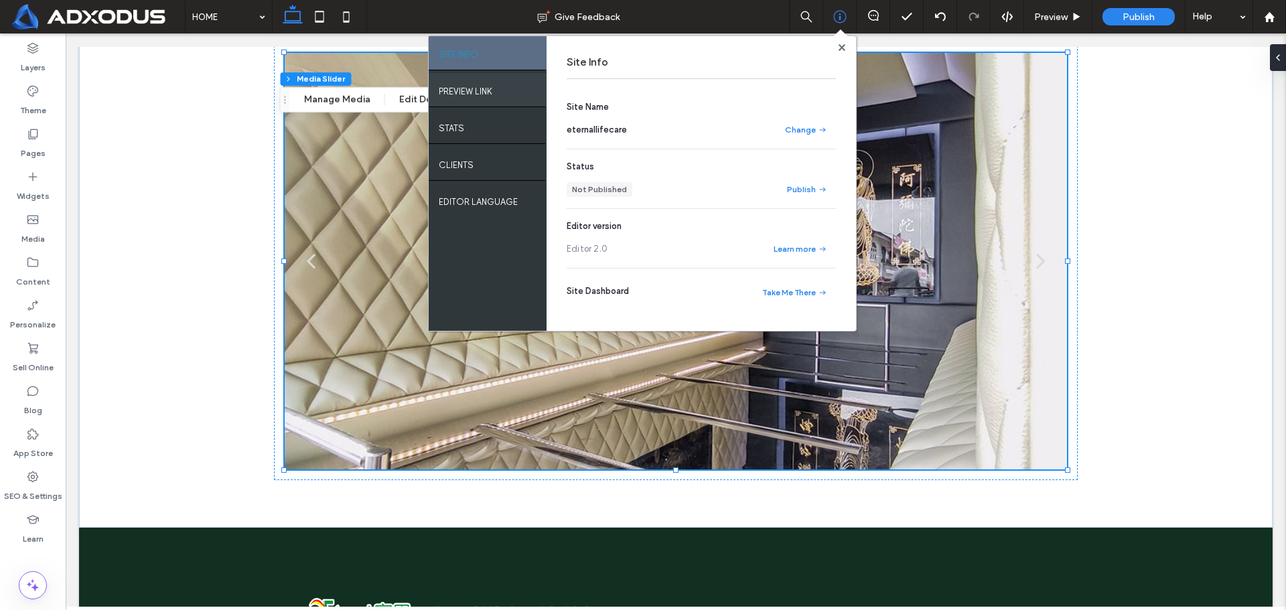
click at [486, 91] on label "PREVIEW LINK" at bounding box center [466, 88] width 54 height 17
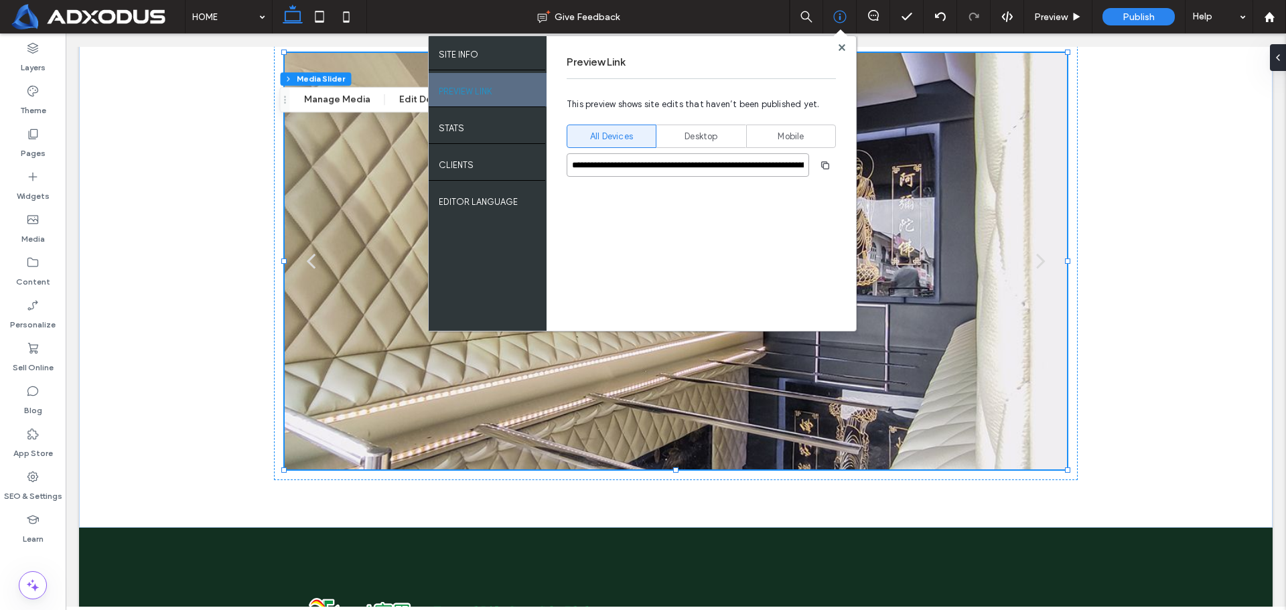
click at [662, 166] on input "**********" at bounding box center [688, 164] width 242 height 23
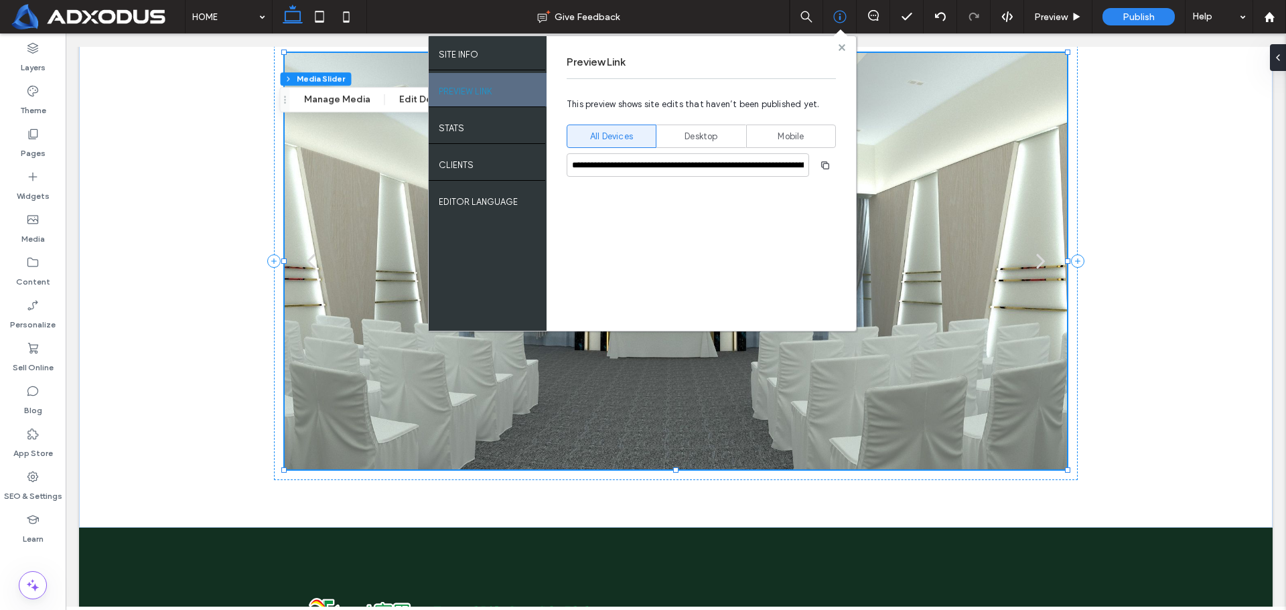
click at [843, 46] on use at bounding box center [841, 47] width 7 height 7
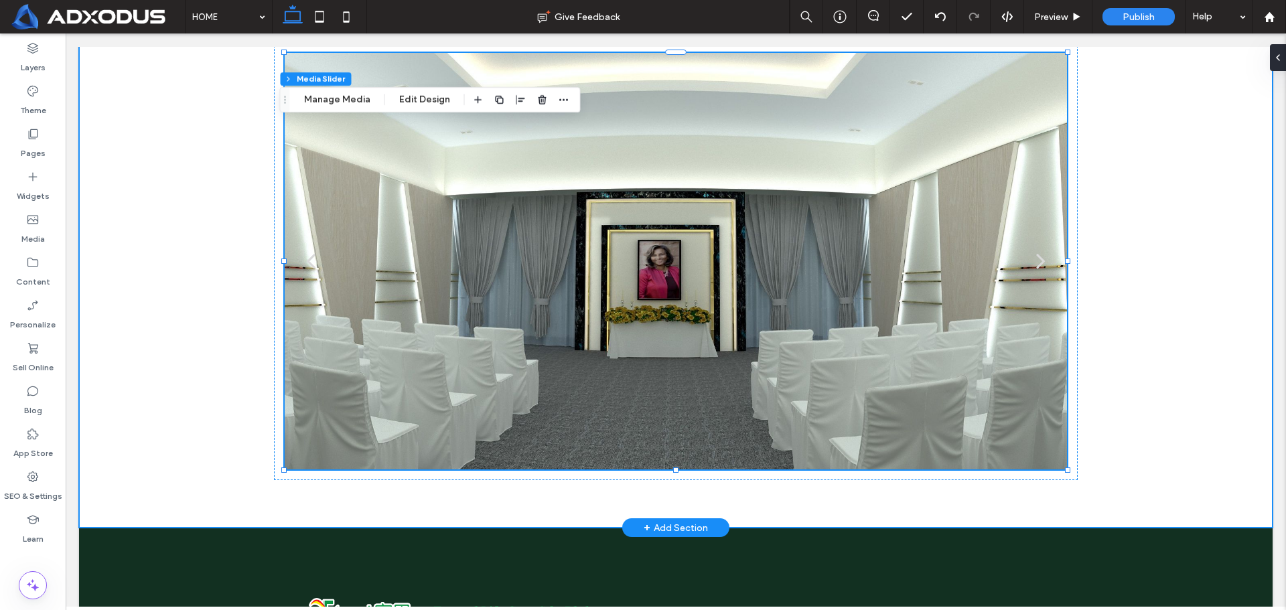
click at [1176, 218] on div "a a a a" at bounding box center [676, 262] width 1194 height 534
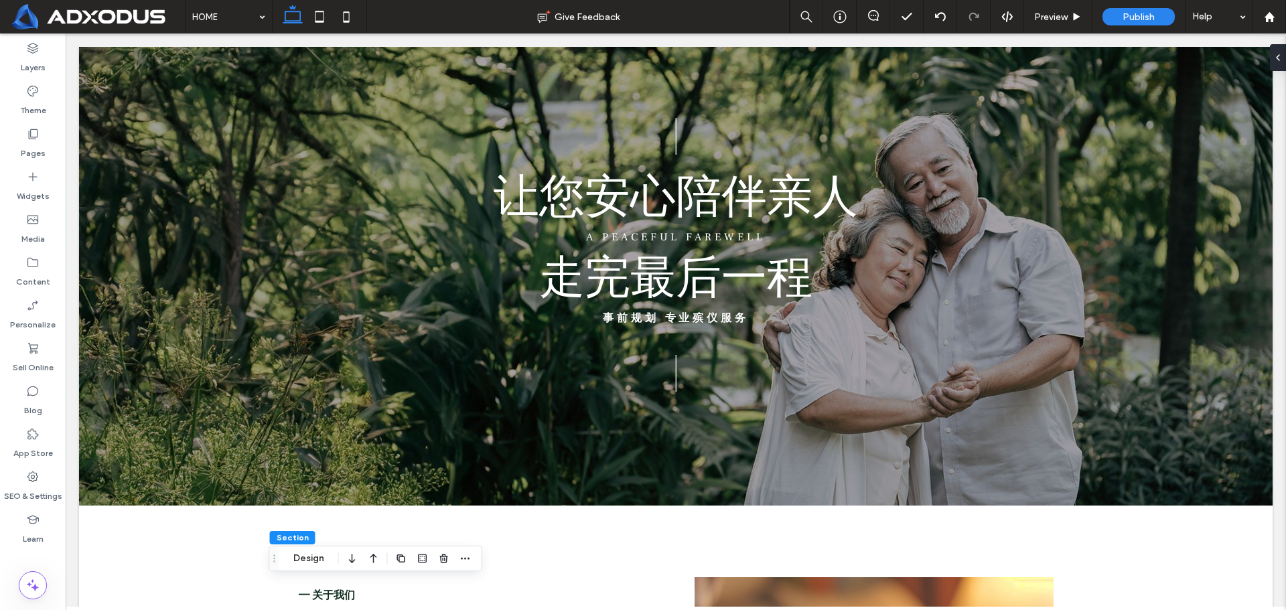
scroll to position [0, 0]
